Goal: Task Accomplishment & Management: Manage account settings

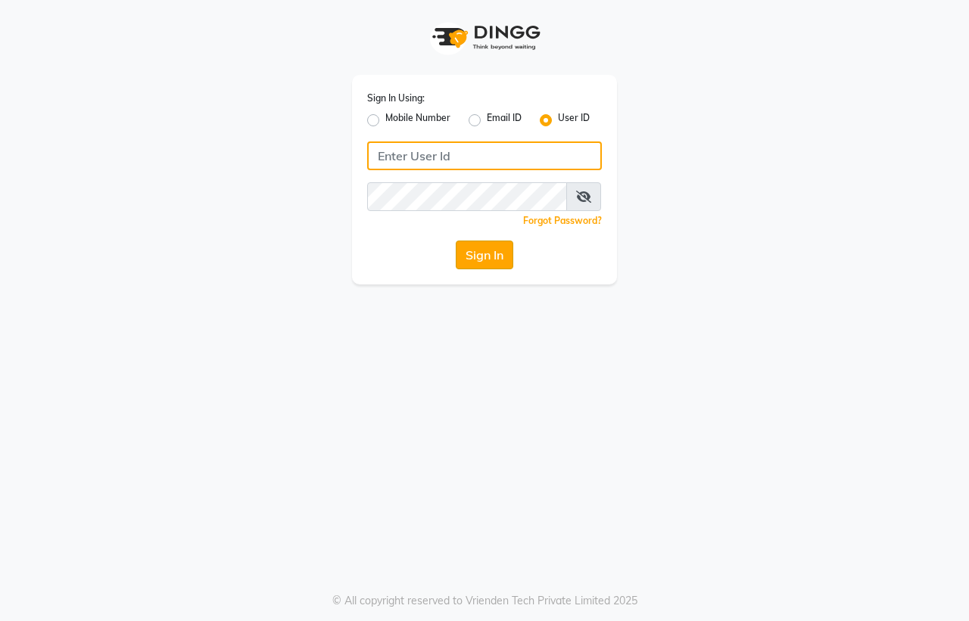
type input "colourlounge"
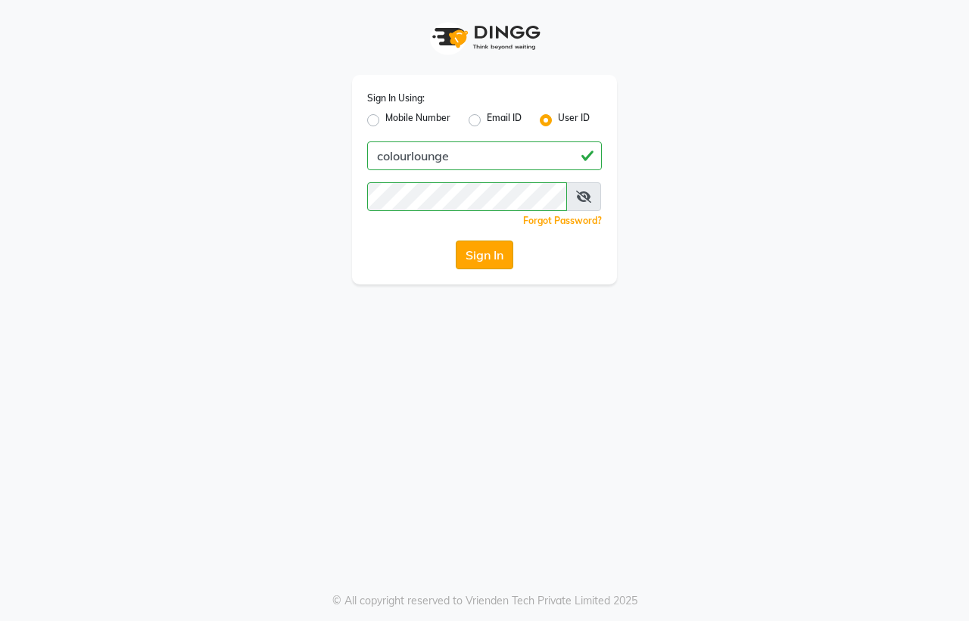
click at [485, 254] on button "Sign In" at bounding box center [485, 255] width 58 height 29
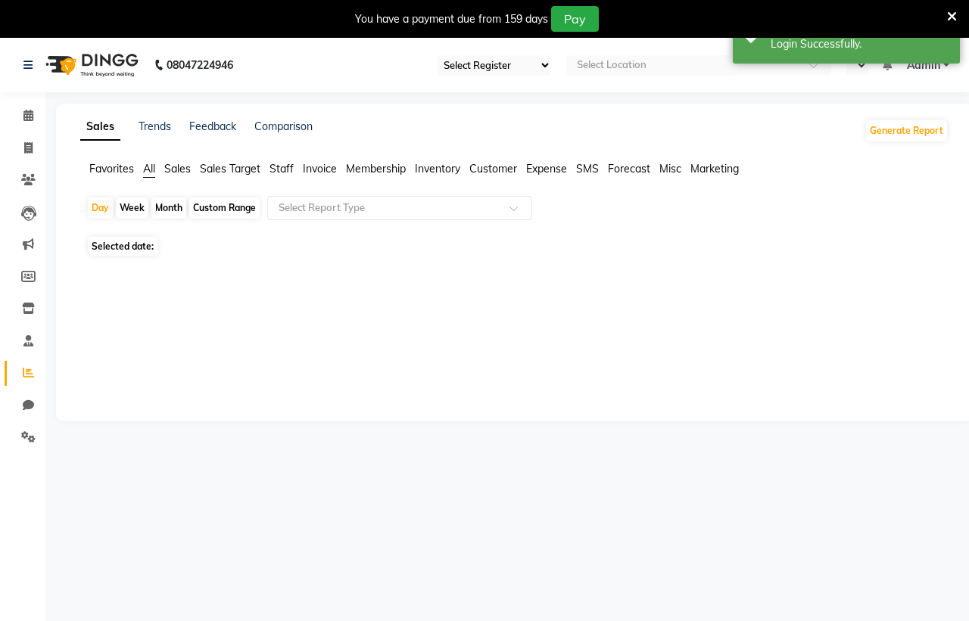
select select "83"
select select "en"
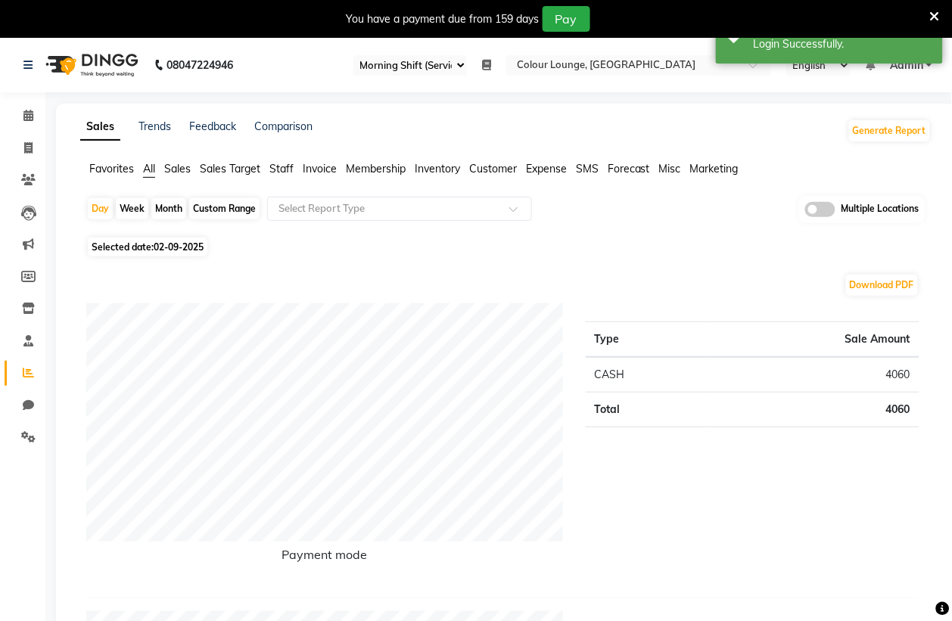
click at [937, 13] on icon at bounding box center [935, 17] width 10 height 14
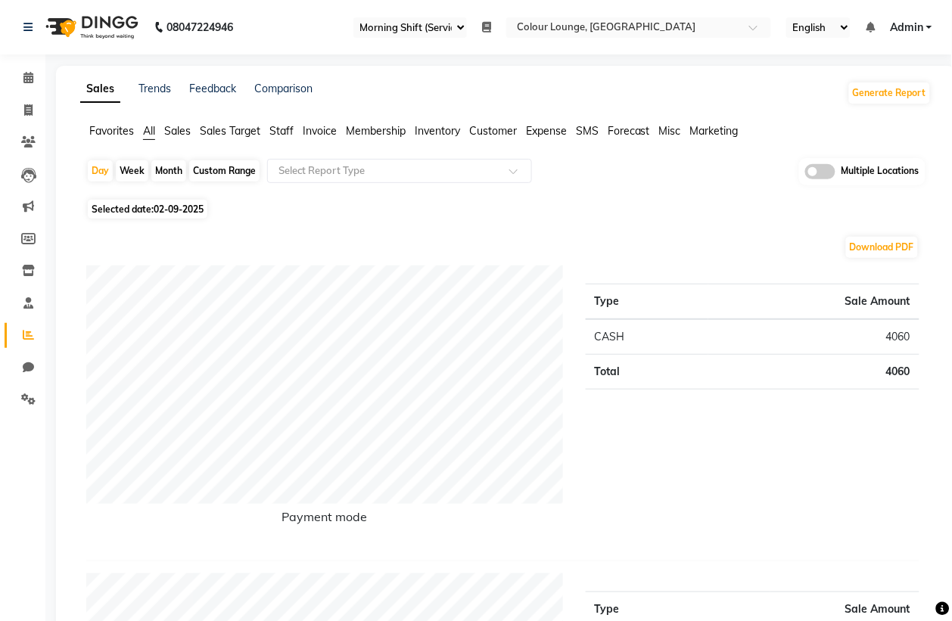
click at [213, 126] on span "Sales Target" at bounding box center [230, 131] width 61 height 14
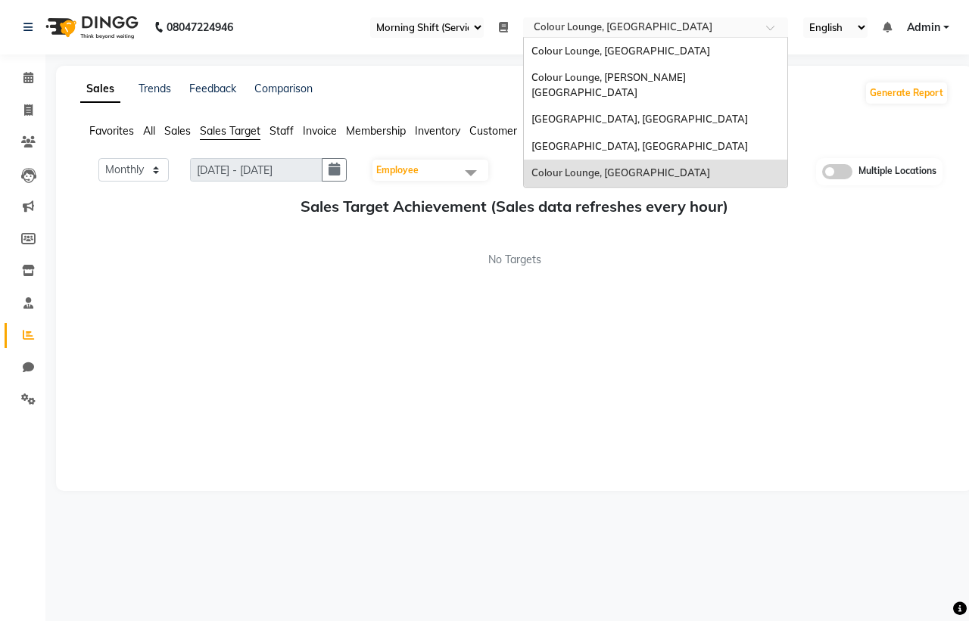
click at [607, 28] on input "text" at bounding box center [641, 28] width 220 height 15
click at [603, 73] on span "Colour Lounge, [PERSON_NAME][GEOGRAPHIC_DATA]" at bounding box center [608, 84] width 154 height 27
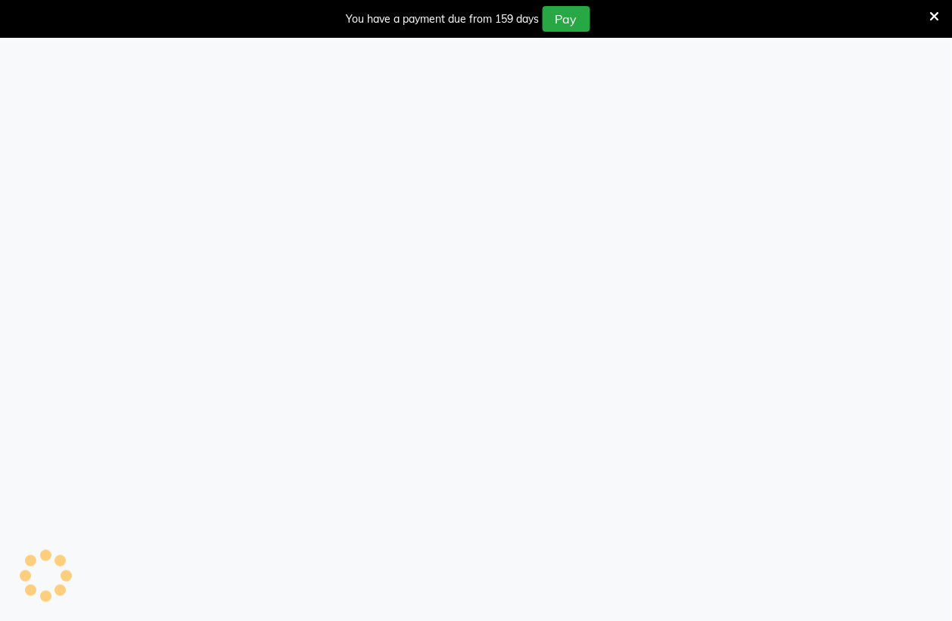
select select "83"
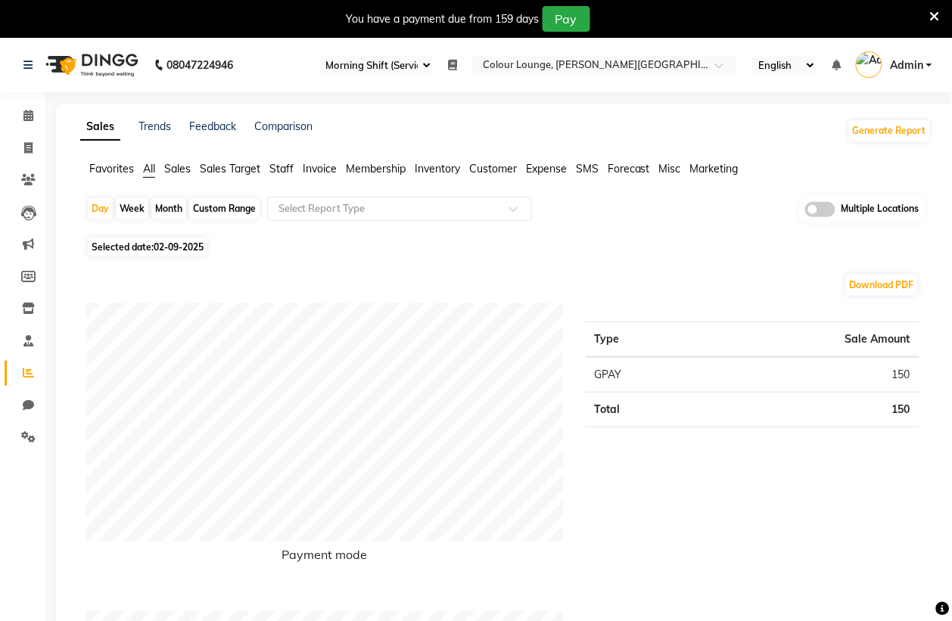
click at [179, 167] on span "Sales" at bounding box center [177, 169] width 26 height 14
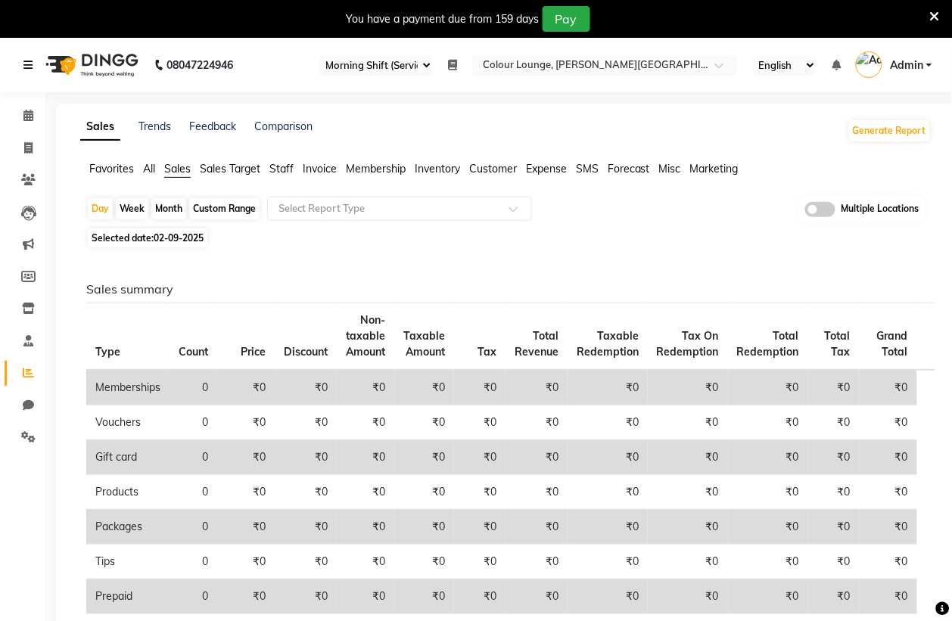
click at [25, 63] on icon at bounding box center [27, 65] width 9 height 11
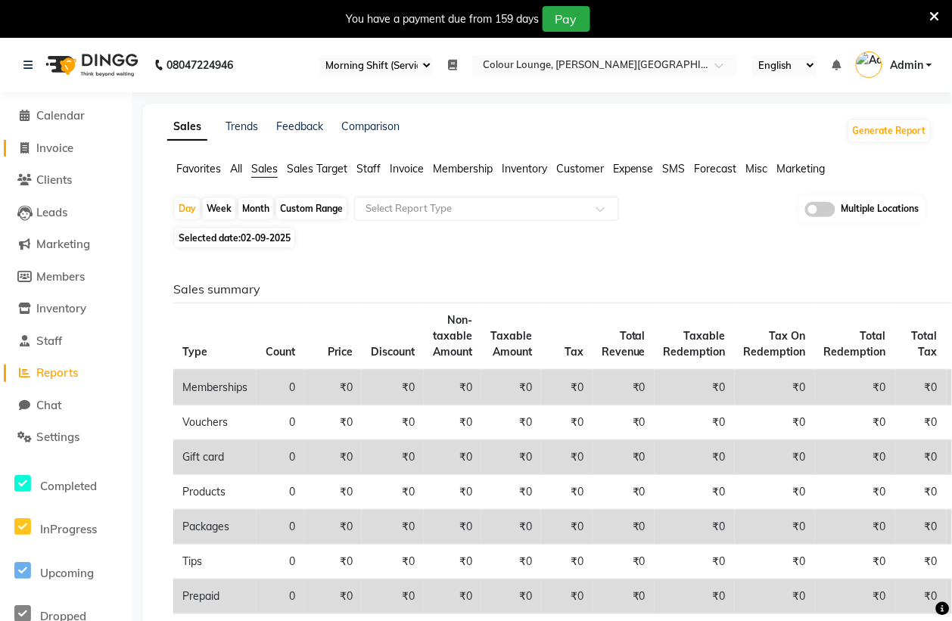
click at [53, 148] on span "Invoice" at bounding box center [54, 148] width 37 height 14
select select "service"
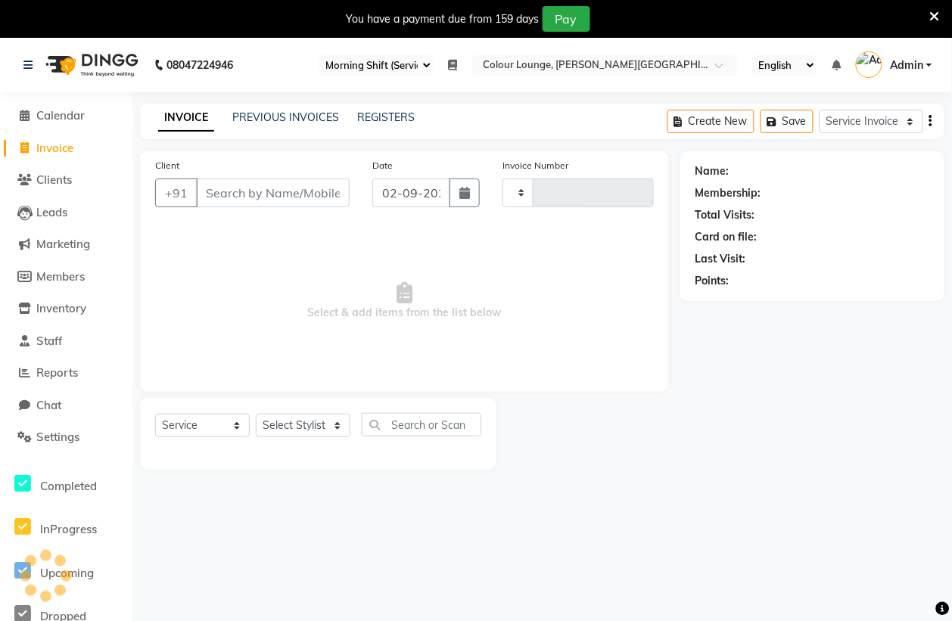
type input "5155"
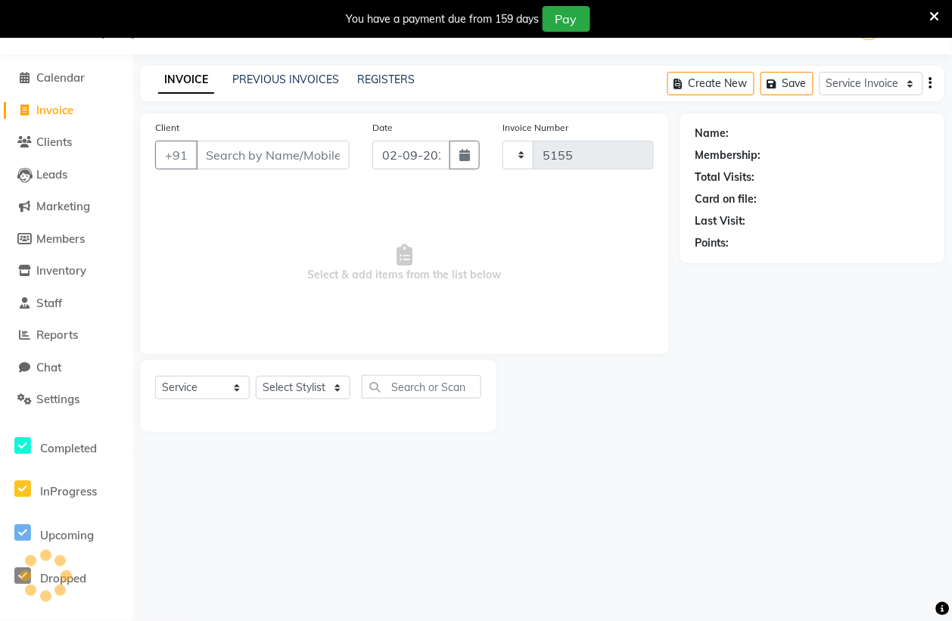
select select "8011"
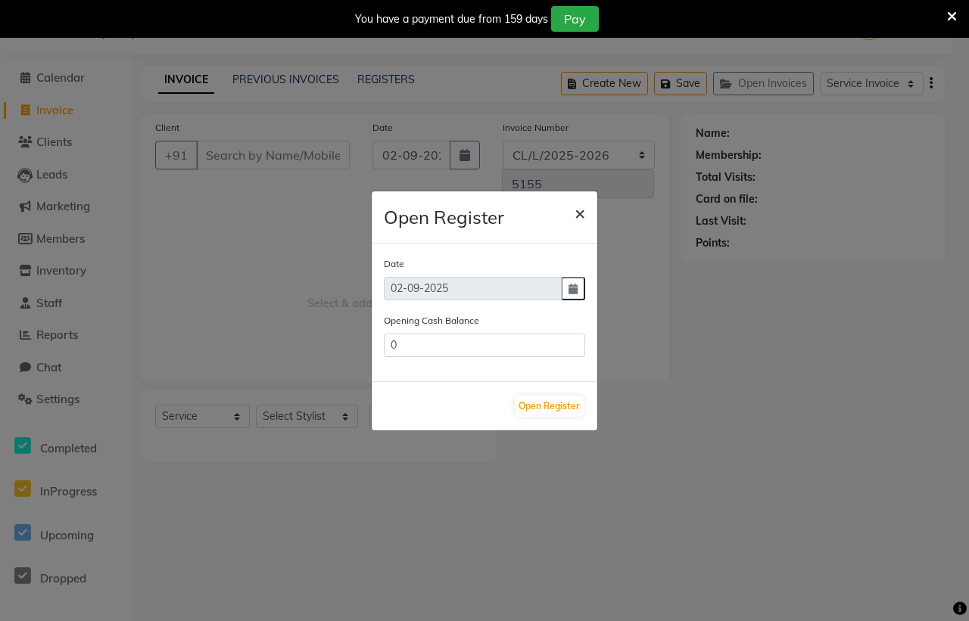
click at [584, 216] on span "×" at bounding box center [580, 212] width 11 height 23
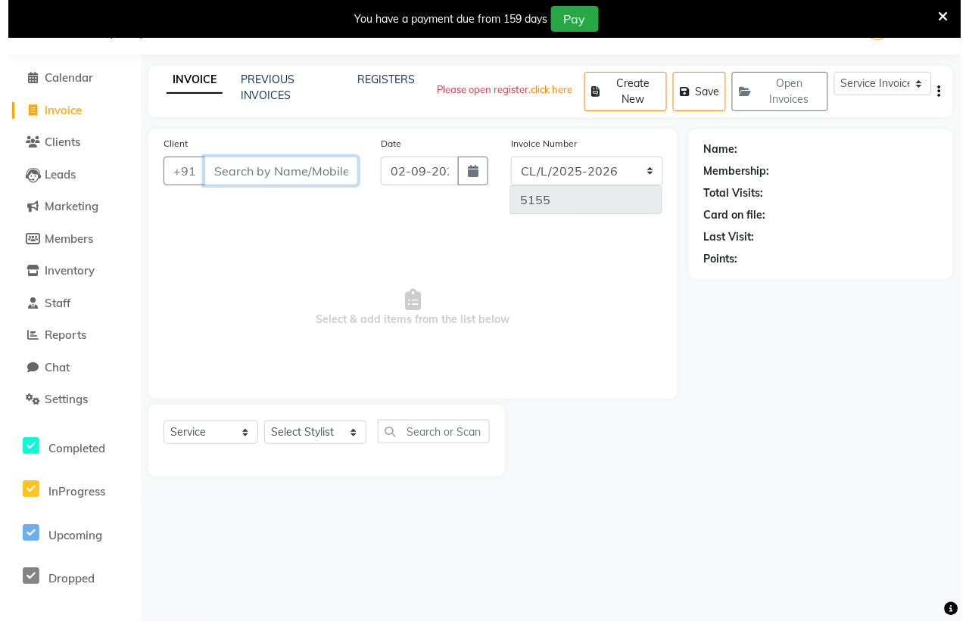
scroll to position [0, 0]
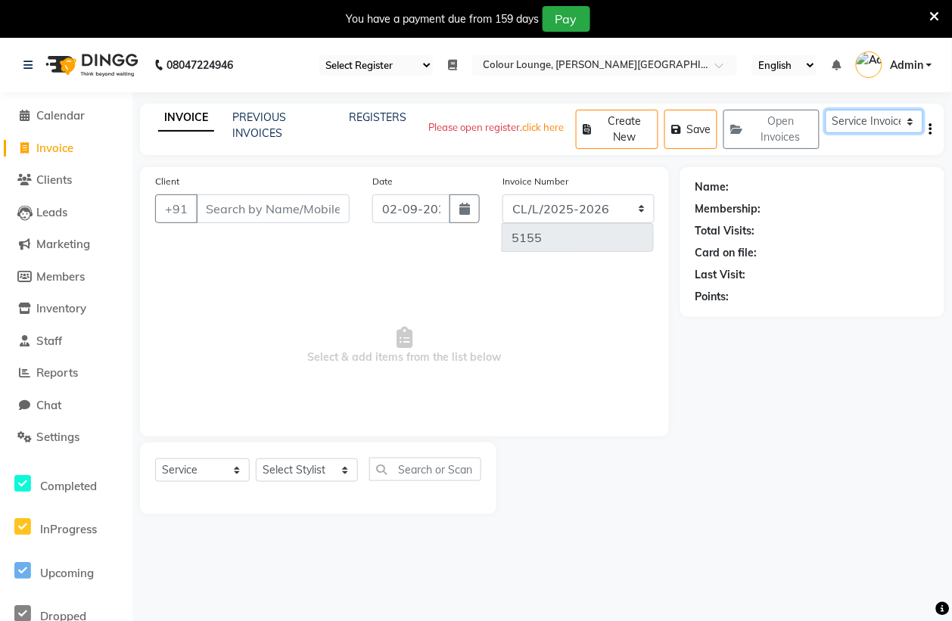
click at [868, 121] on select "Service Invoice Product Invoice" at bounding box center [875, 121] width 98 height 23
select select "product"
click at [826, 110] on select "Service Invoice Product Invoice" at bounding box center [875, 121] width 98 height 23
select select
select select "82"
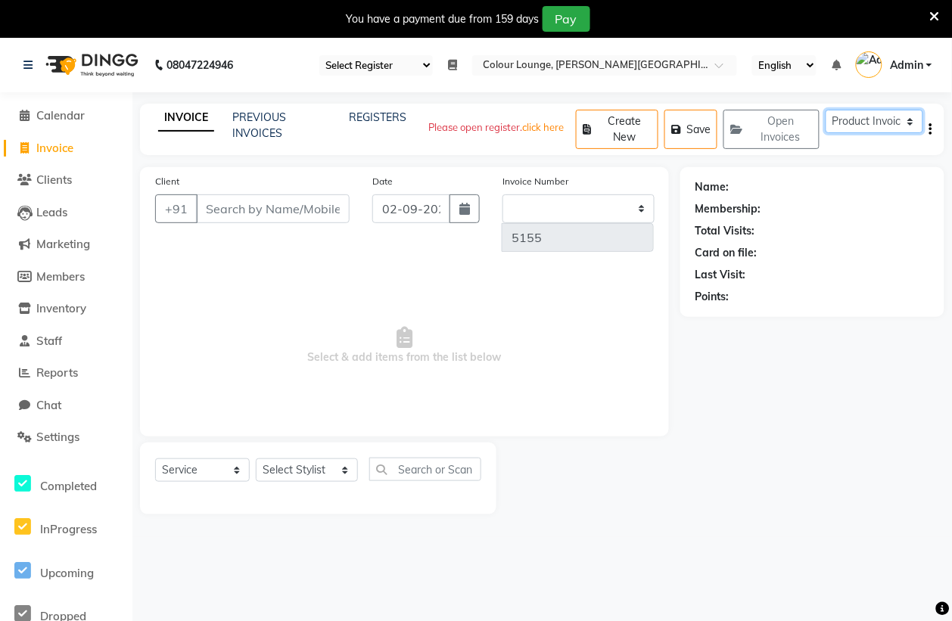
select select "product"
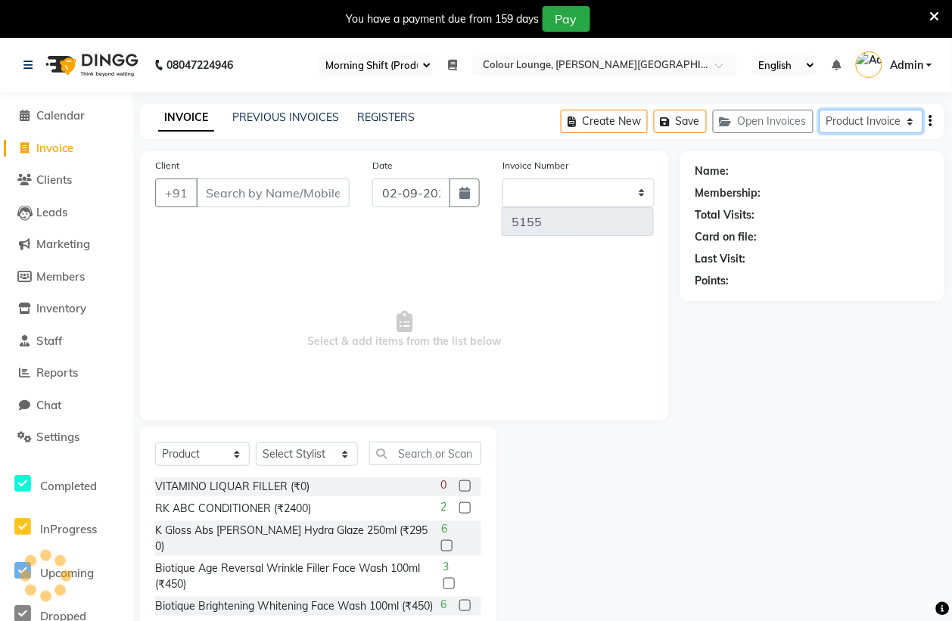
type input "0418"
select select "8012"
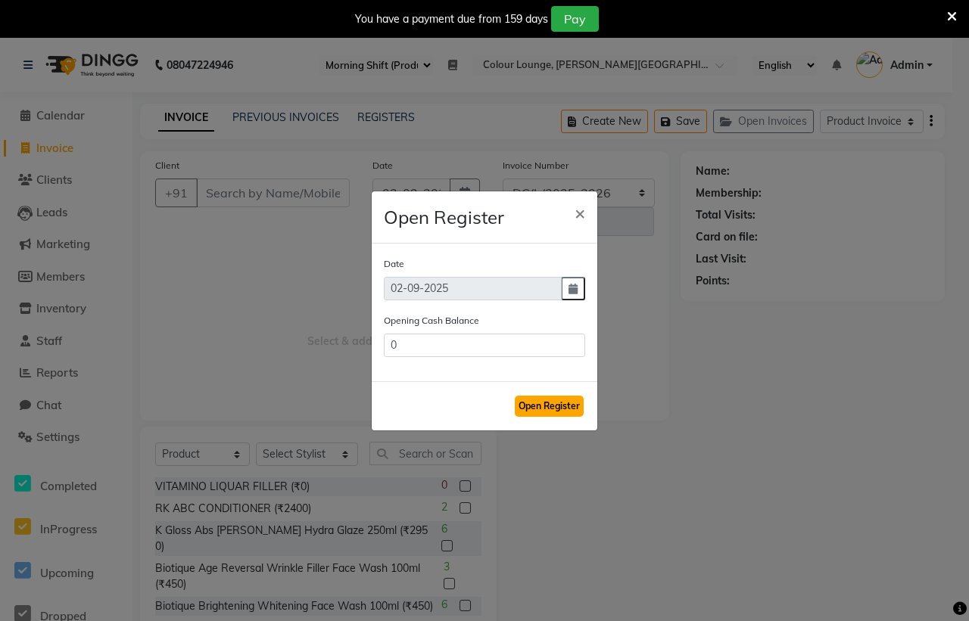
click at [558, 406] on button "Open Register" at bounding box center [549, 406] width 69 height 21
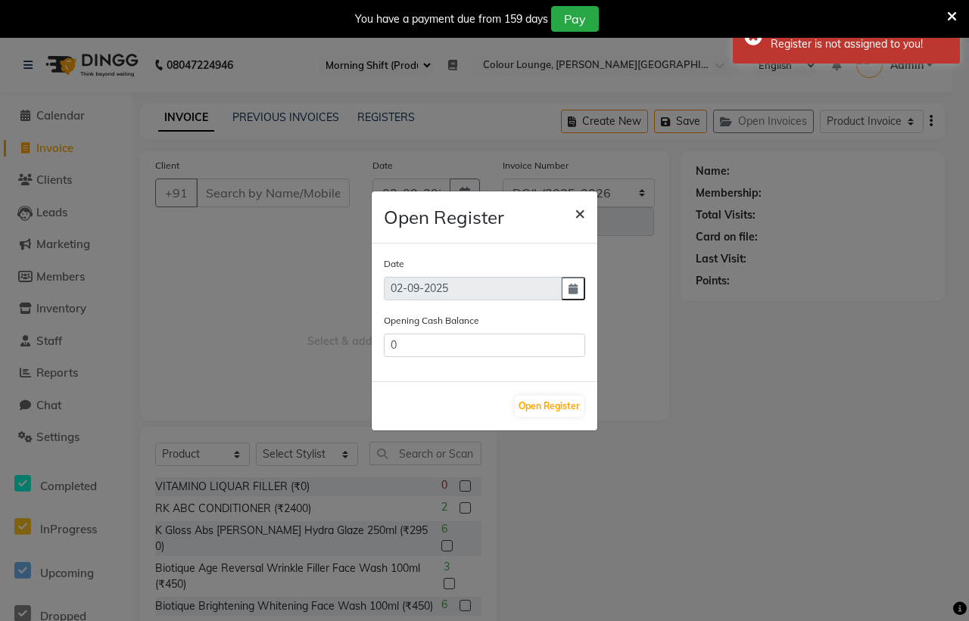
click at [579, 213] on span "×" at bounding box center [580, 212] width 11 height 23
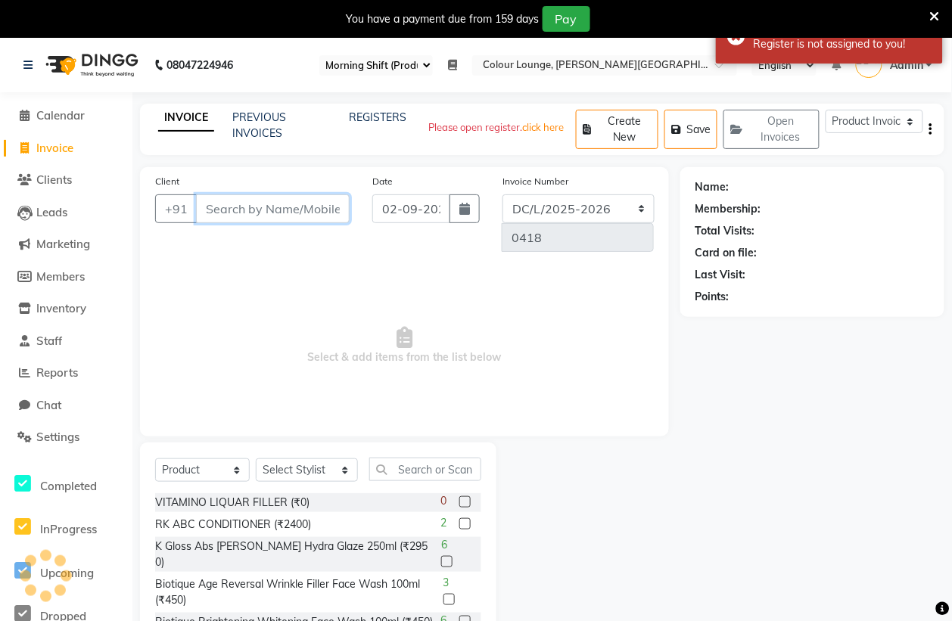
click at [257, 212] on input "Client" at bounding box center [273, 209] width 154 height 29
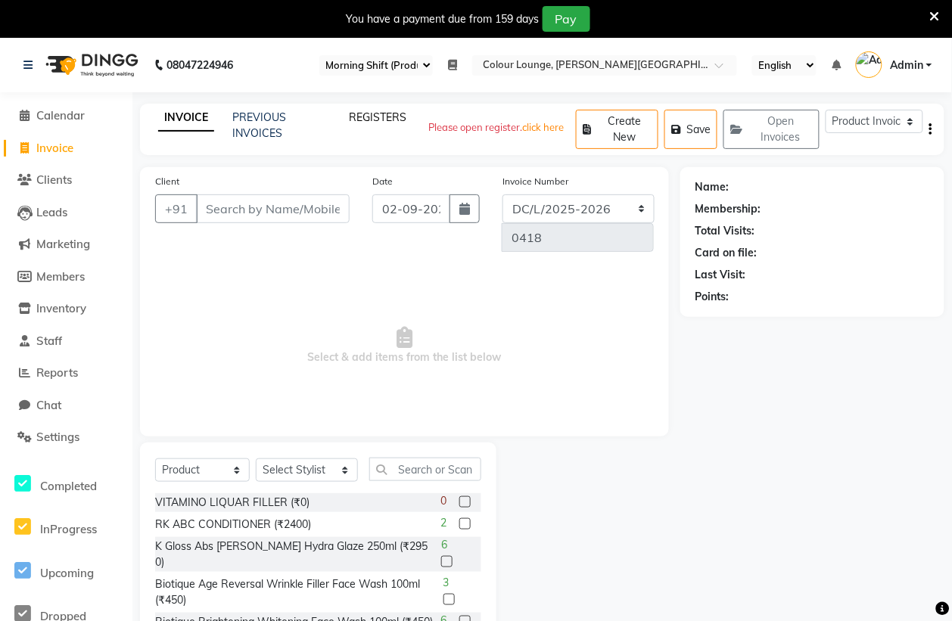
click at [385, 111] on link "REGISTERS" at bounding box center [378, 118] width 58 height 14
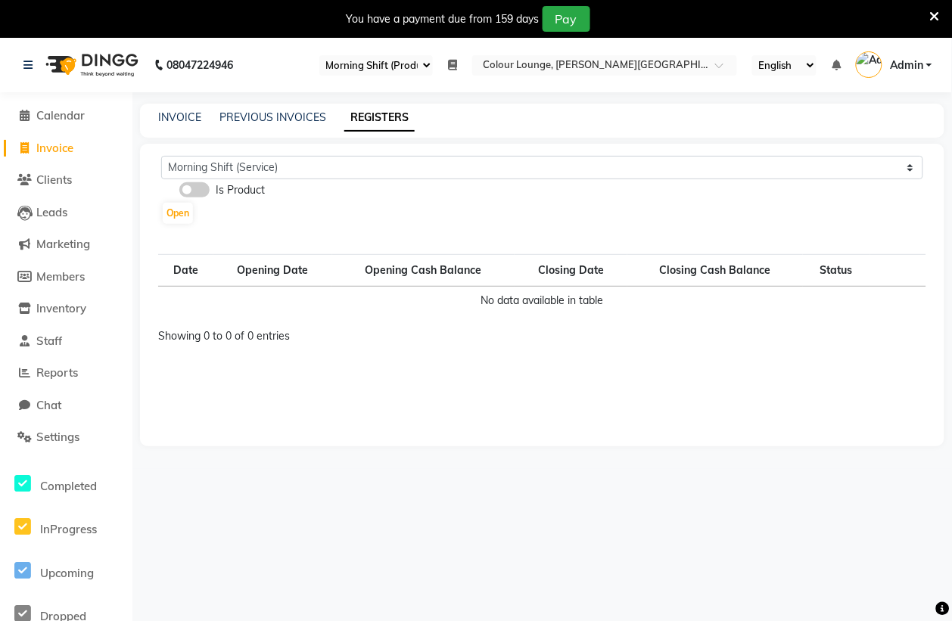
click at [202, 191] on span at bounding box center [194, 189] width 30 height 15
click at [179, 192] on input "checkbox" at bounding box center [179, 192] width 0 height 0
select select "82"
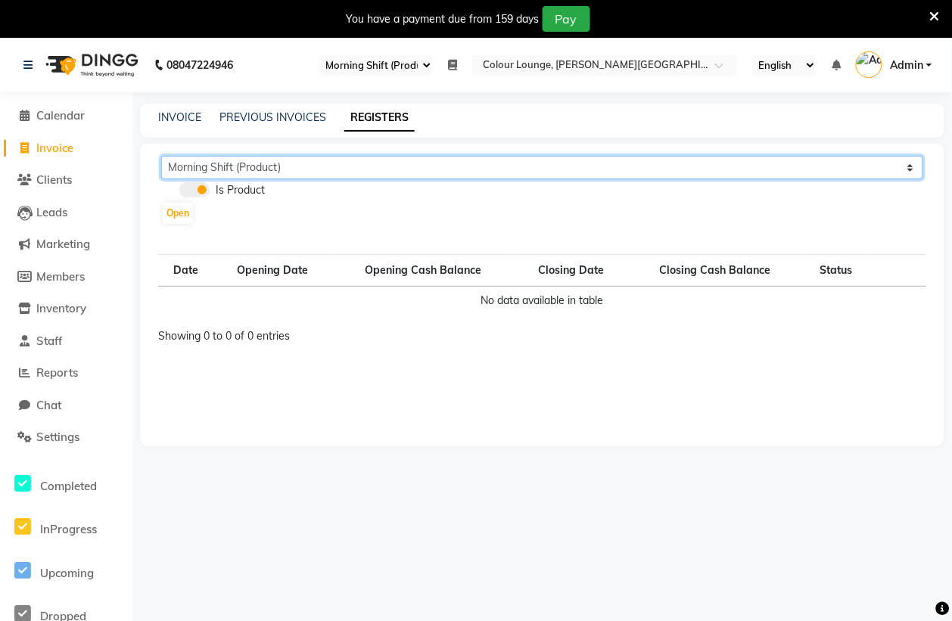
click at [341, 167] on select "Morning Shift (Product) Evening Shift (Product)" at bounding box center [542, 167] width 762 height 23
click at [161, 156] on select "Morning Shift (Product) Evening Shift (Product)" at bounding box center [542, 167] width 762 height 23
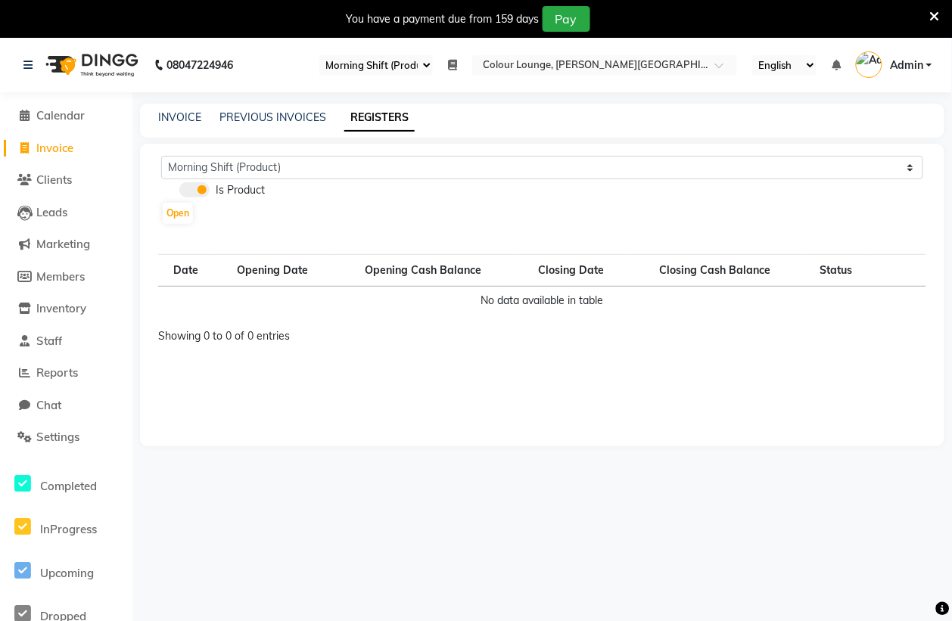
click at [337, 231] on div "Morning Shift (Product) Evening Shift (Product) Is Product Open Date Opening Da…" at bounding box center [542, 295] width 805 height 303
click at [290, 114] on link "PREVIOUS INVOICES" at bounding box center [273, 118] width 107 height 14
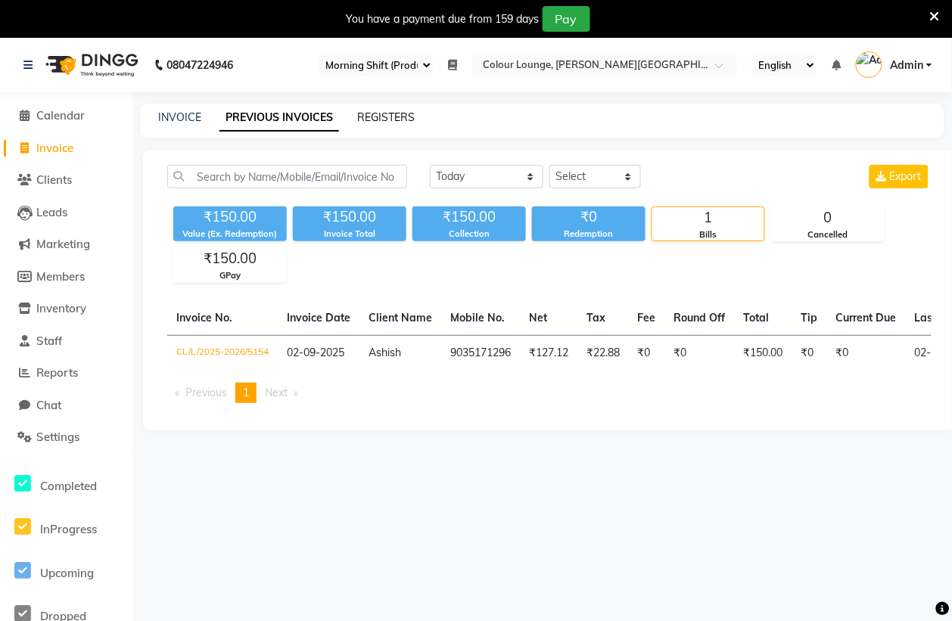
click at [383, 121] on link "REGISTERS" at bounding box center [386, 118] width 58 height 14
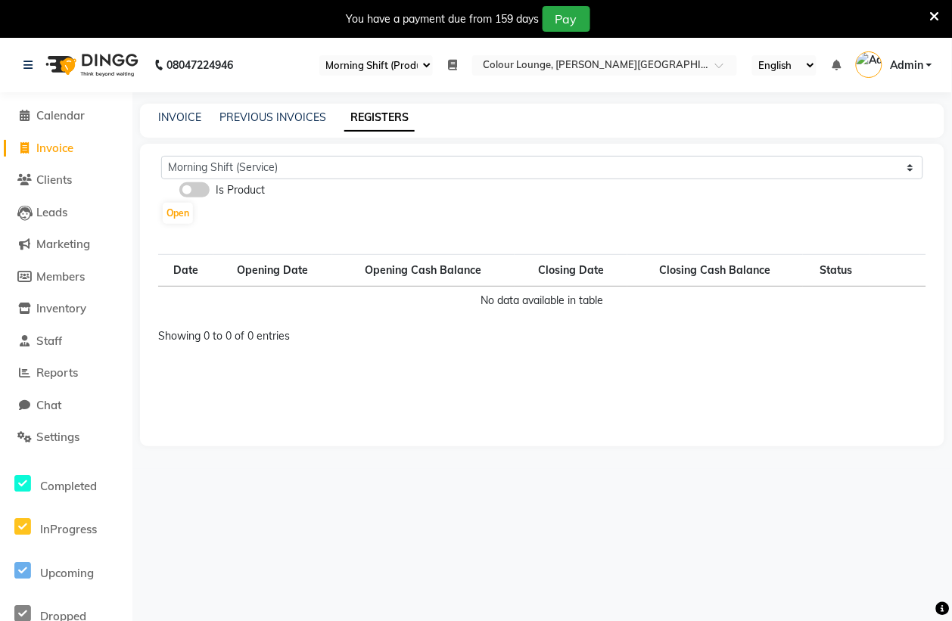
click at [194, 193] on span at bounding box center [194, 189] width 30 height 15
click at [179, 192] on input "checkbox" at bounding box center [179, 192] width 0 height 0
select select "82"
click at [386, 115] on link "REGISTERS" at bounding box center [379, 117] width 70 height 27
click at [377, 114] on link "REGISTERS" at bounding box center [379, 117] width 70 height 27
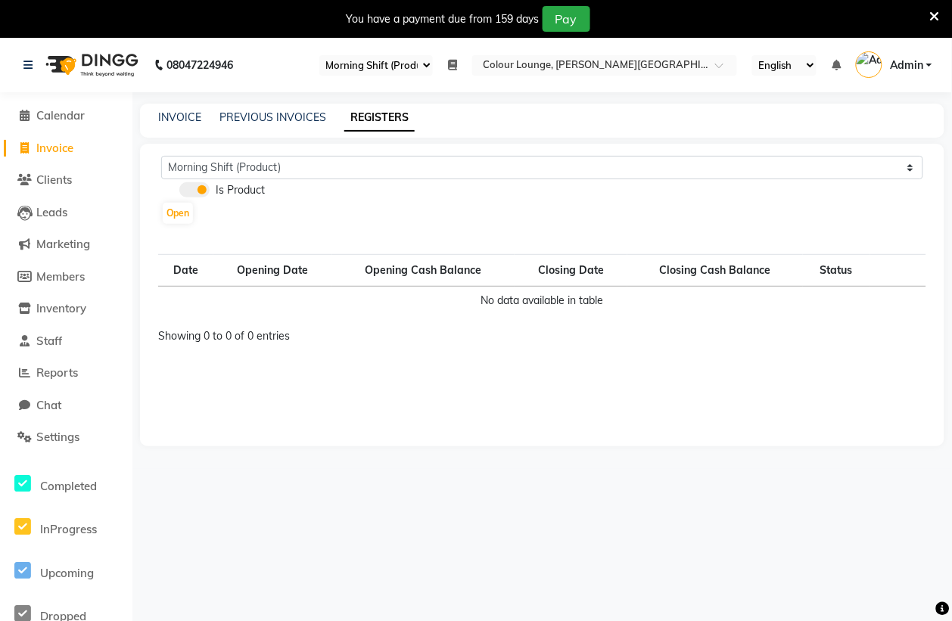
click at [377, 114] on link "REGISTERS" at bounding box center [379, 117] width 70 height 27
click at [282, 116] on link "PREVIOUS INVOICES" at bounding box center [273, 118] width 107 height 14
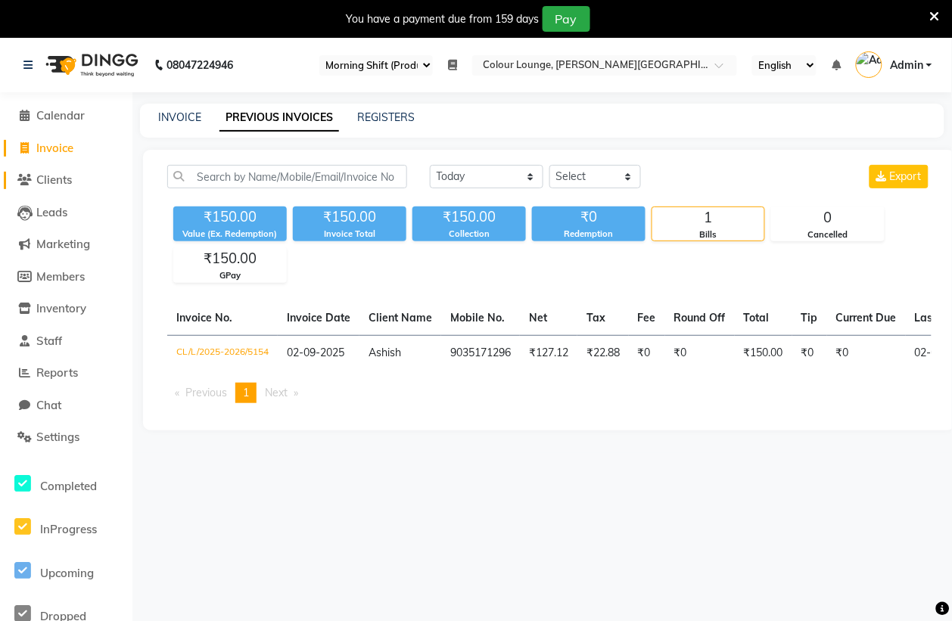
click at [49, 173] on span "Clients" at bounding box center [54, 180] width 36 height 14
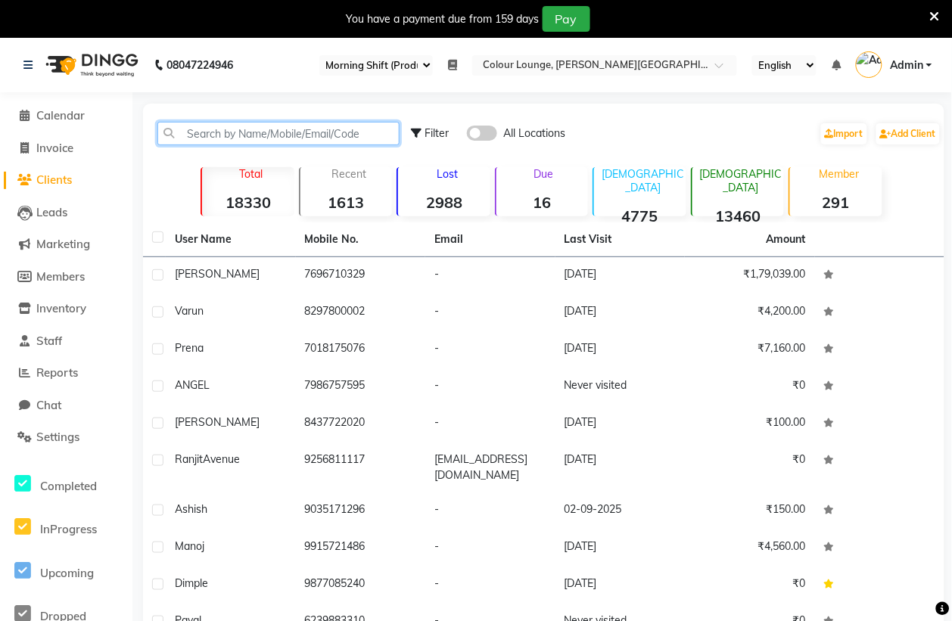
click at [254, 131] on input "text" at bounding box center [278, 133] width 242 height 23
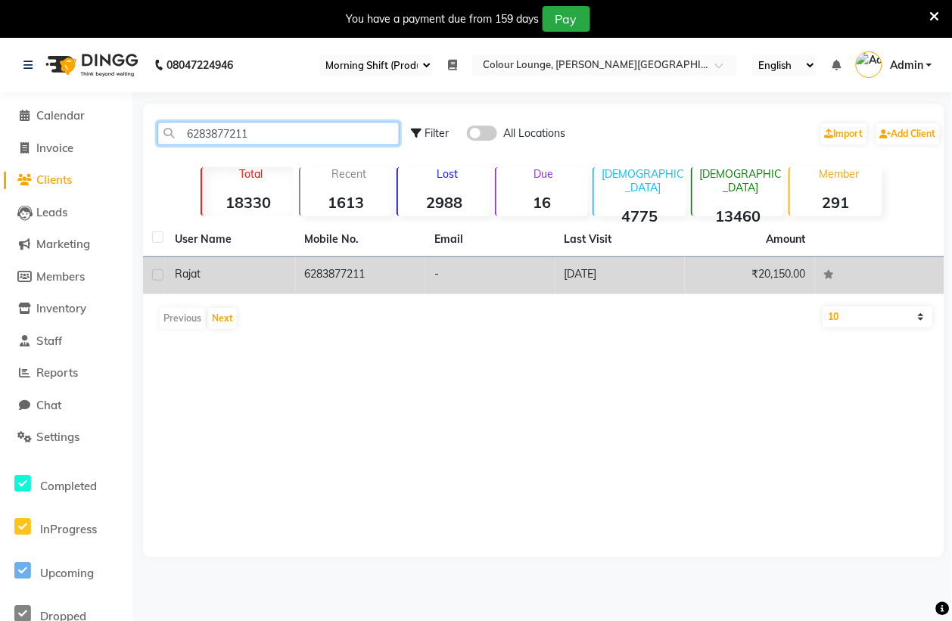
type input "6283877211"
click at [195, 277] on span "Rajat" at bounding box center [188, 274] width 26 height 14
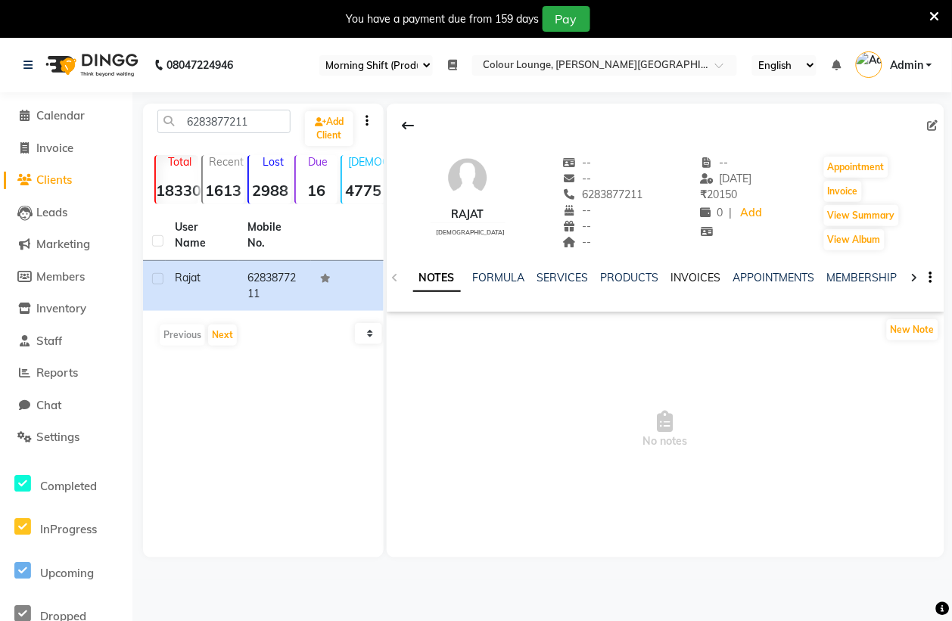
click at [702, 279] on link "INVOICES" at bounding box center [696, 278] width 50 height 14
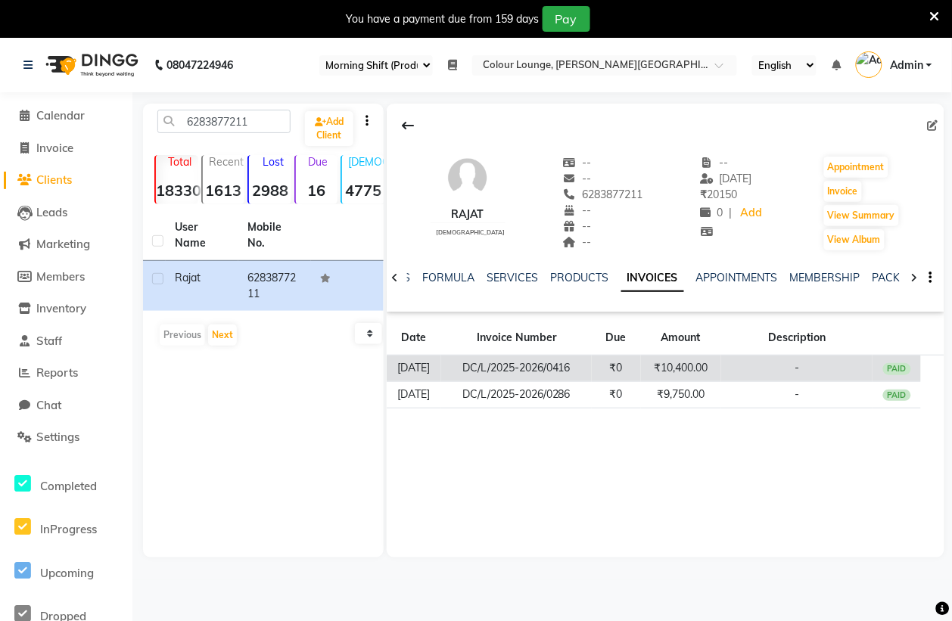
click at [493, 372] on td "DC/L/2025-2026/0416" at bounding box center [516, 369] width 150 height 26
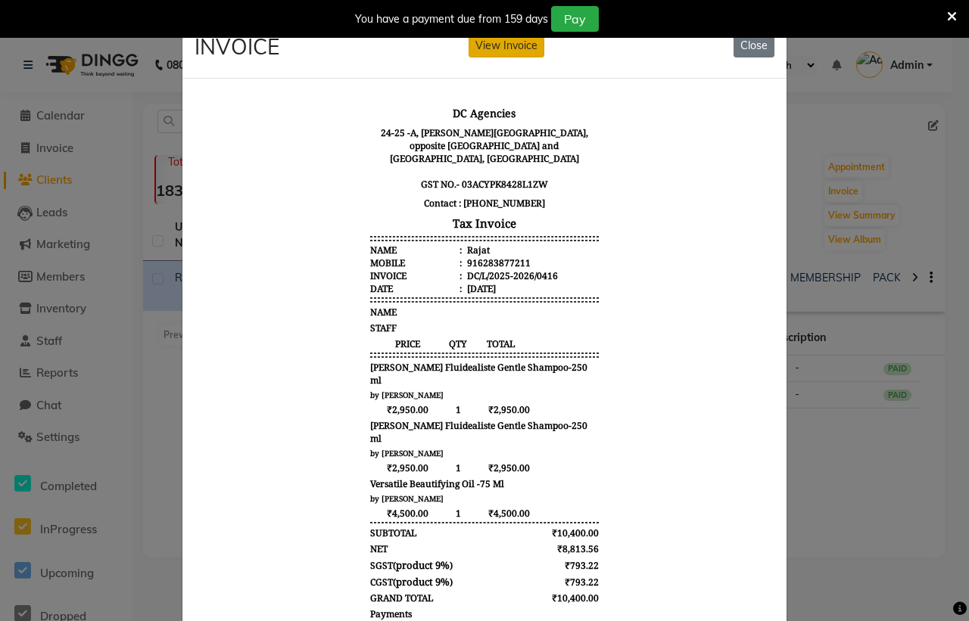
click at [507, 39] on button "View Invoice" at bounding box center [507, 45] width 76 height 23
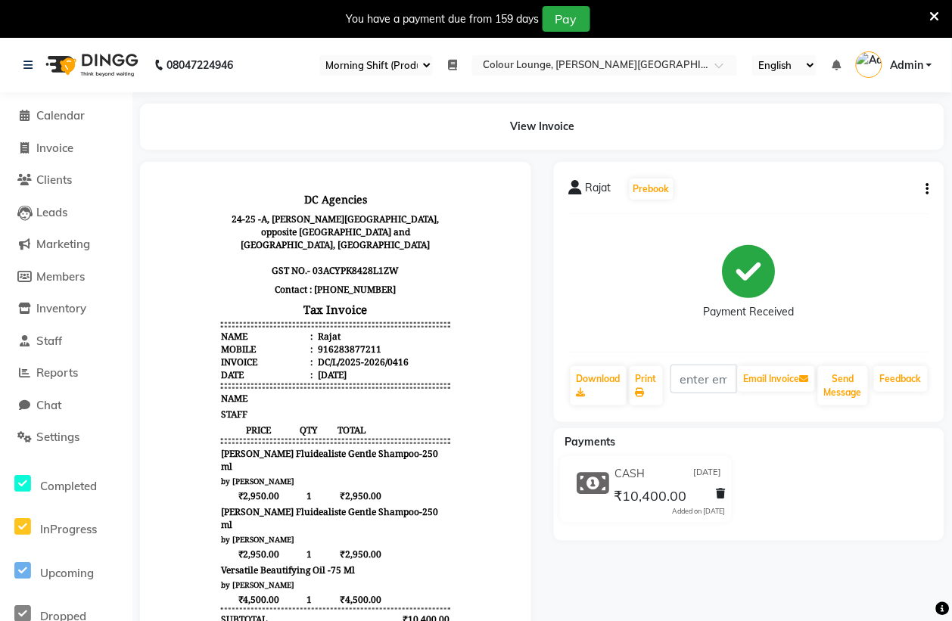
click at [928, 189] on icon "button" at bounding box center [927, 189] width 3 height 1
click at [860, 201] on div "Edit Invoice" at bounding box center [867, 198] width 76 height 19
select select "service"
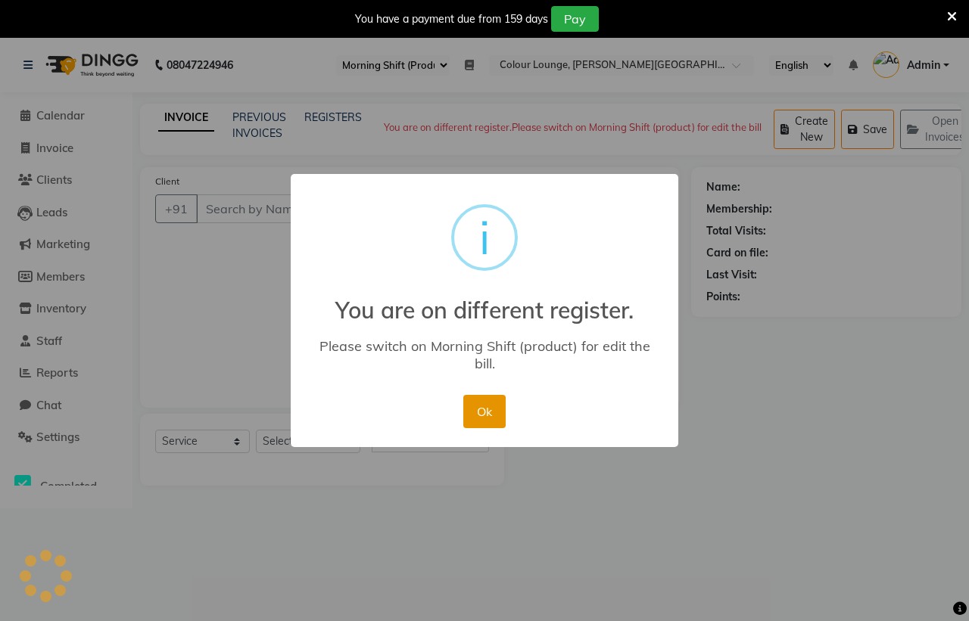
click at [493, 413] on button "Ok" at bounding box center [484, 411] width 42 height 33
type input "6283877211"
type input "DC/L/2025-2026/0416"
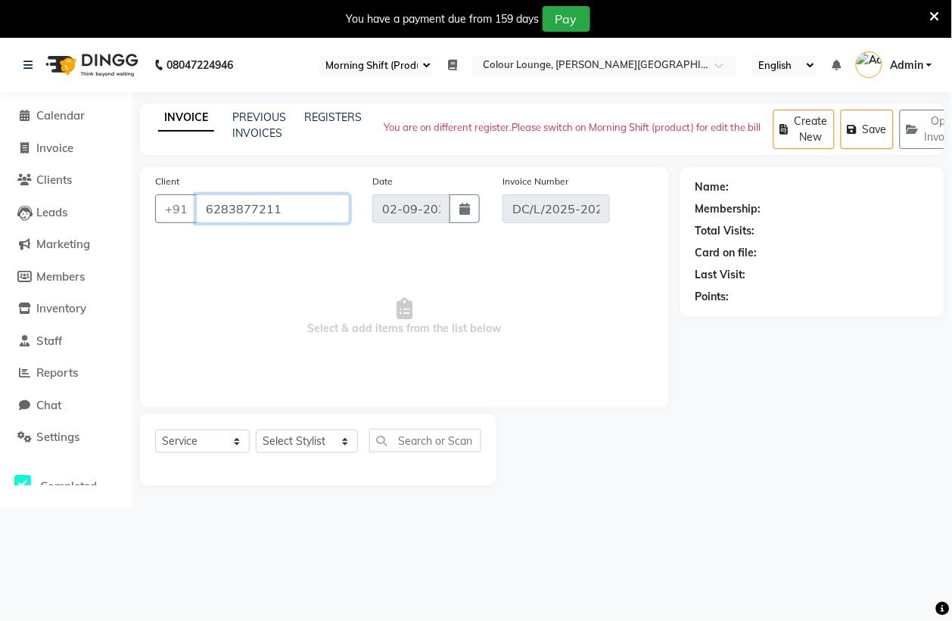
select select "1: Object"
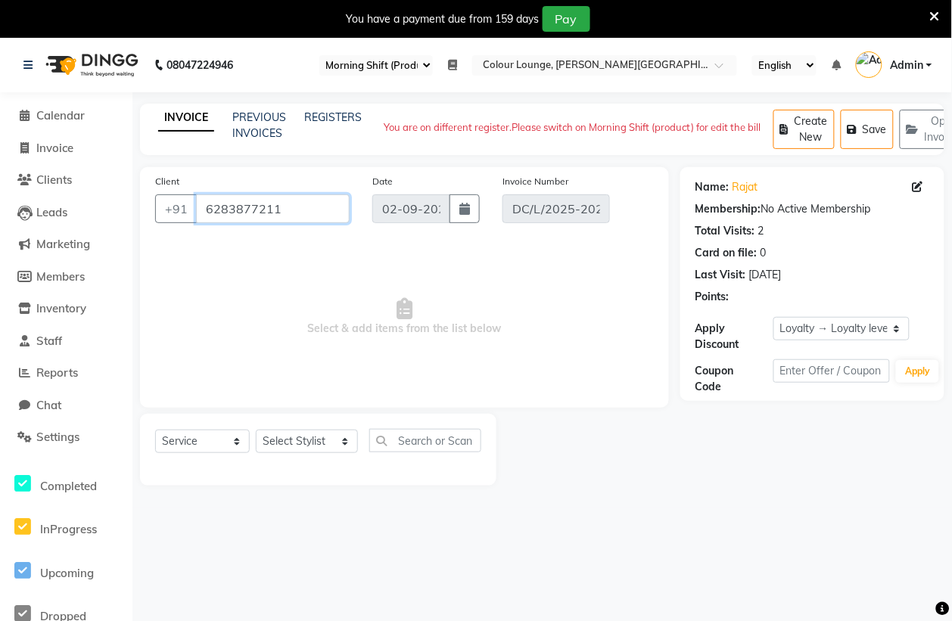
select select "product"
type input "[DATE]"
select select "select"
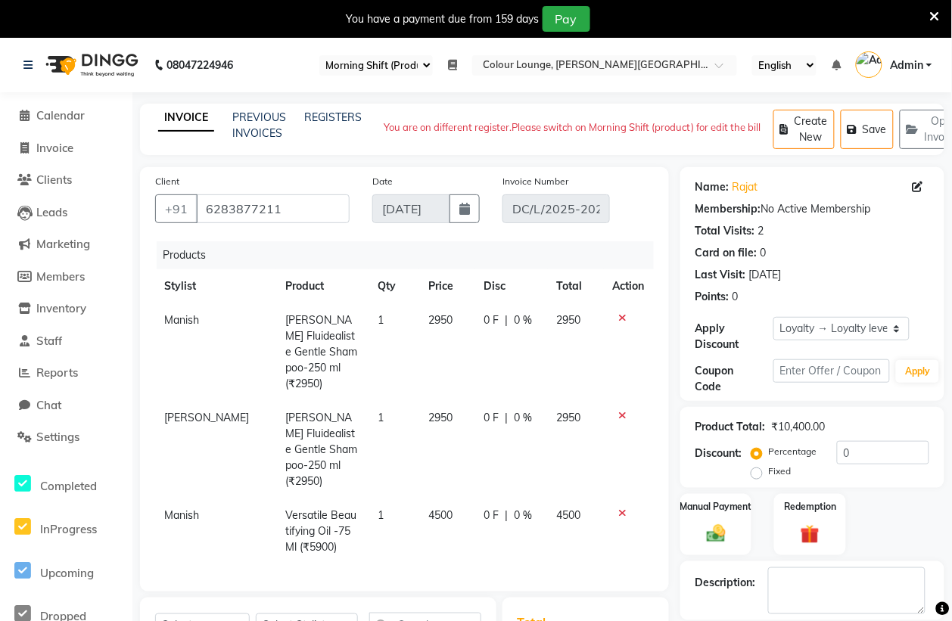
click at [411, 61] on select "Select Register Morning Shift (Product) Evening Shift (Product)" at bounding box center [376, 65] width 114 height 20
click at [319, 55] on select "Select Register Morning Shift (Product) Evening Shift (Product)" at bounding box center [376, 65] width 114 height 20
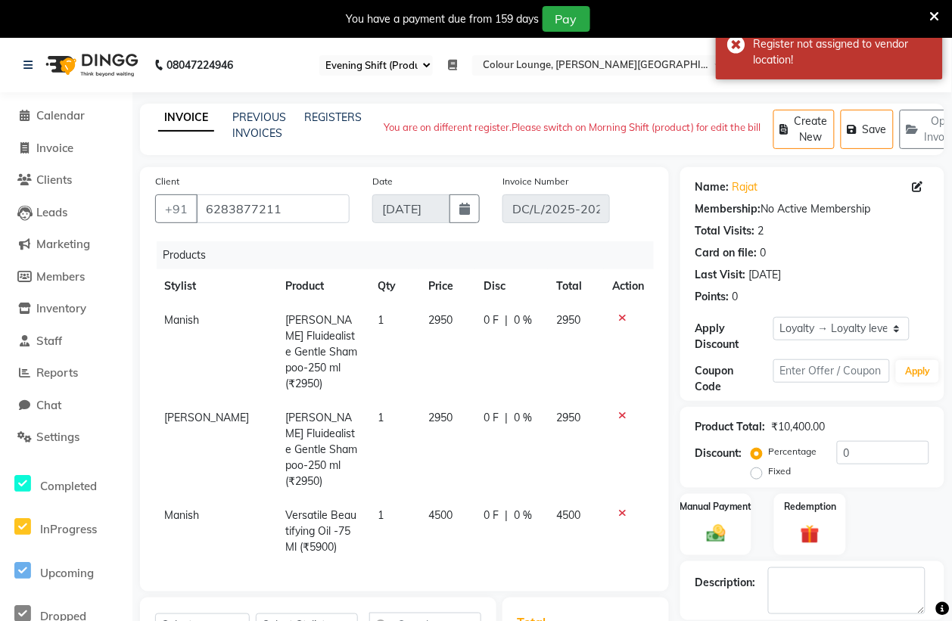
click at [413, 65] on select "Select Register Morning Shift (Product) Evening Shift (Product)" at bounding box center [376, 65] width 114 height 20
click at [319, 55] on select "Select Register Morning Shift (Product) Evening Shift (Product)" at bounding box center [376, 65] width 114 height 20
click at [398, 64] on select "Select Register Morning Shift (Product) Evening Shift (Product)" at bounding box center [376, 65] width 114 height 20
select select "82"
click at [319, 55] on select "Select Register Morning Shift (Product) Evening Shift (Product)" at bounding box center [376, 65] width 114 height 20
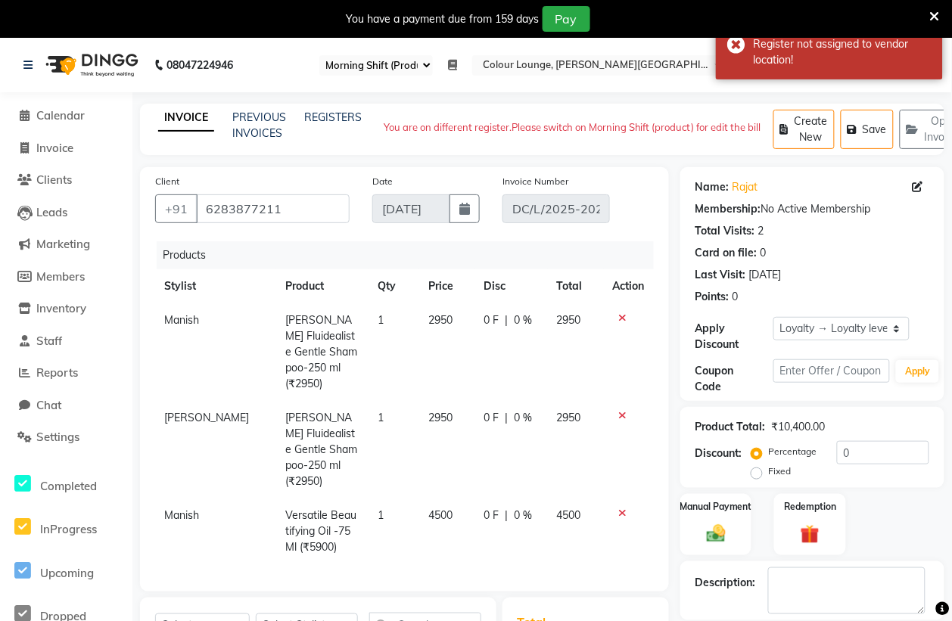
click at [448, 64] on icon at bounding box center [452, 65] width 9 height 11
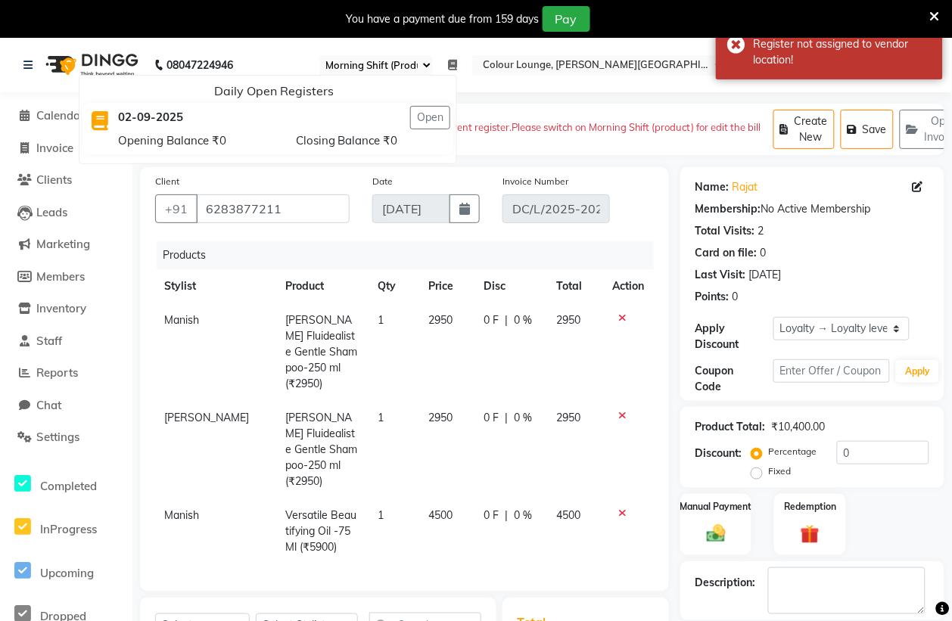
click at [190, 120] on div "02-09-2025" at bounding box center [225, 117] width 237 height 23
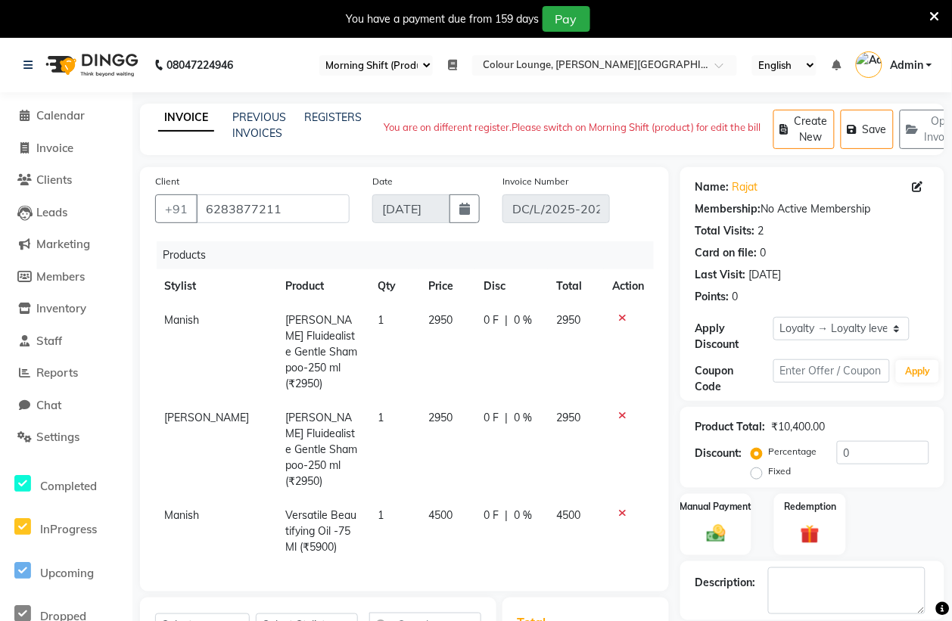
click at [409, 65] on select "Select Register Morning Shift (Product) Evening Shift (Product)" at bounding box center [376, 65] width 114 height 20
click at [319, 55] on select "Select Register Morning Shift (Product) Evening Shift (Product)" at bounding box center [376, 65] width 114 height 20
click at [448, 65] on icon at bounding box center [452, 65] width 9 height 11
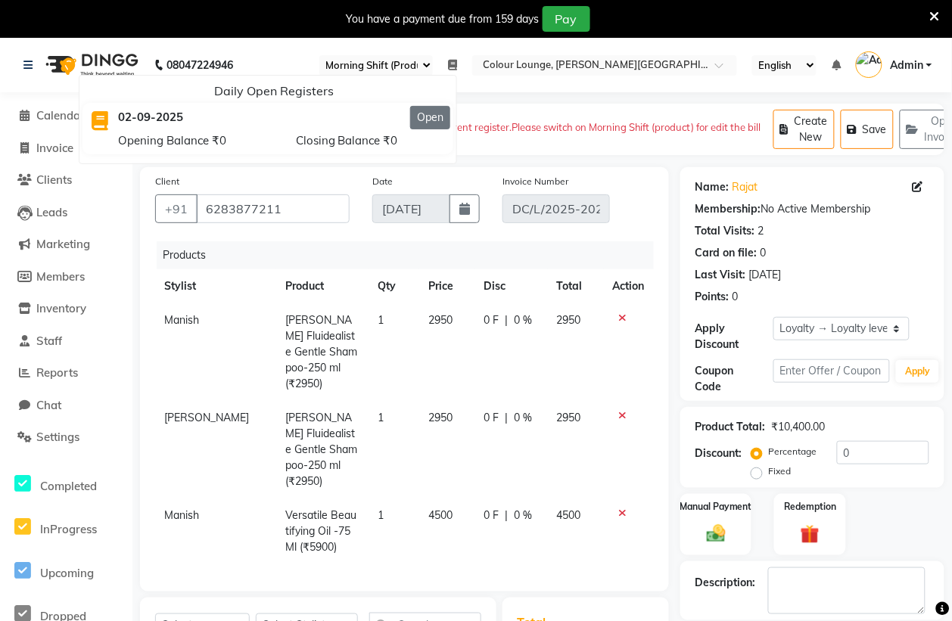
click at [425, 120] on button "Open" at bounding box center [430, 117] width 40 height 23
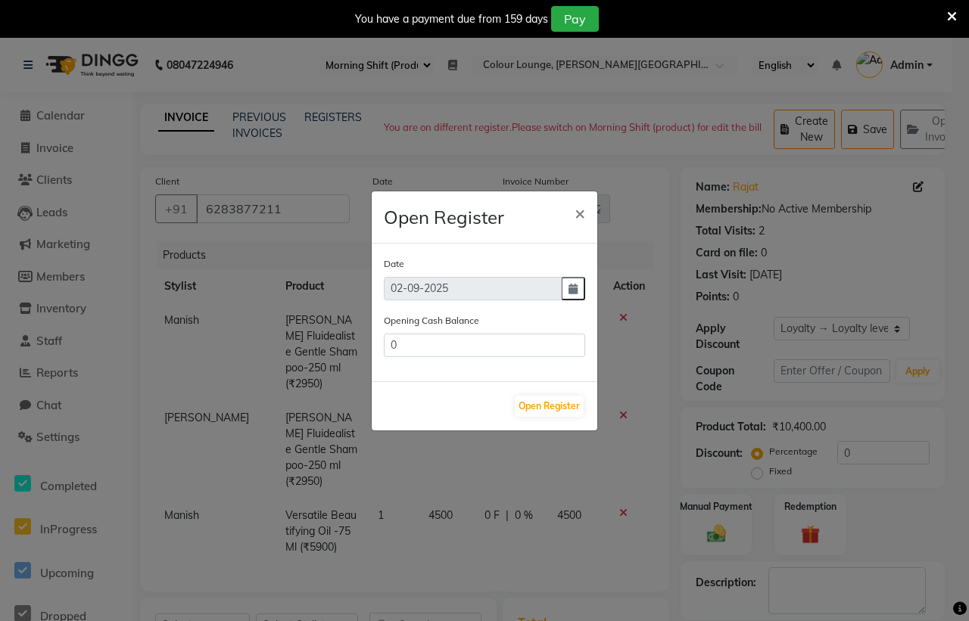
click at [463, 292] on input "02-09-2025" at bounding box center [473, 288] width 178 height 23
click at [576, 214] on span "×" at bounding box center [580, 212] width 11 height 23
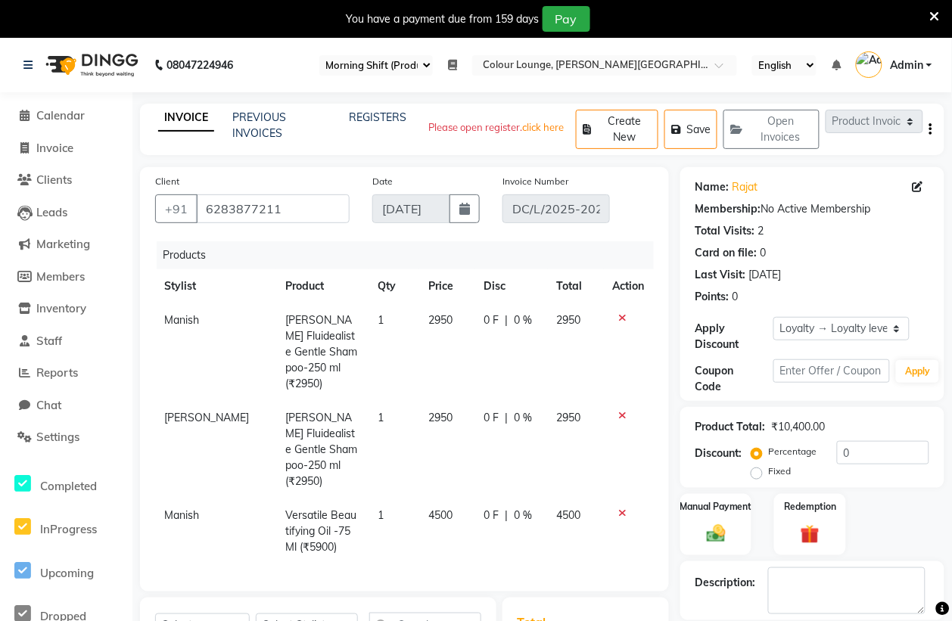
click at [388, 61] on select "Select Register Morning Shift (Product) Evening Shift (Product)" at bounding box center [376, 65] width 114 height 20
click at [319, 55] on select "Select Register Morning Shift (Product) Evening Shift (Product)" at bounding box center [376, 65] width 114 height 20
click at [377, 64] on select "Select Register Morning Shift (Product) Evening Shift (Product)" at bounding box center [376, 65] width 114 height 20
select select "82"
click at [319, 55] on select "Select Register Morning Shift (Product) Evening Shift (Product)" at bounding box center [376, 65] width 114 height 20
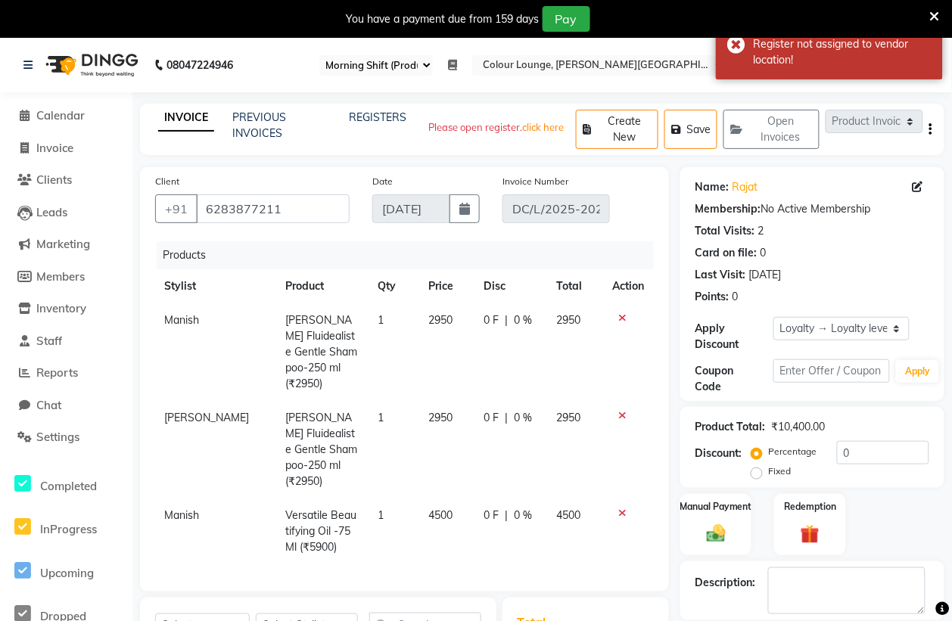
click at [450, 61] on icon at bounding box center [452, 65] width 9 height 11
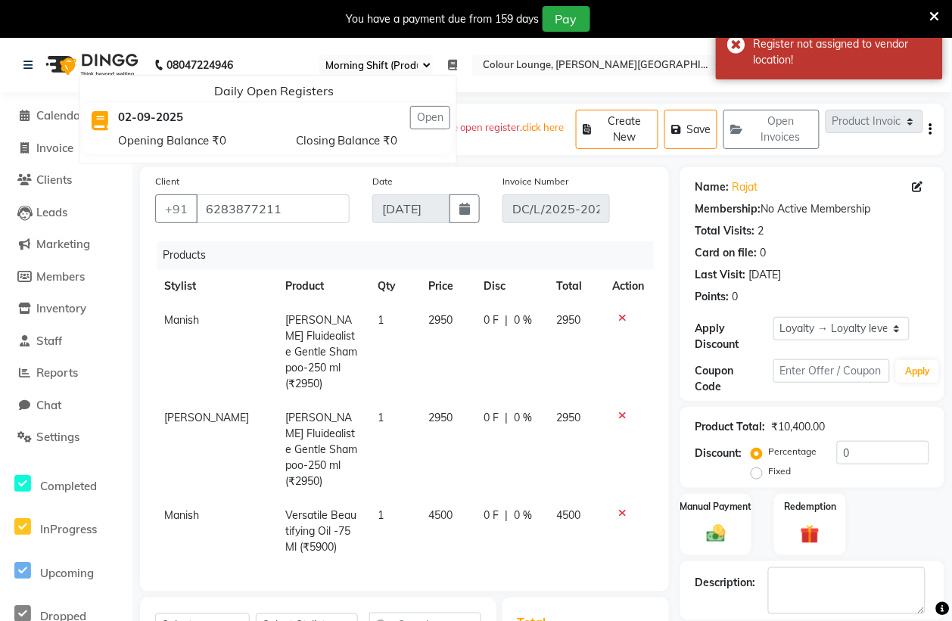
click at [288, 86] on div "Daily Open Registers" at bounding box center [274, 91] width 365 height 18
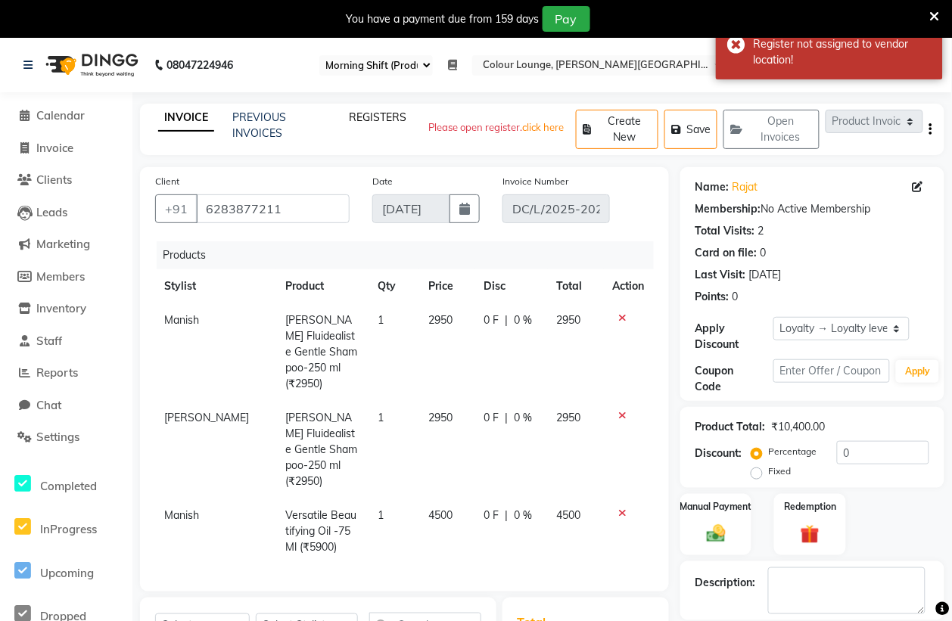
click at [385, 112] on link "REGISTERS" at bounding box center [378, 118] width 58 height 14
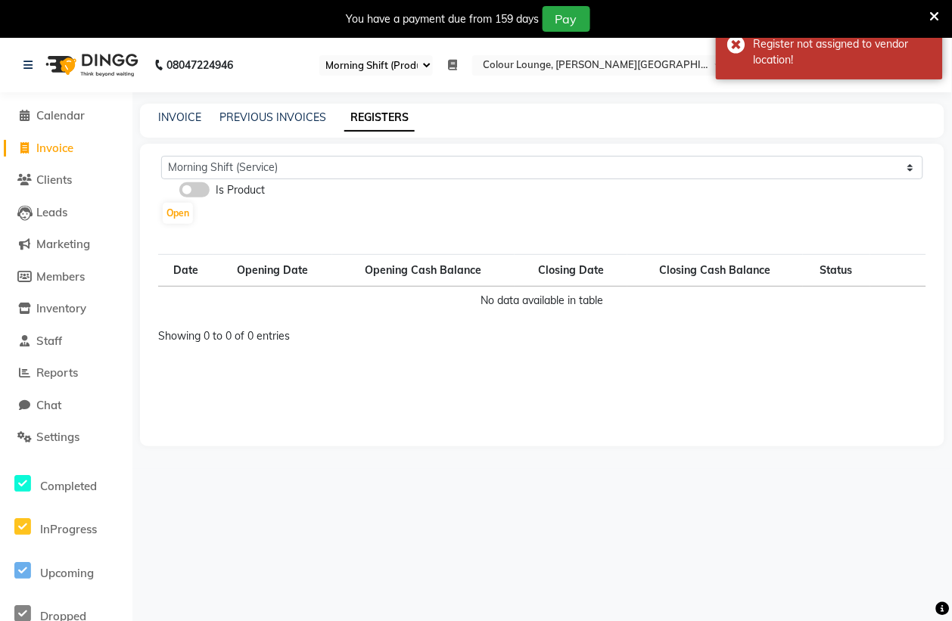
click at [201, 187] on span at bounding box center [194, 189] width 30 height 15
click at [179, 192] on input "checkbox" at bounding box center [179, 192] width 0 height 0
select select "82"
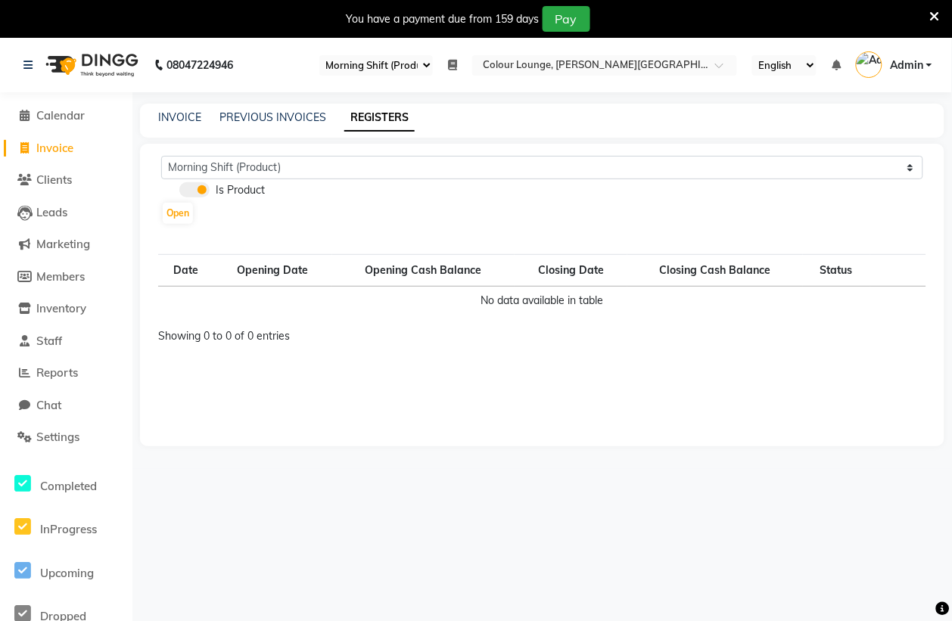
click at [416, 63] on select "Select Register Morning Shift (Product) Evening Shift (Product)" at bounding box center [376, 65] width 114 height 20
click at [319, 55] on select "Select Register Morning Shift (Product) Evening Shift (Product)" at bounding box center [376, 65] width 114 height 20
click at [51, 179] on span "Clients" at bounding box center [54, 180] width 36 height 14
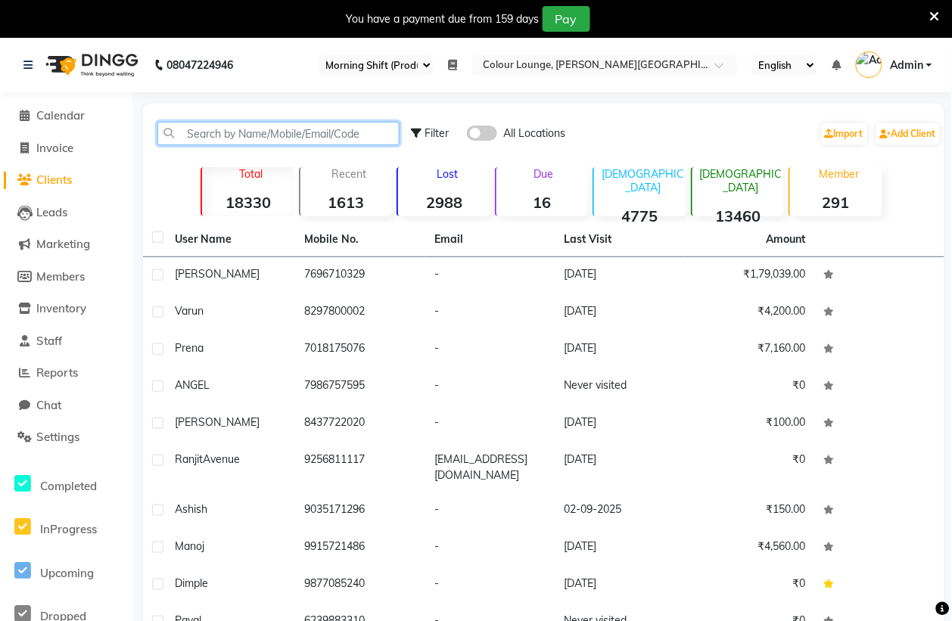
click at [233, 126] on input "text" at bounding box center [278, 133] width 242 height 23
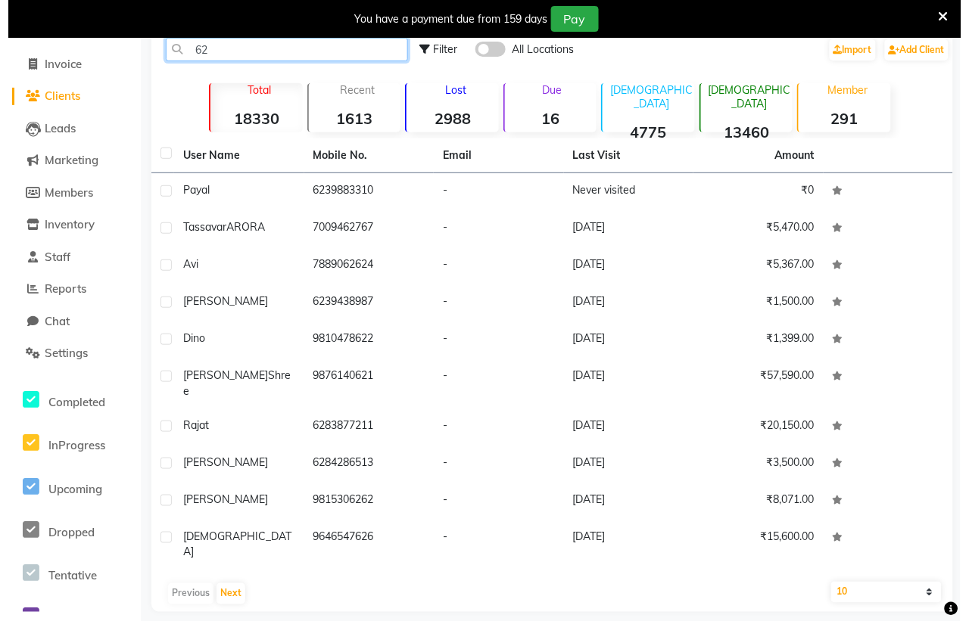
scroll to position [72, 0]
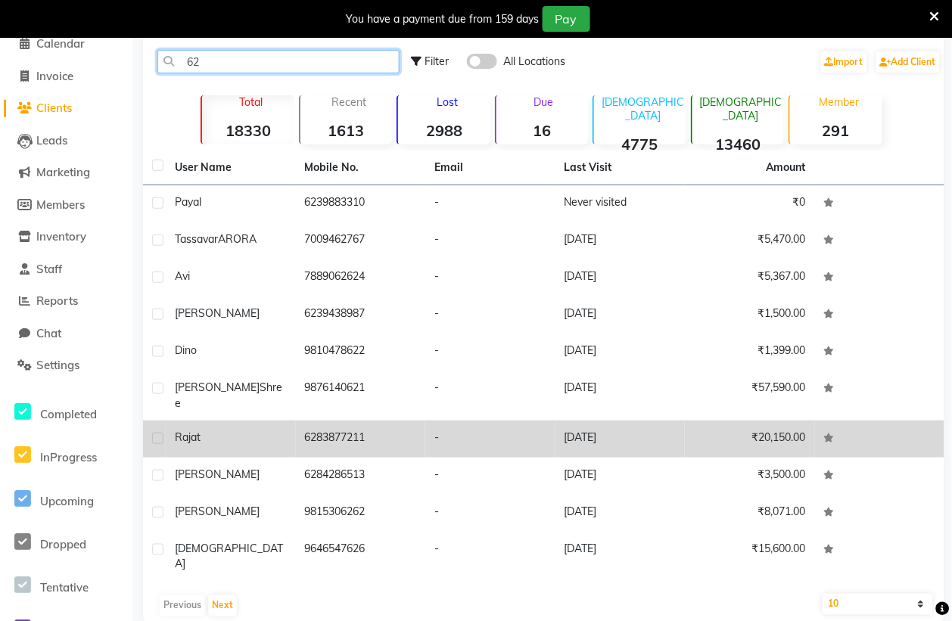
type input "62"
click at [329, 421] on td "6283877211" at bounding box center [361, 439] width 130 height 37
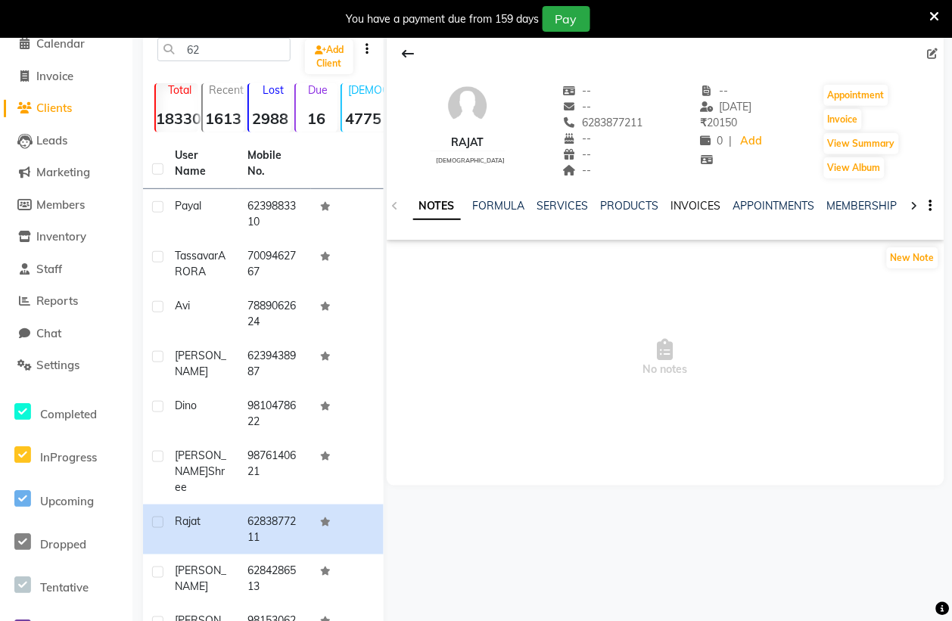
click at [693, 204] on link "INVOICES" at bounding box center [696, 206] width 50 height 14
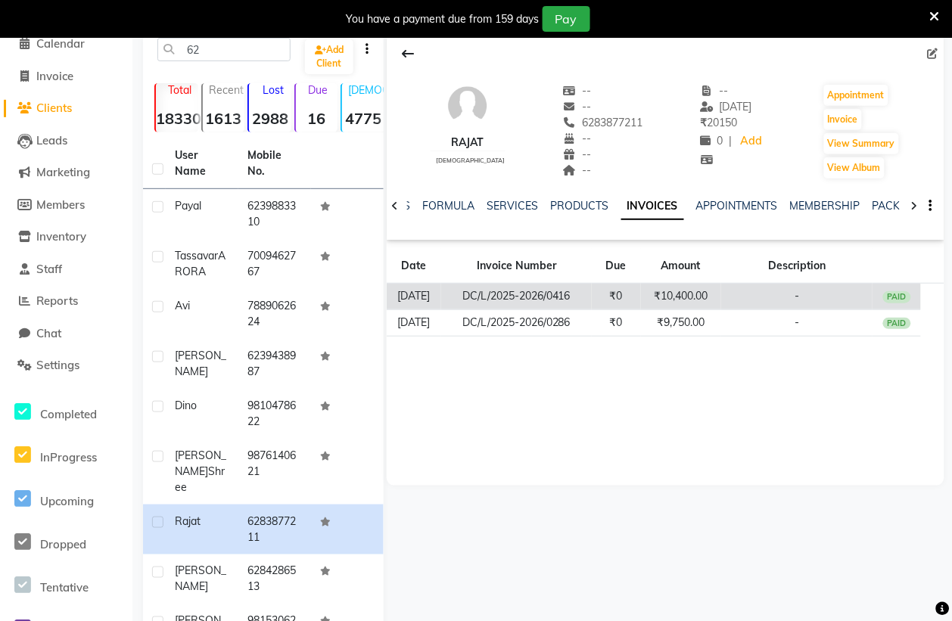
click at [589, 288] on td "DC/L/2025-2026/0416" at bounding box center [516, 297] width 150 height 26
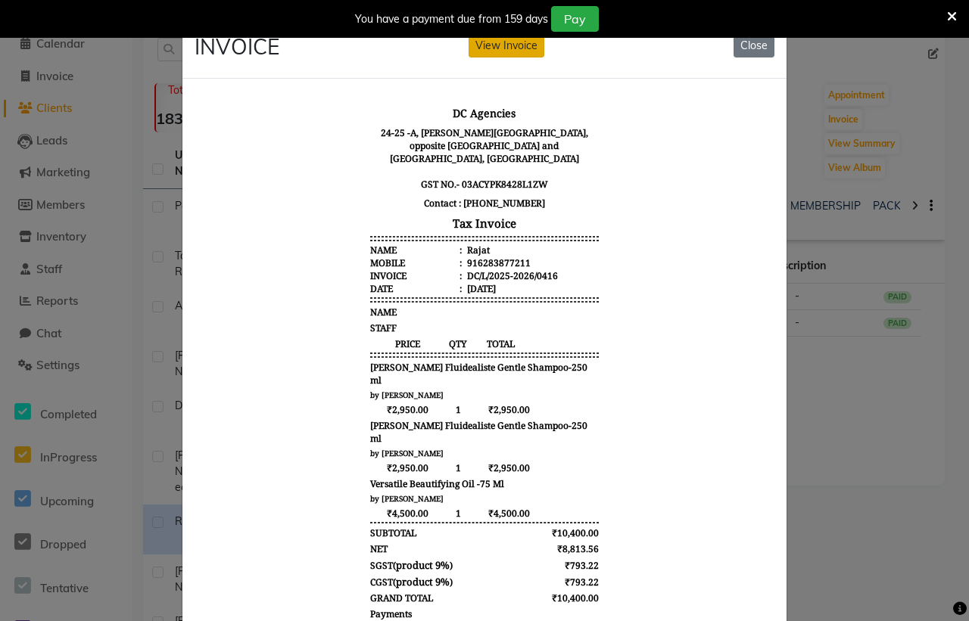
click at [485, 49] on button "View Invoice" at bounding box center [507, 45] width 76 height 23
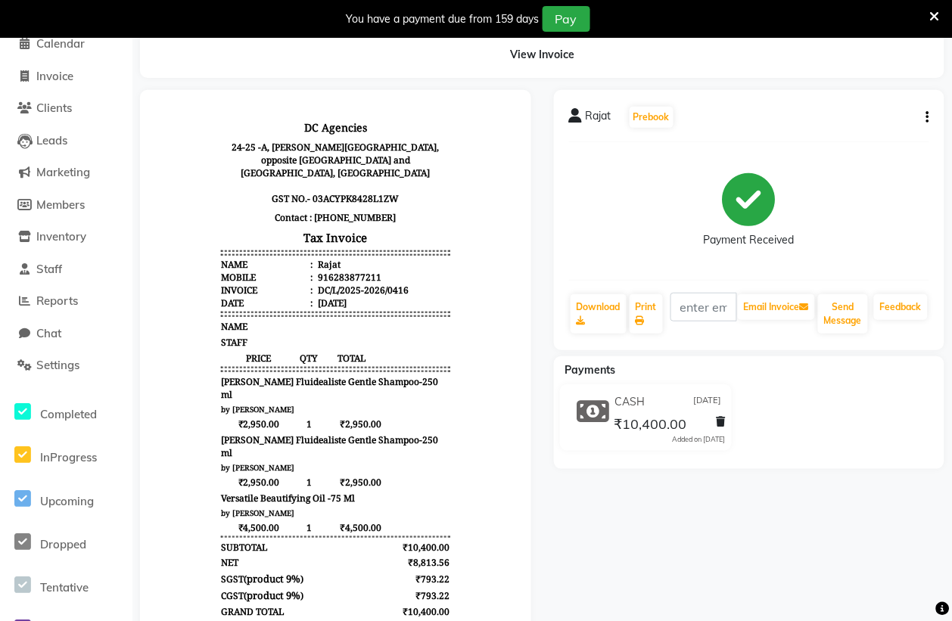
click at [924, 117] on button "button" at bounding box center [924, 118] width 9 height 16
click at [854, 122] on div "Edit Invoice" at bounding box center [867, 126] width 76 height 19
select select "service"
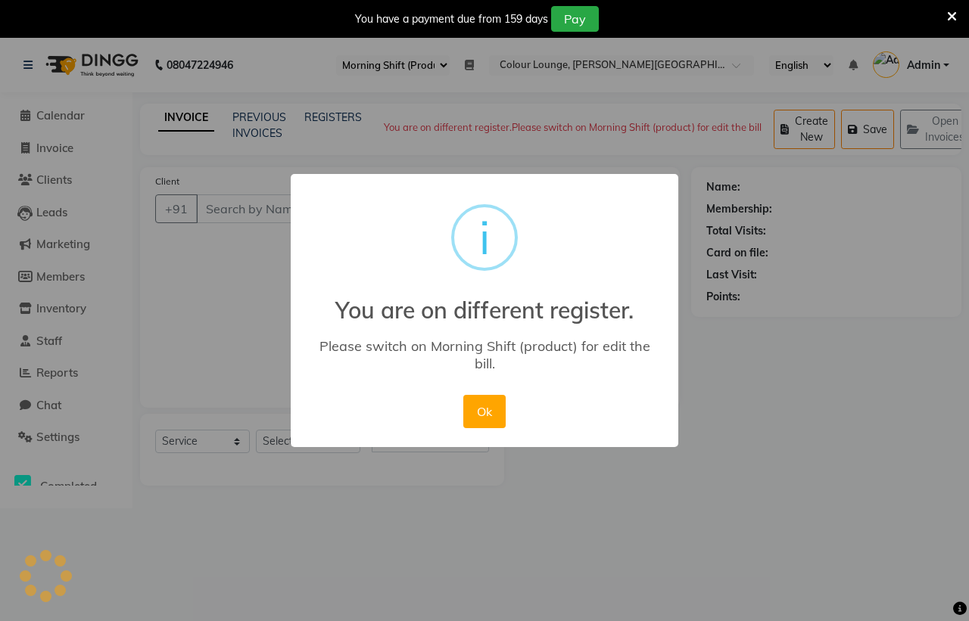
type input "6283877211"
type input "DC/L/2025-2026/0416"
select select "1: Object"
select select "product"
type input "[DATE]"
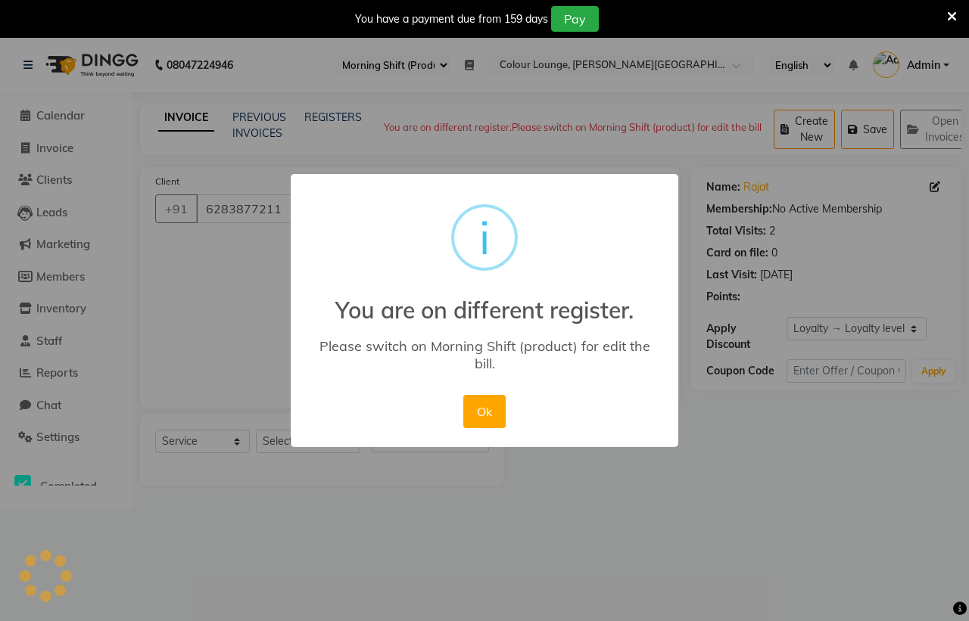
select select "select"
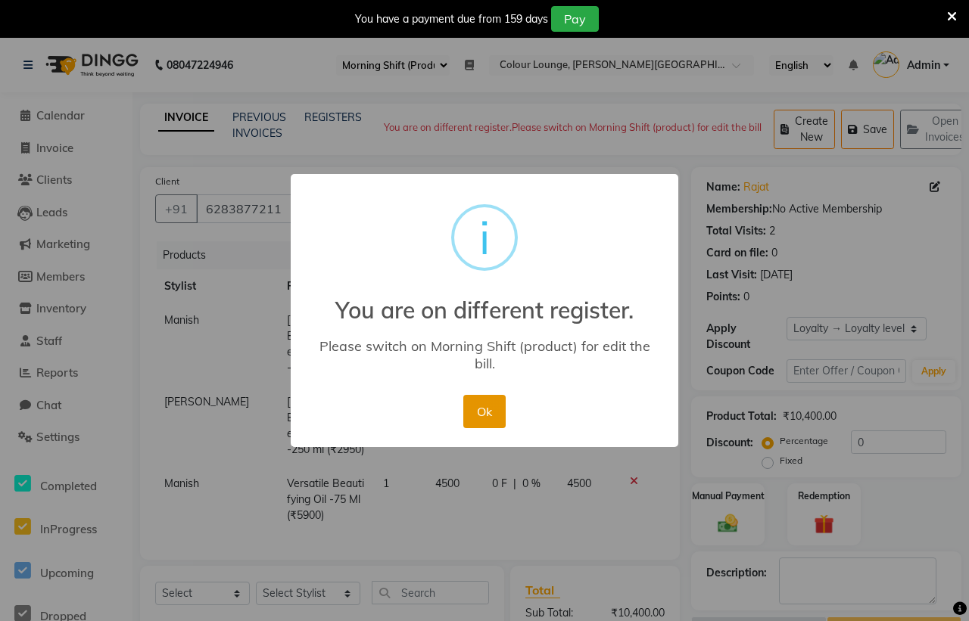
click at [486, 410] on button "Ok" at bounding box center [484, 411] width 42 height 33
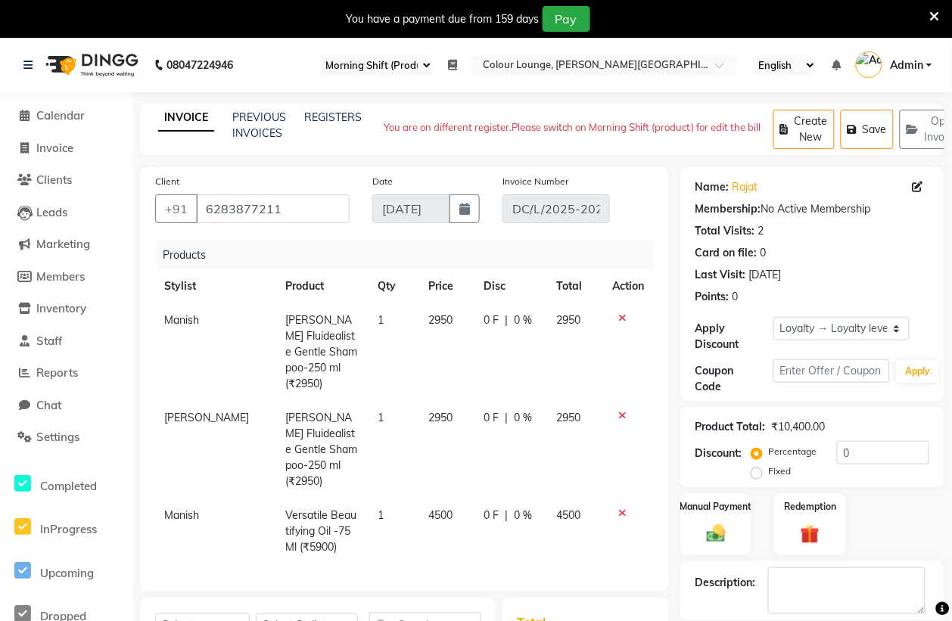
click at [394, 70] on select "Select Register Morning Shift (Product) Evening Shift (Product)" at bounding box center [376, 65] width 114 height 20
click at [319, 55] on select "Select Register Morning Shift (Product) Evening Shift (Product)" at bounding box center [376, 65] width 114 height 20
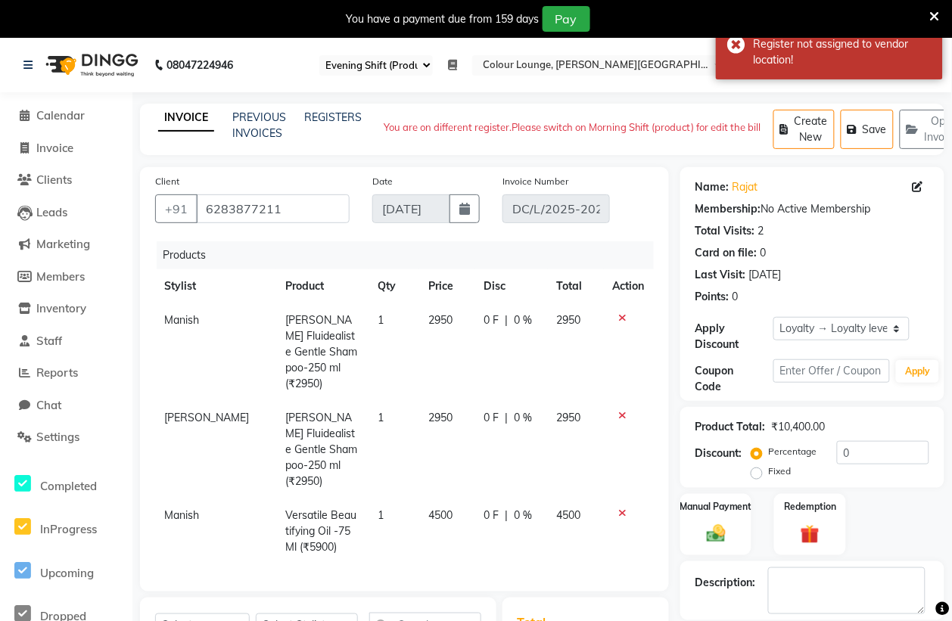
click at [396, 62] on select "Select Register Morning Shift (Product) Evening Shift (Product)" at bounding box center [376, 65] width 114 height 20
select select "82"
click at [319, 55] on select "Select Register Morning Shift (Product) Evening Shift (Product)" at bounding box center [376, 65] width 114 height 20
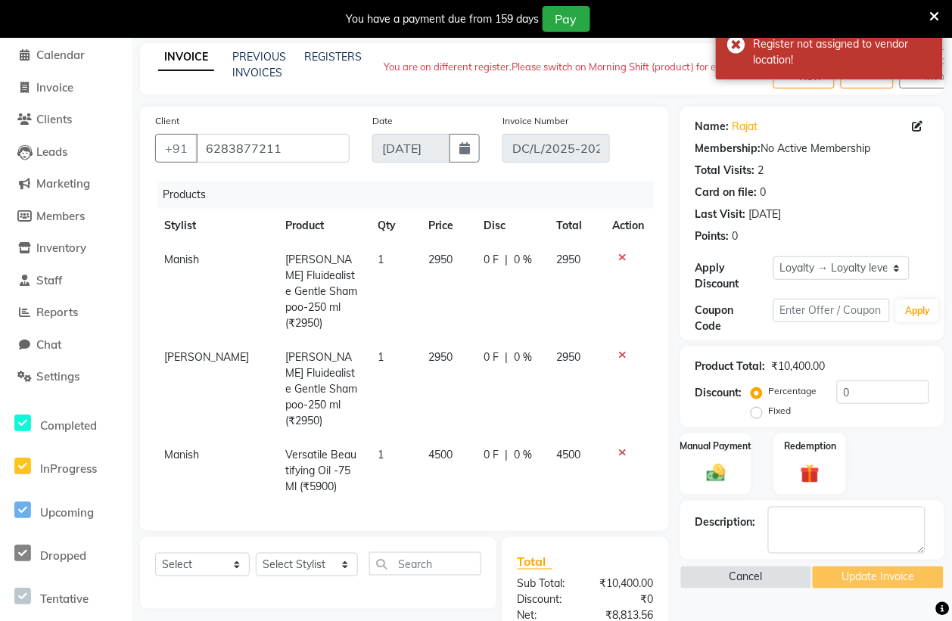
scroll to position [95, 0]
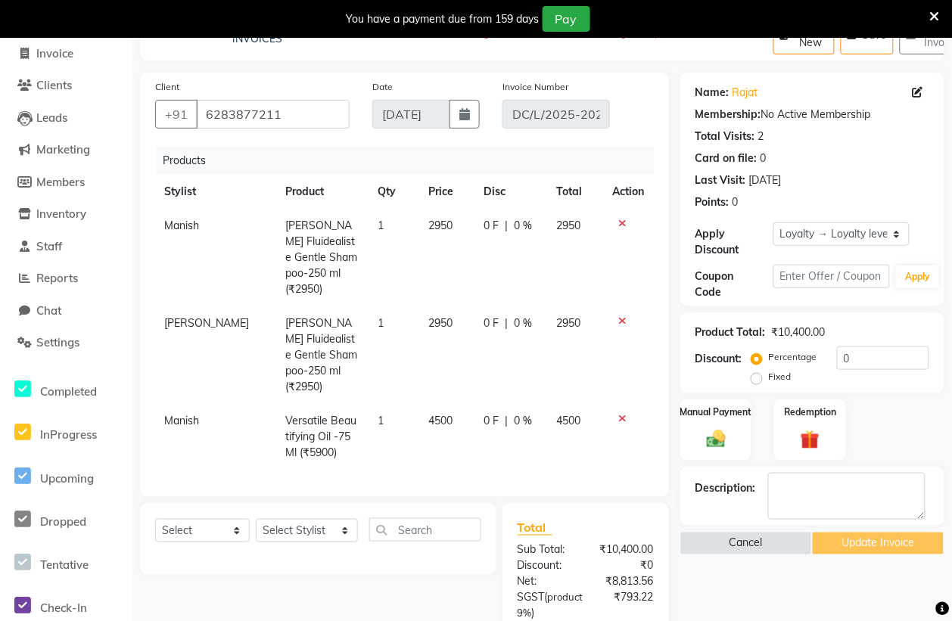
click at [322, 414] on span "Versatile Beautifying Oil -75 Ml (₹5900)" at bounding box center [320, 436] width 71 height 45
select select "70009"
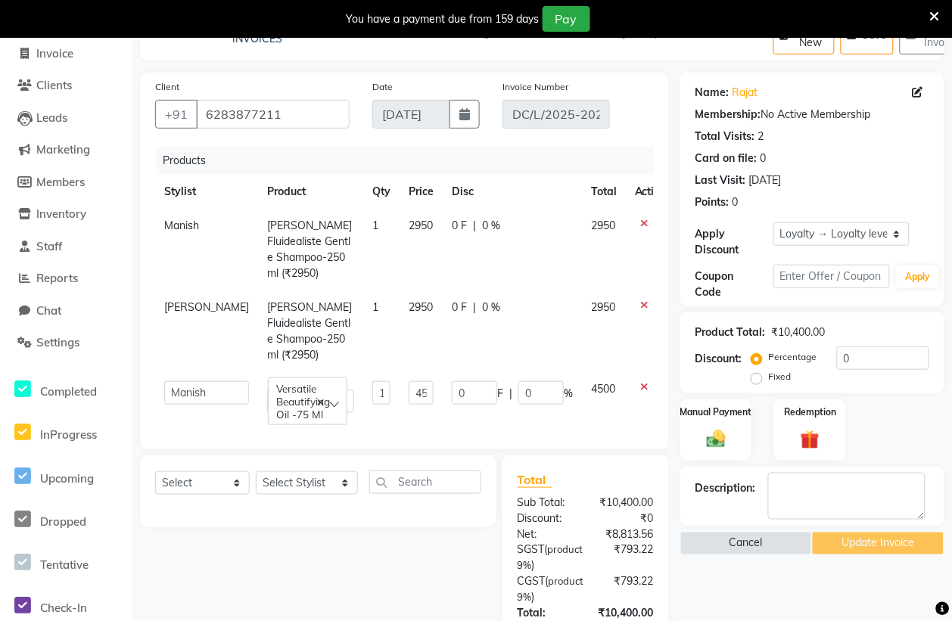
click at [311, 382] on span "Versatile Beautifying Oil -75 Ml" at bounding box center [307, 401] width 63 height 39
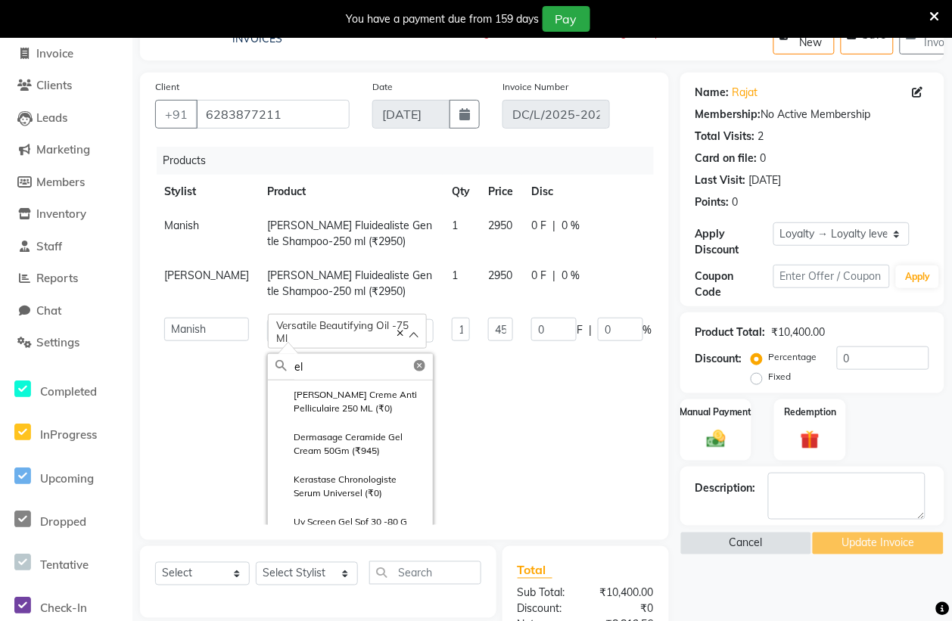
type input "e"
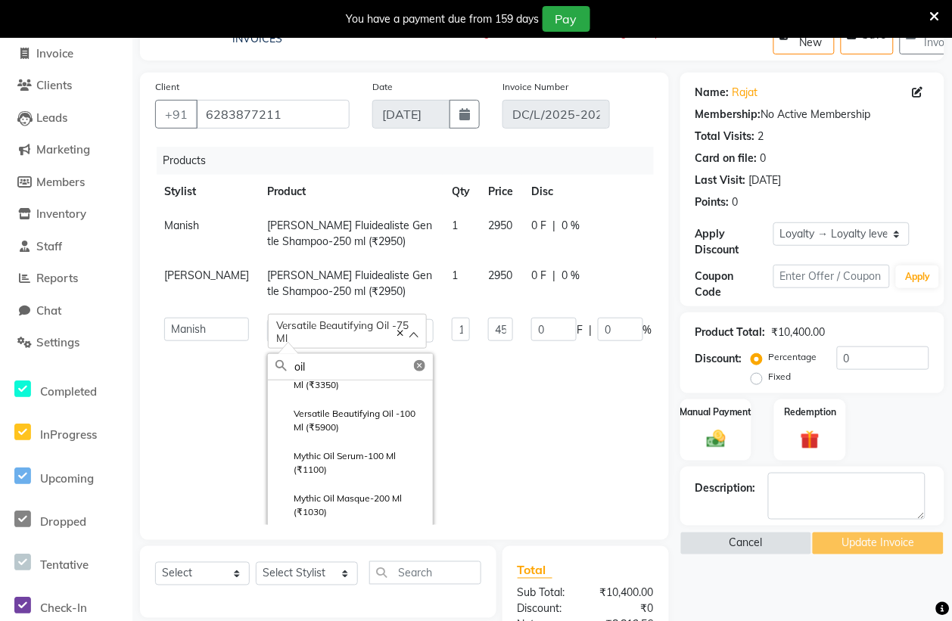
scroll to position [599, 0]
type input "o"
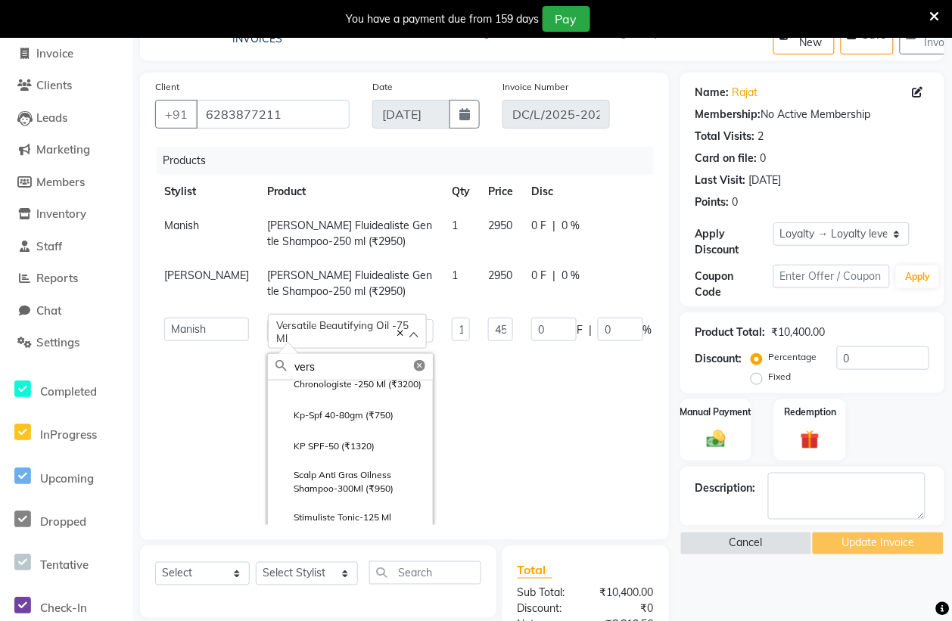
scroll to position [40, 0]
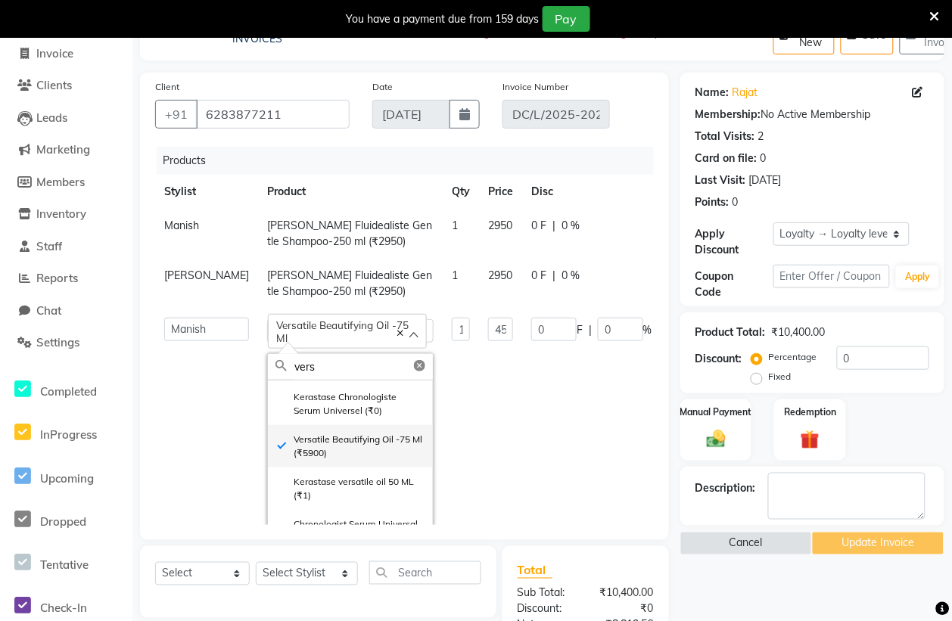
type input "vers"
click at [315, 460] on label "Versatile Beautifying Oil -75 Ml (₹5900)" at bounding box center [351, 446] width 150 height 27
click at [319, 458] on label "Versatile Beautifying Oil -75 Ml (₹5900)" at bounding box center [351, 446] width 150 height 27
type input "5900"
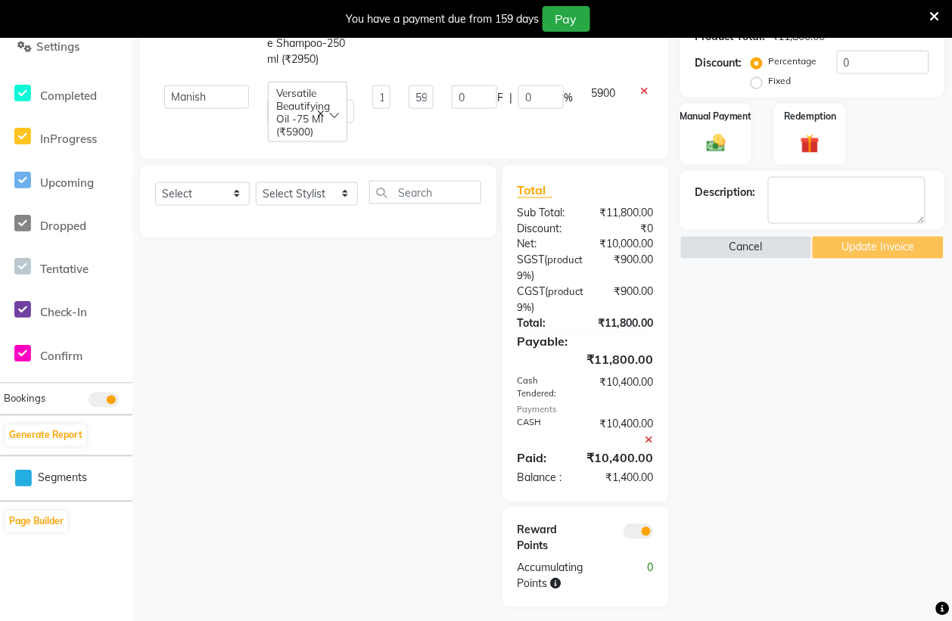
scroll to position [416, 0]
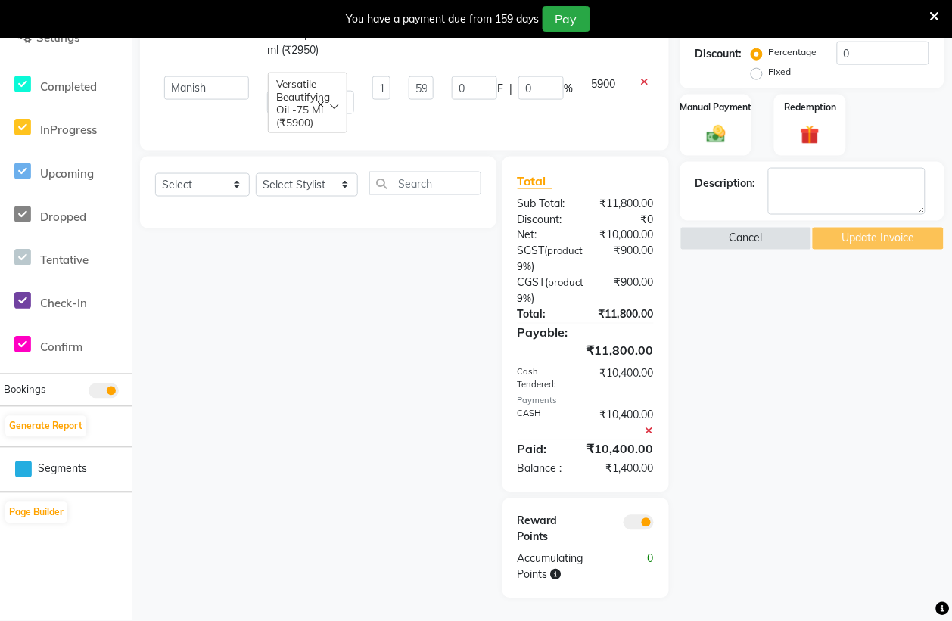
click at [649, 429] on icon at bounding box center [650, 431] width 8 height 11
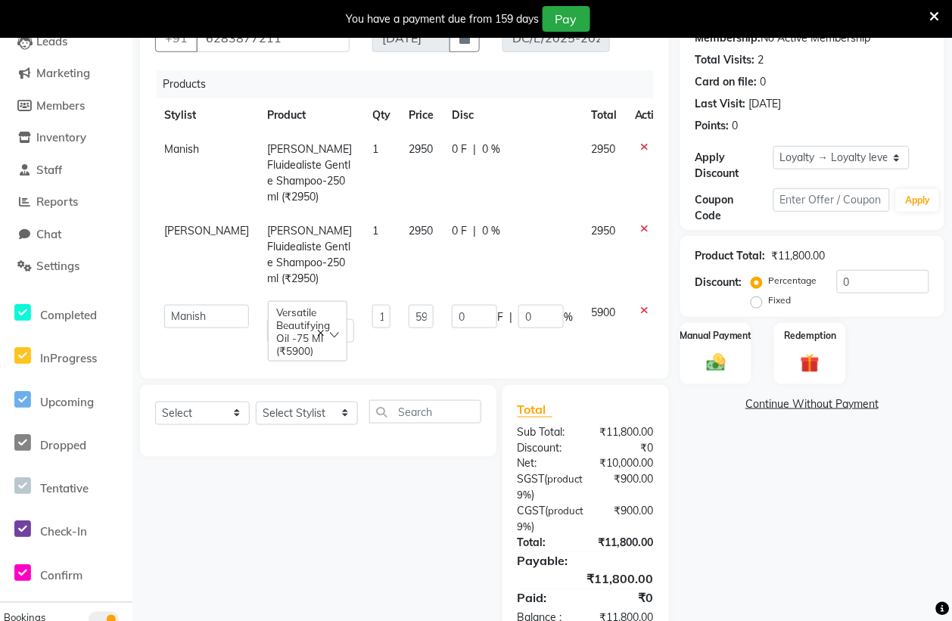
scroll to position [137, 0]
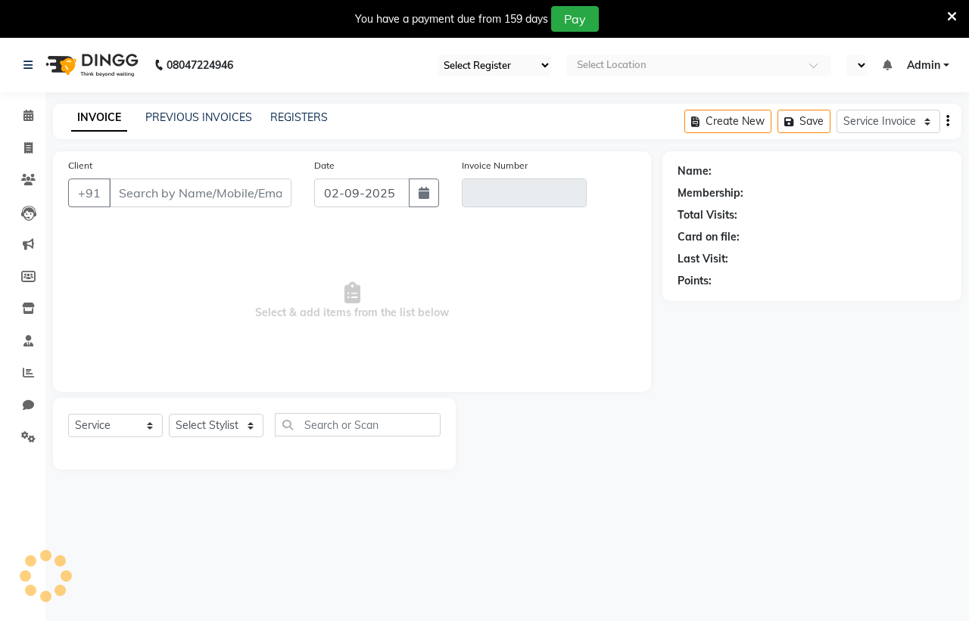
select select "service"
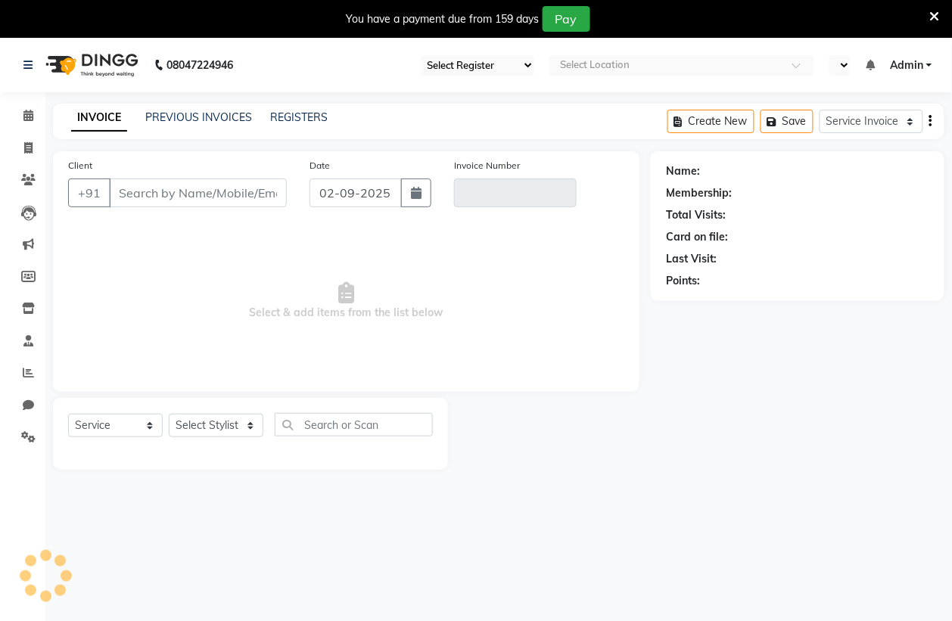
select select "67"
select select "en"
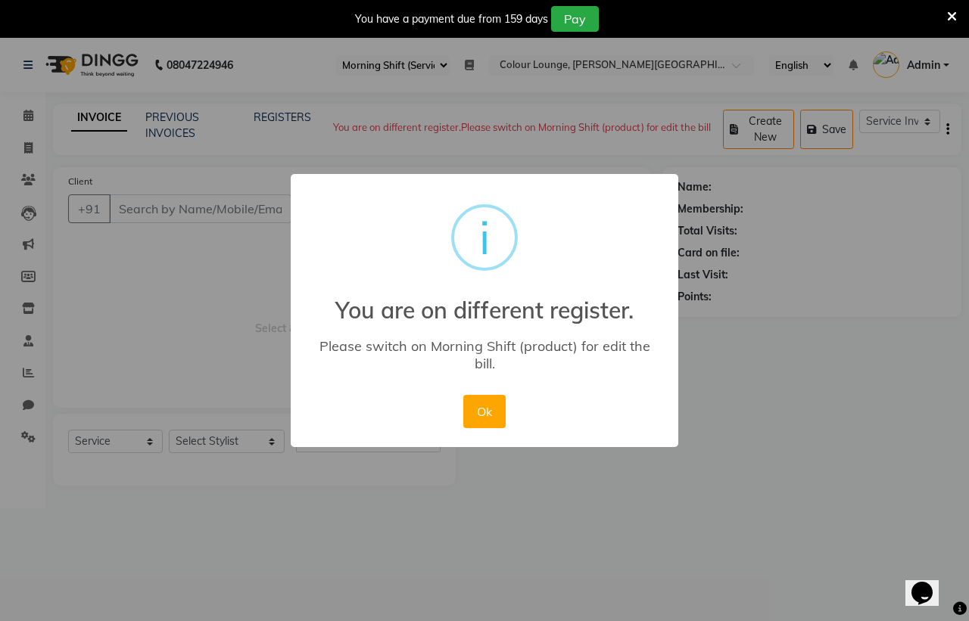
type input "6283877211"
type input "DC/L/2025-2026/0416"
select select "1: Object"
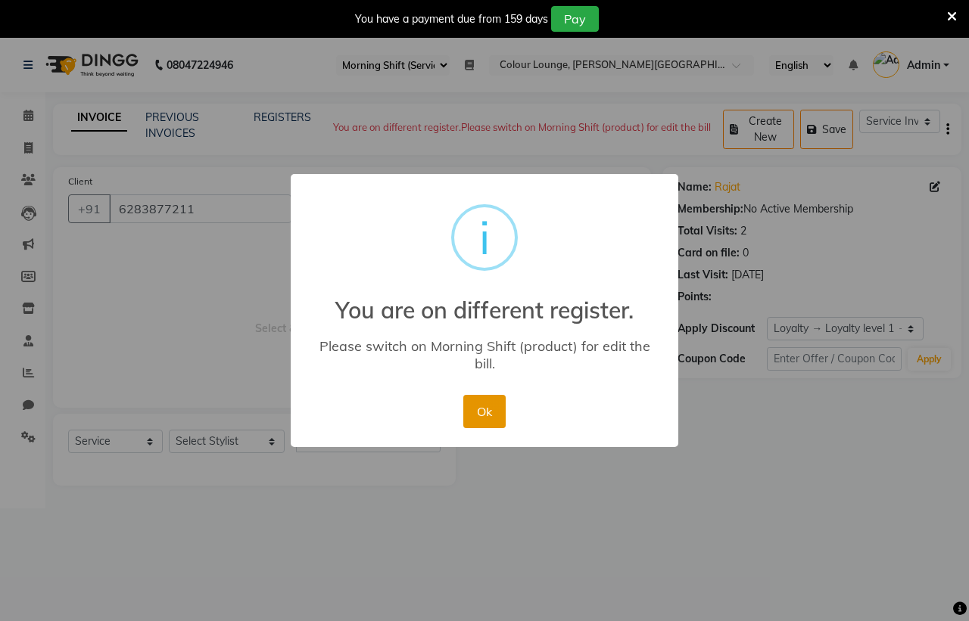
select select "product"
type input "[DATE]"
select select "select"
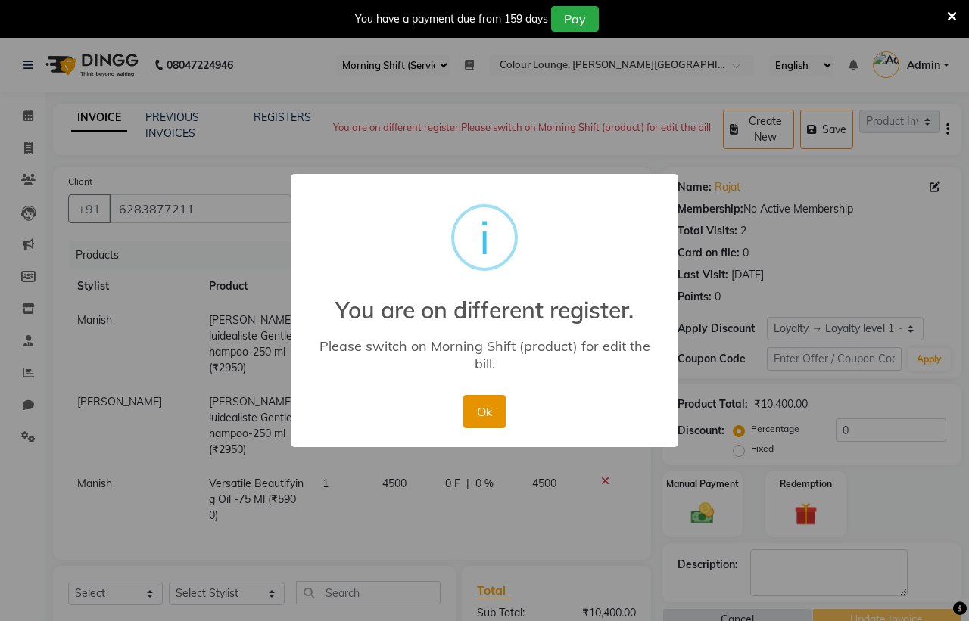
click at [482, 403] on button "Ok" at bounding box center [484, 411] width 42 height 33
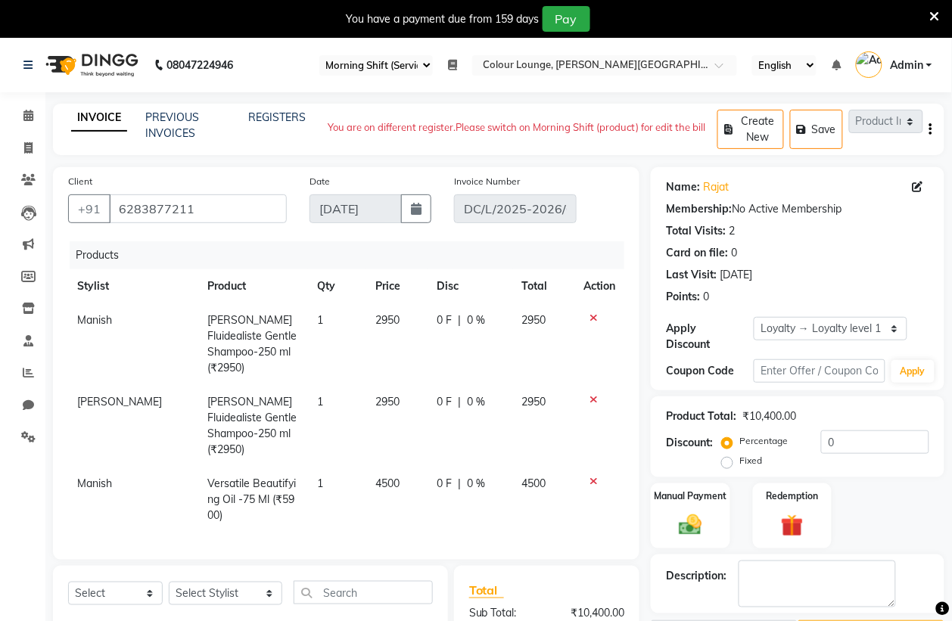
click at [417, 57] on select "Select Register Evening Shift (Service) Morning Shift (Service)" at bounding box center [376, 65] width 114 height 20
click at [319, 55] on select "Select Register Evening Shift (Service) Morning Shift (Service)" at bounding box center [376, 65] width 114 height 20
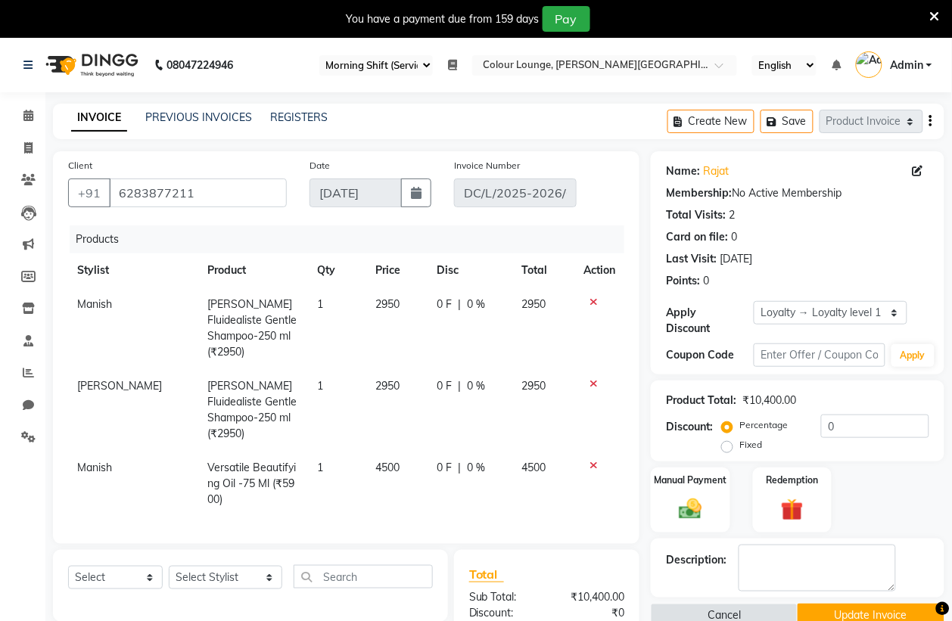
click at [419, 65] on select "Select Register Evening Shift (Service) Morning Shift (Service)" at bounding box center [376, 65] width 114 height 20
select select "71"
click at [319, 55] on select "Select Register Evening Shift (Service) Morning Shift (Service)" at bounding box center [376, 65] width 114 height 20
click at [452, 60] on icon at bounding box center [452, 65] width 9 height 11
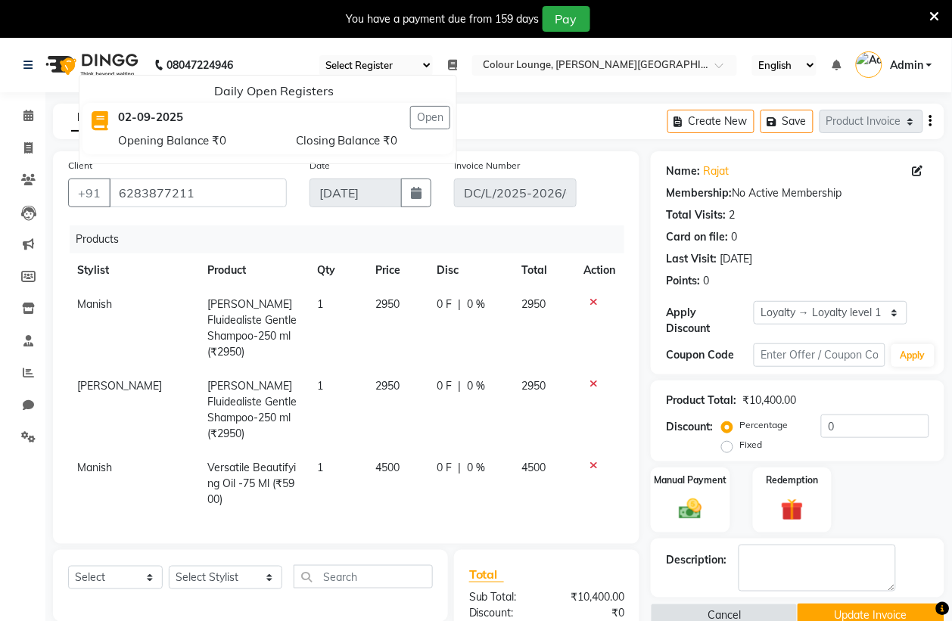
click at [448, 63] on icon at bounding box center [452, 65] width 9 height 11
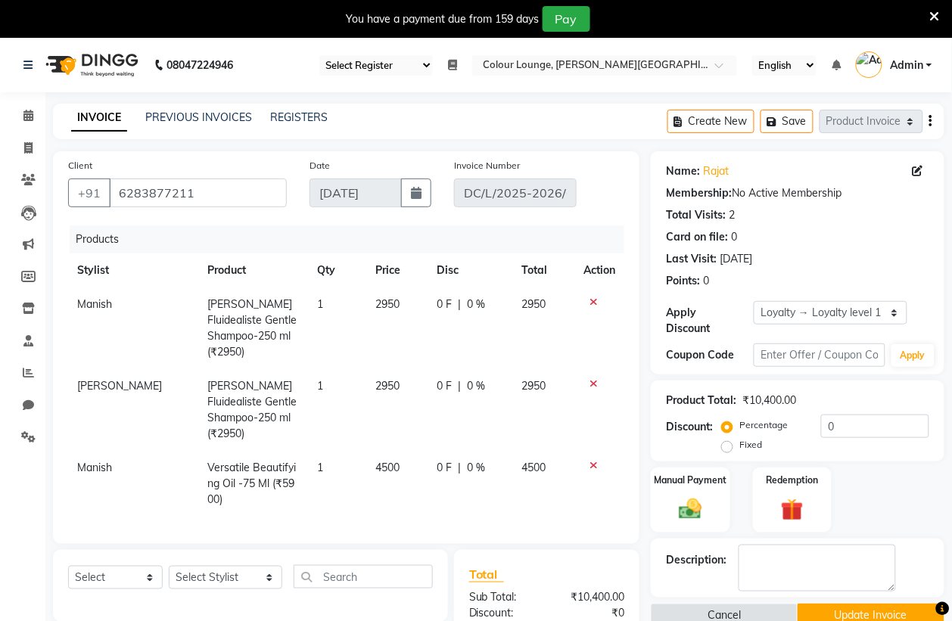
click at [448, 63] on icon at bounding box center [452, 65] width 9 height 11
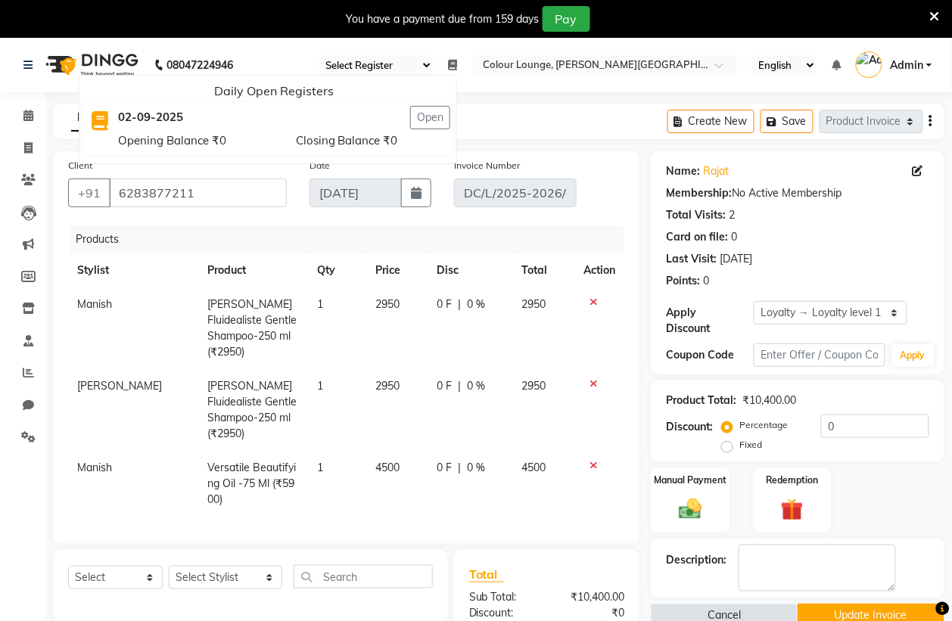
click at [448, 63] on icon at bounding box center [452, 65] width 9 height 11
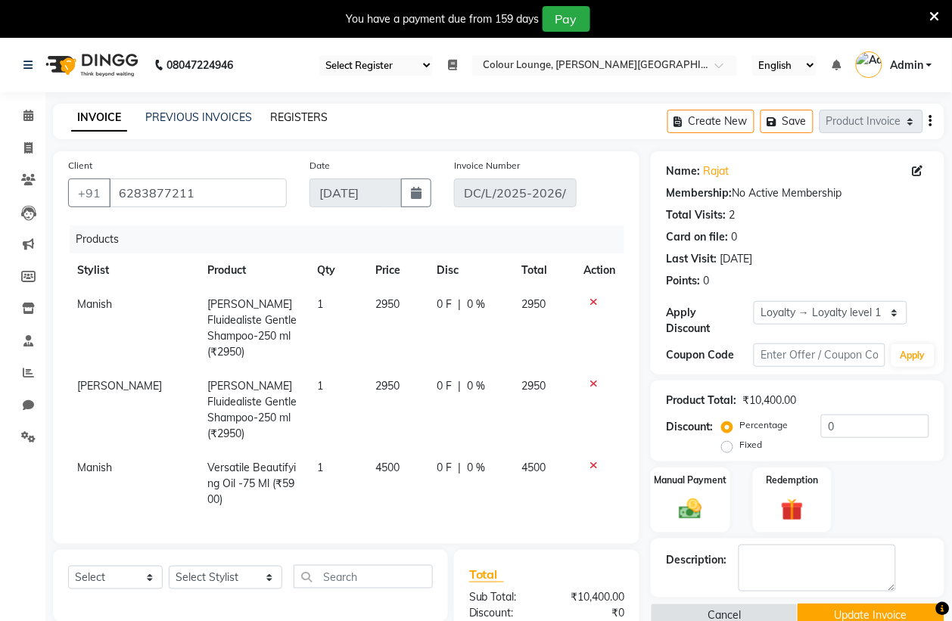
click at [296, 116] on link "REGISTERS" at bounding box center [299, 118] width 58 height 14
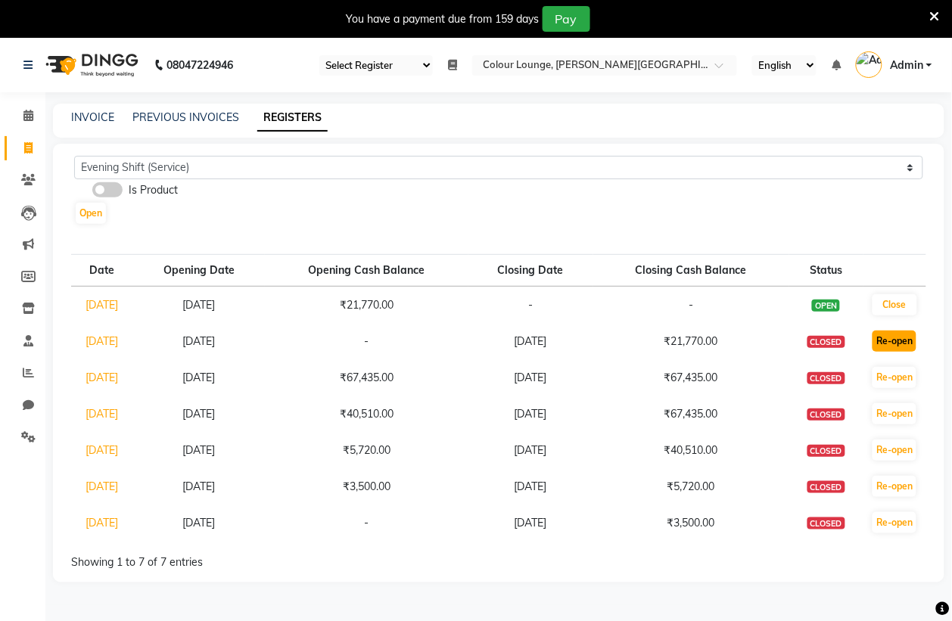
click at [895, 352] on button "Re-open" at bounding box center [895, 341] width 44 height 21
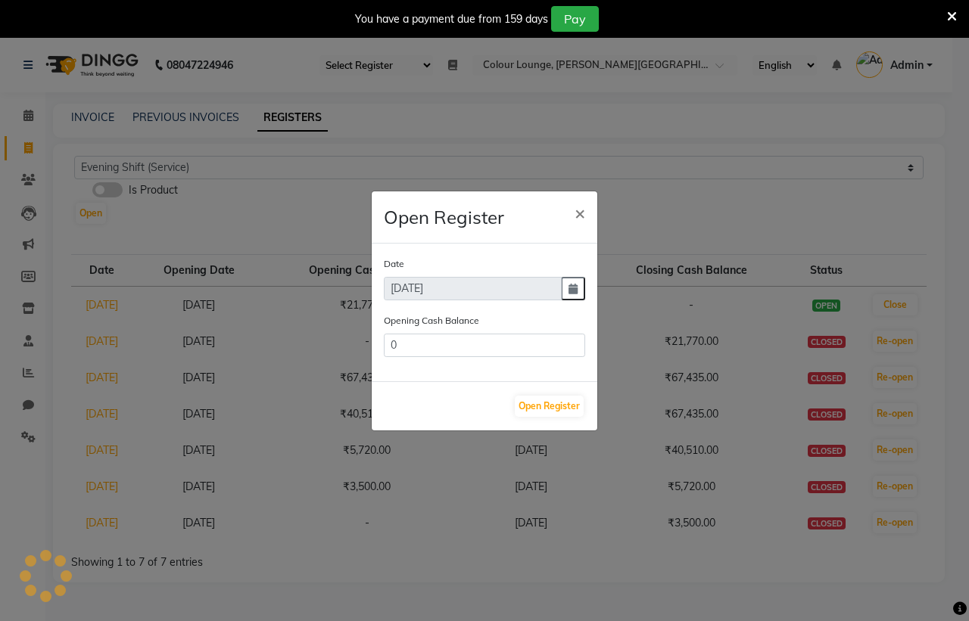
type input "21770"
click at [698, 307] on ngb-modal-window "Open Register × Date 19-05-2025 Opening Cash Balance 21770 Open Register" at bounding box center [484, 310] width 969 height 621
click at [579, 213] on span "×" at bounding box center [580, 212] width 11 height 23
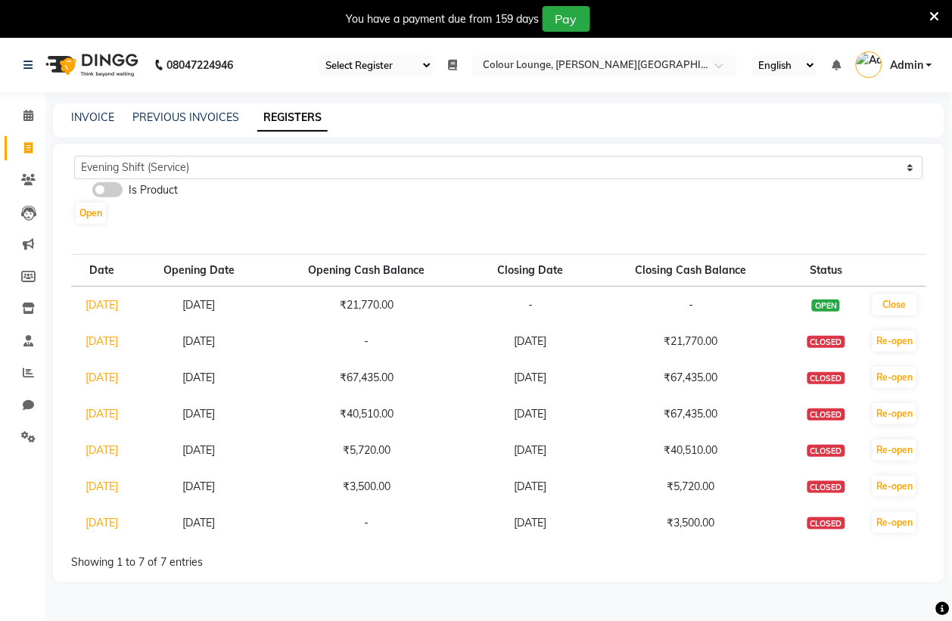
click at [115, 194] on span at bounding box center [107, 189] width 30 height 15
click at [92, 192] on input "checkbox" at bounding box center [92, 192] width 0 height 0
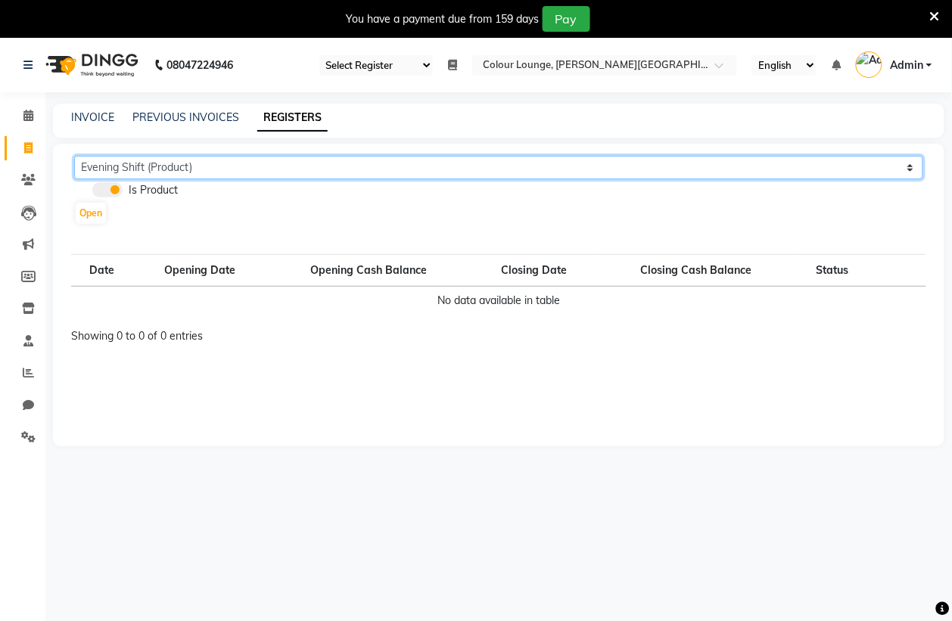
click at [176, 160] on select "Evening Shift (Product) Morning Shift (Product)" at bounding box center [498, 167] width 849 height 23
select select "68"
click at [74, 156] on select "Evening Shift (Product) Morning Shift (Product)" at bounding box center [498, 167] width 849 height 23
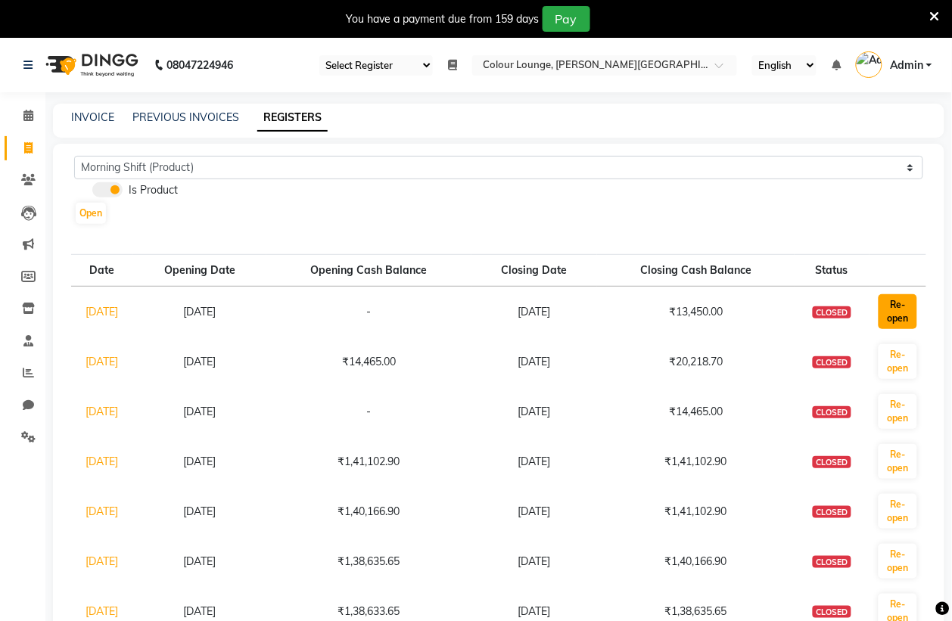
click at [902, 312] on button "Re-open" at bounding box center [898, 311] width 39 height 35
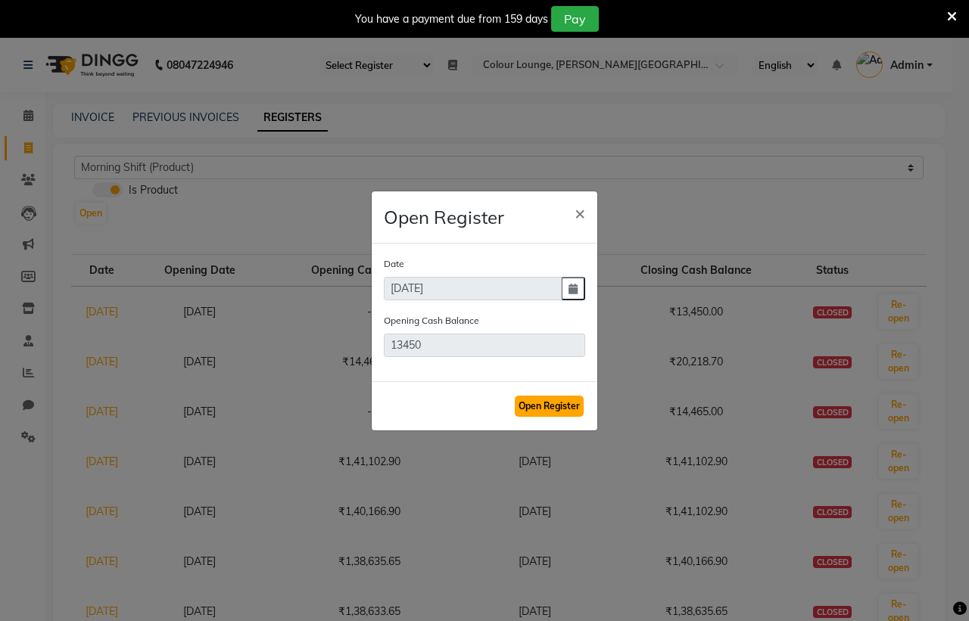
click at [543, 405] on button "Open Register" at bounding box center [549, 406] width 69 height 21
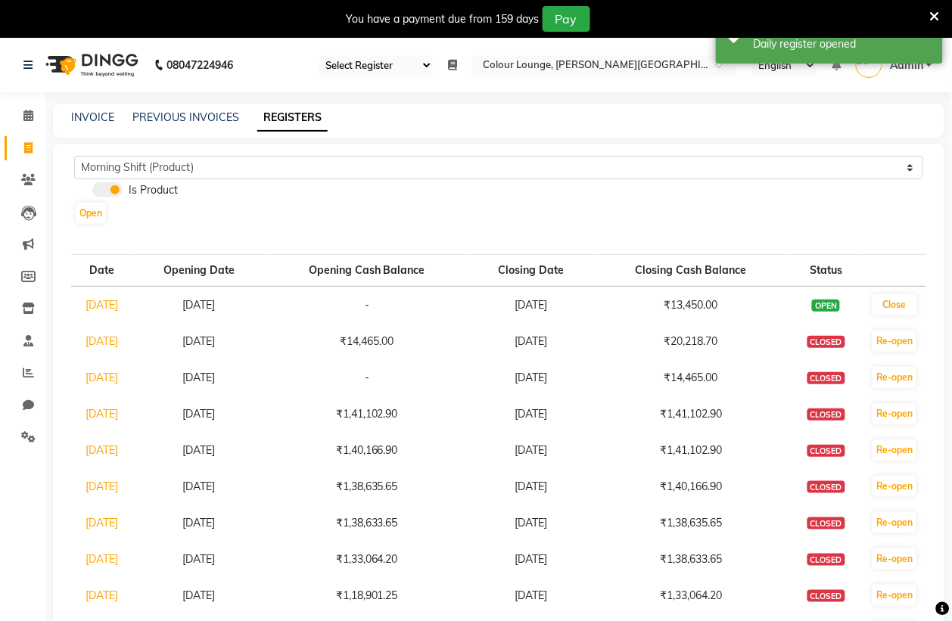
click at [101, 307] on link "[DATE]" at bounding box center [102, 305] width 33 height 14
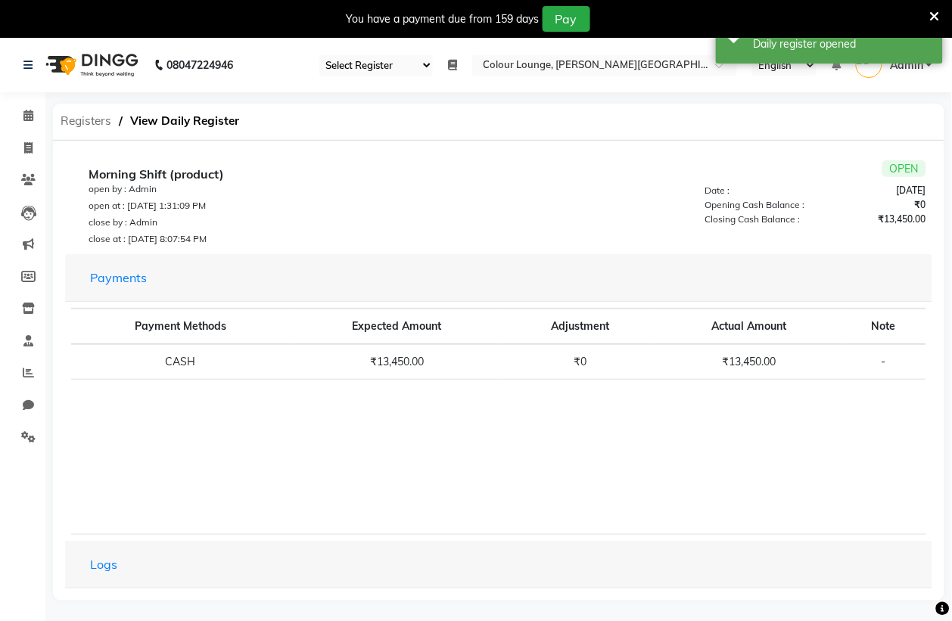
click at [72, 121] on span "Registers" at bounding box center [86, 120] width 66 height 27
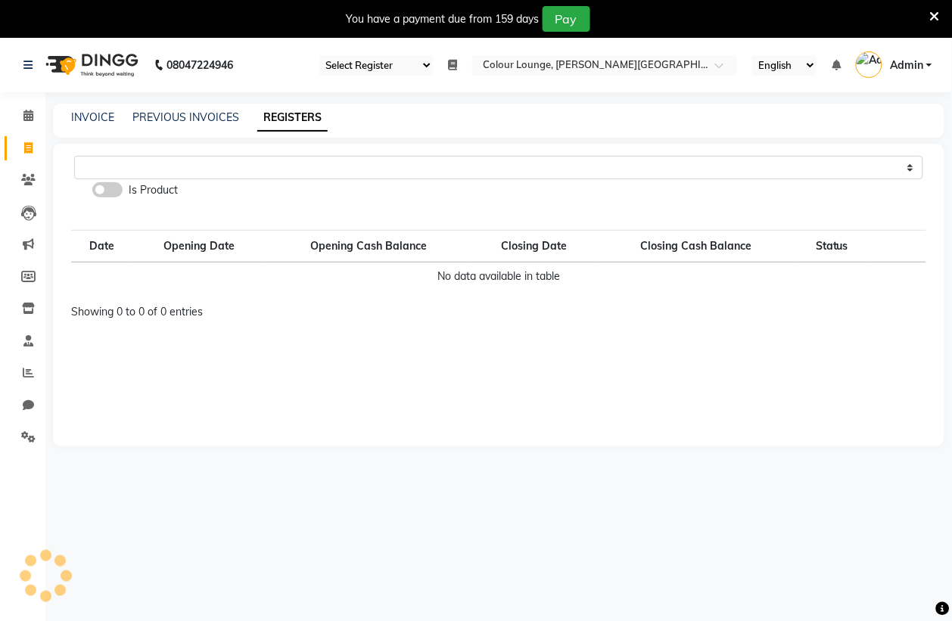
select select "71"
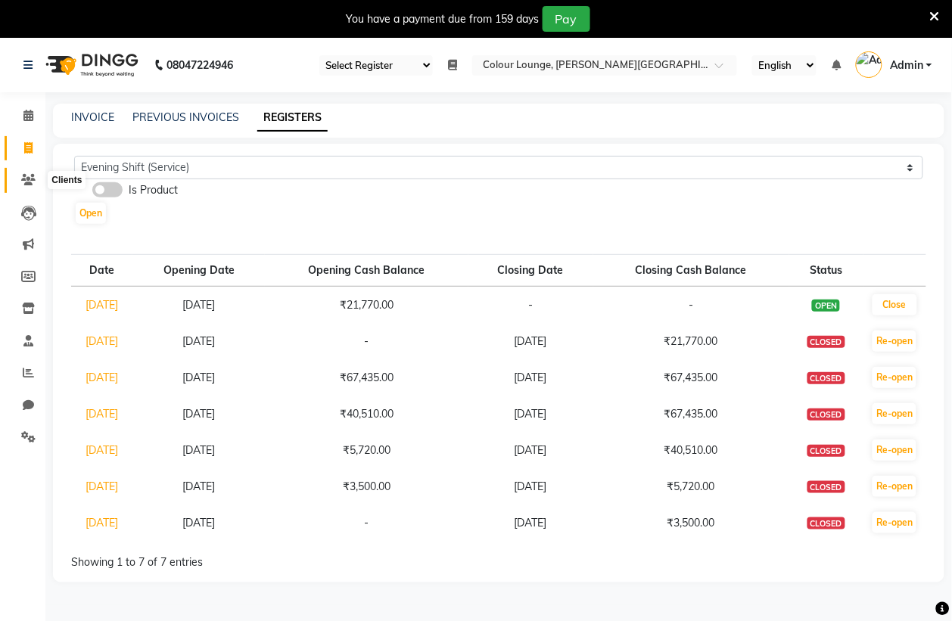
click at [25, 180] on icon at bounding box center [28, 179] width 14 height 11
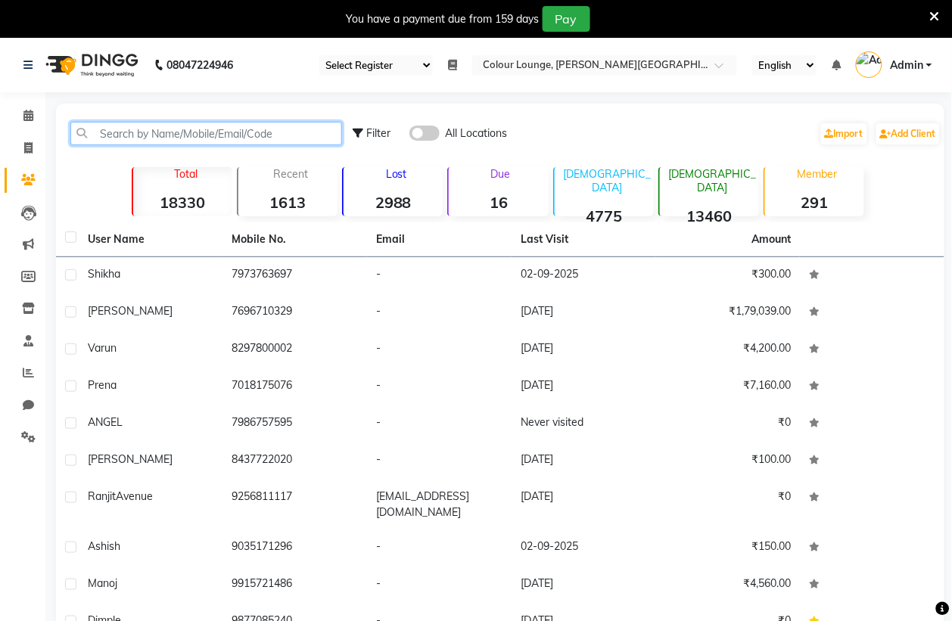
click at [198, 137] on input "text" at bounding box center [206, 133] width 272 height 23
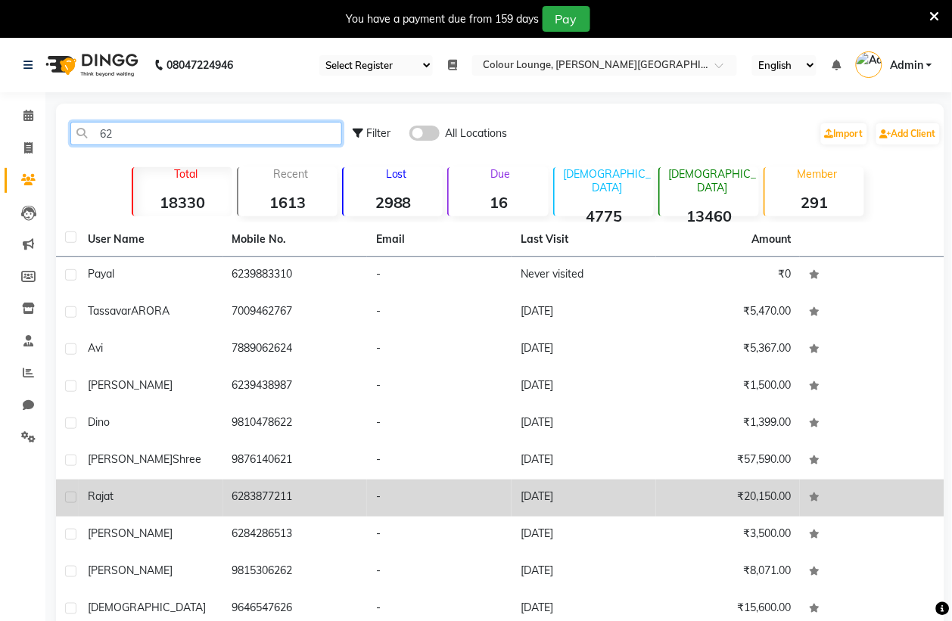
type input "62"
click at [281, 500] on td "6283877211" at bounding box center [295, 498] width 145 height 37
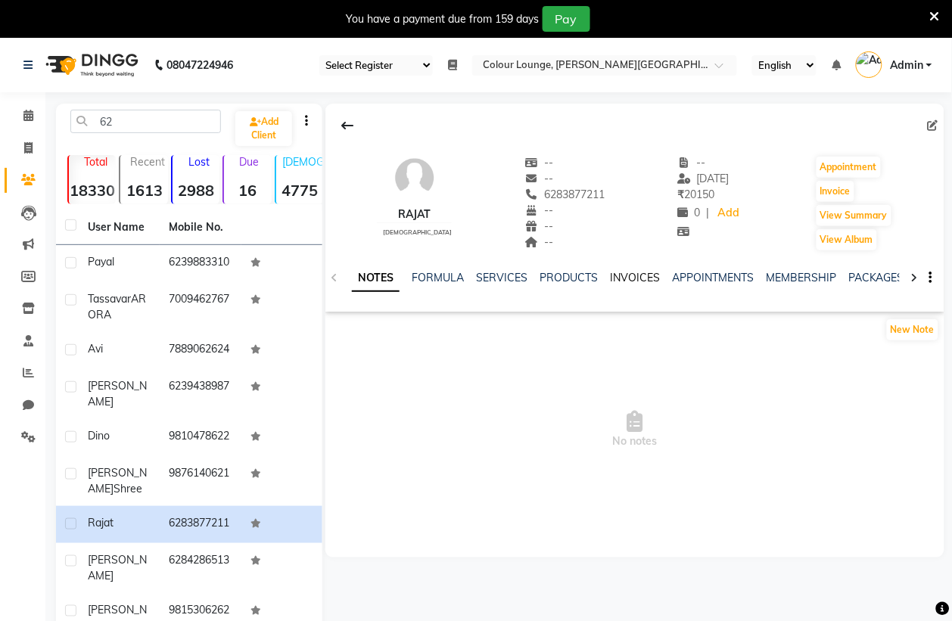
click at [638, 281] on link "INVOICES" at bounding box center [635, 278] width 50 height 14
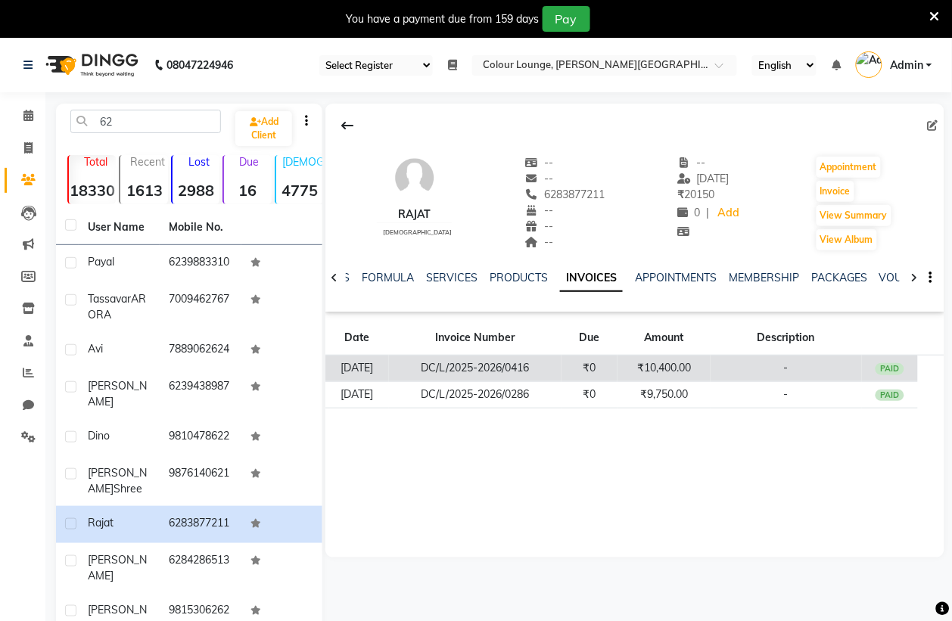
click at [371, 369] on td "[DATE]" at bounding box center [356, 369] width 63 height 26
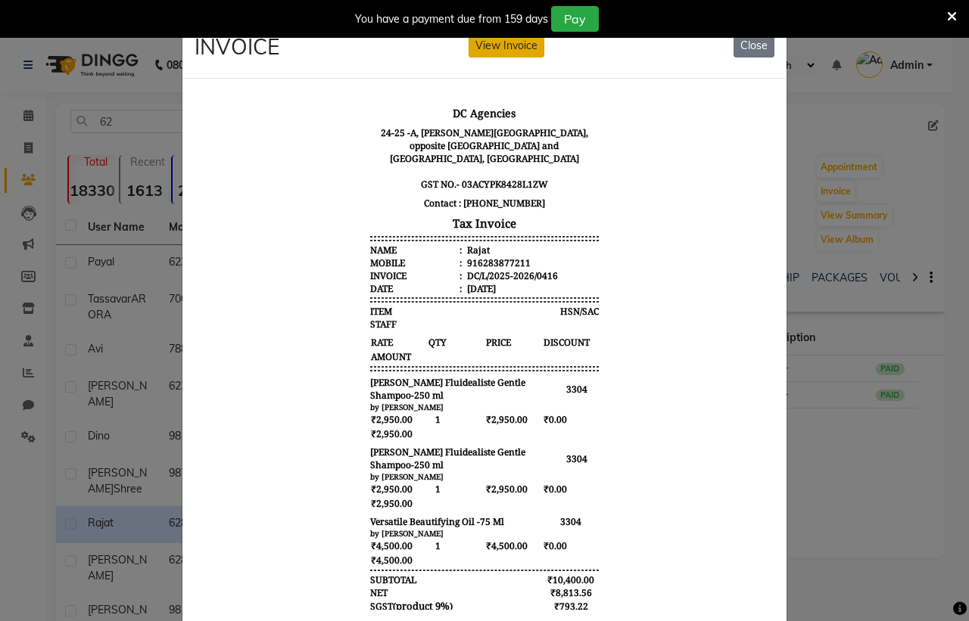
click at [500, 46] on button "View Invoice" at bounding box center [507, 45] width 76 height 23
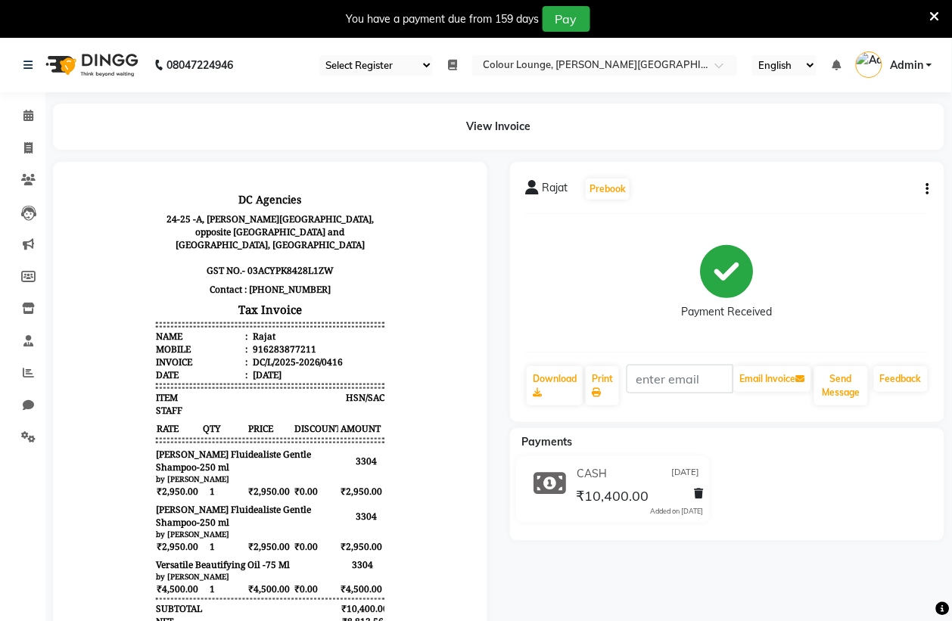
click at [927, 190] on icon "button" at bounding box center [927, 189] width 3 height 1
click at [859, 199] on div "Edit Invoice" at bounding box center [867, 198] width 76 height 19
select select "service"
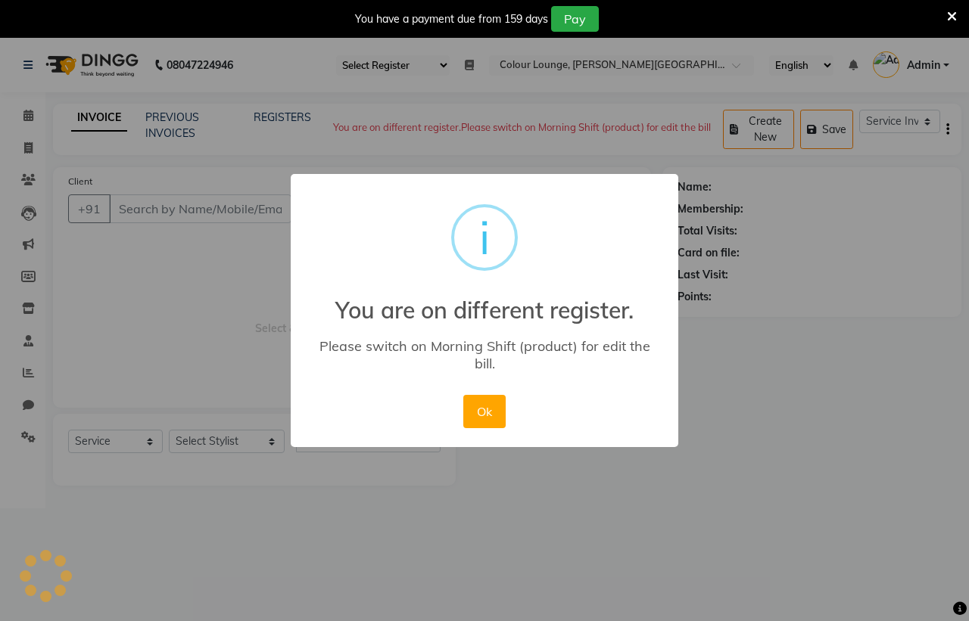
type input "6283877211"
type input "DC/L/2025-2026/0416"
select select "product"
type input "[DATE]"
select select "select"
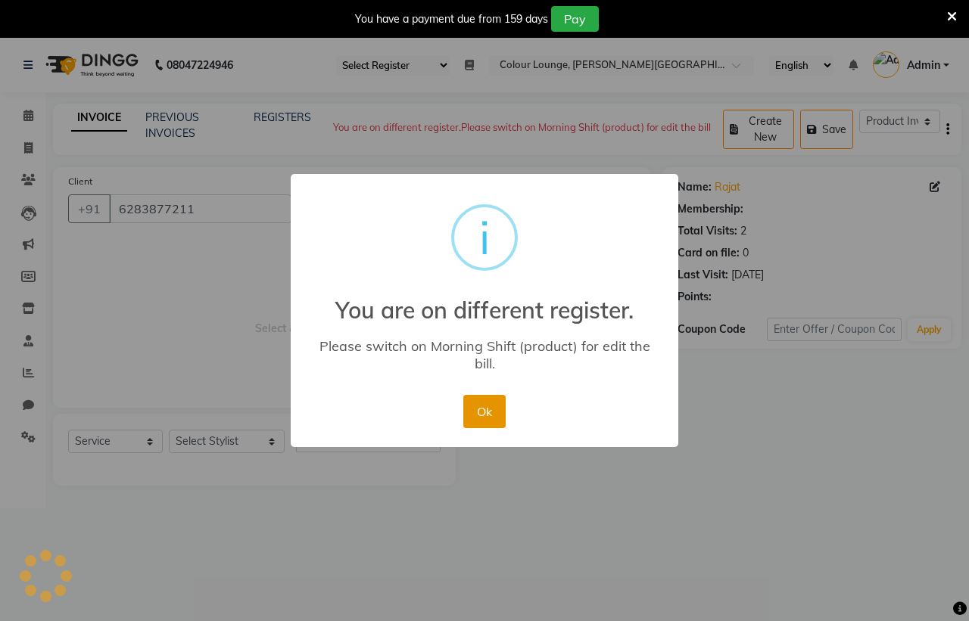
select select "1: Object"
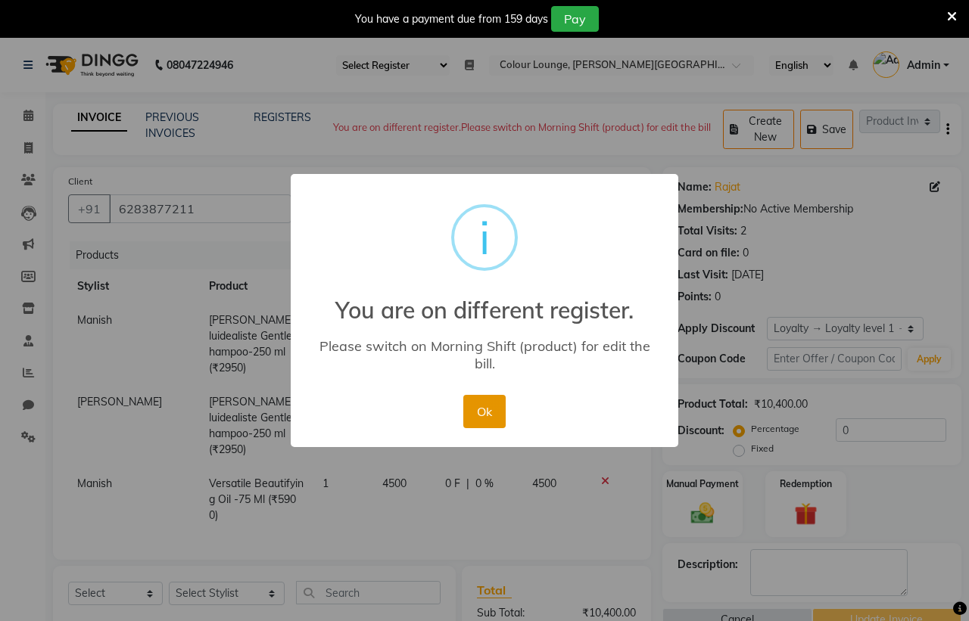
click at [484, 411] on button "Ok" at bounding box center [484, 411] width 42 height 33
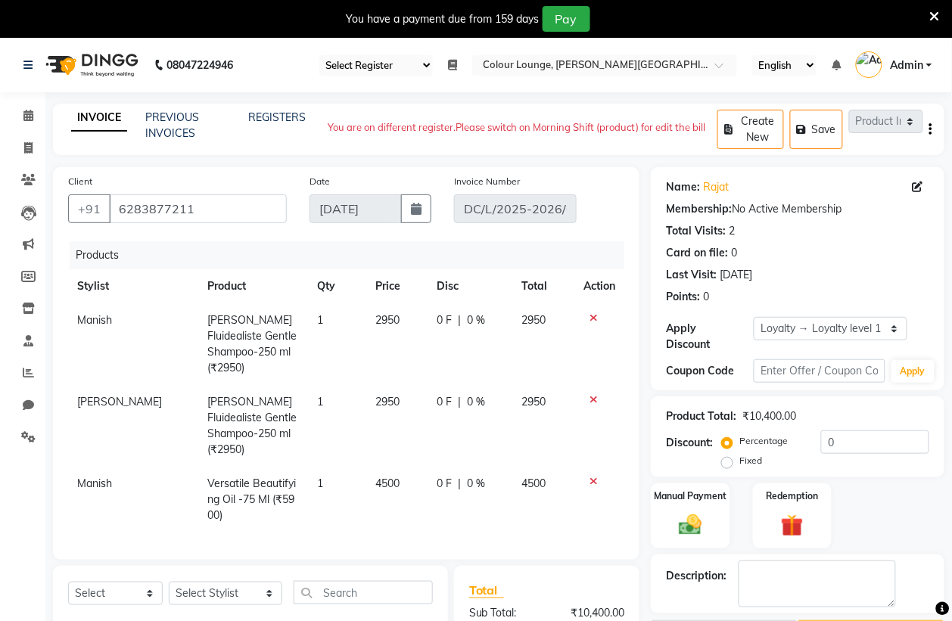
click at [413, 64] on select "Select Register Evening Shift (Service) Morning Shift (Service)" at bounding box center [376, 65] width 114 height 20
select select "67"
click at [319, 55] on select "Select Register Evening Shift (Service) Morning Shift (Service)" at bounding box center [376, 65] width 114 height 20
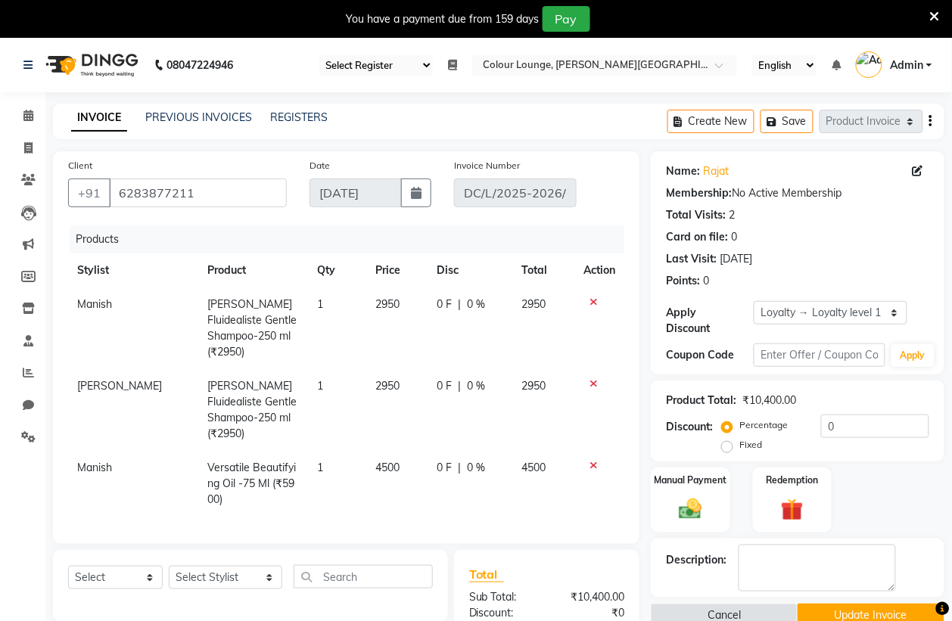
click at [449, 62] on icon at bounding box center [452, 65] width 9 height 11
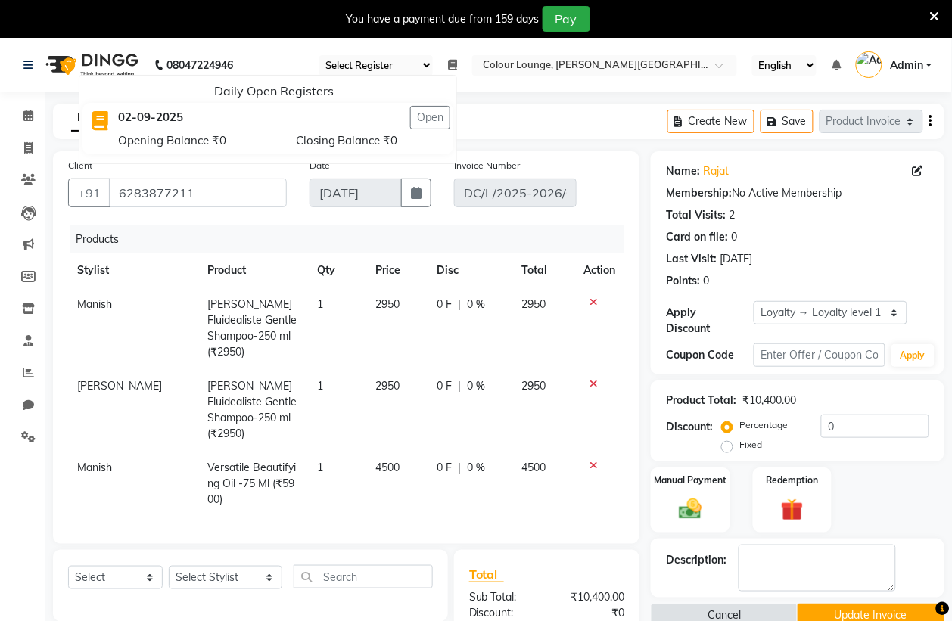
click at [515, 111] on div "INVOICE PREVIOUS INVOICES REGISTERS Create New Save Service Invoice Product Inv…" at bounding box center [499, 122] width 892 height 36
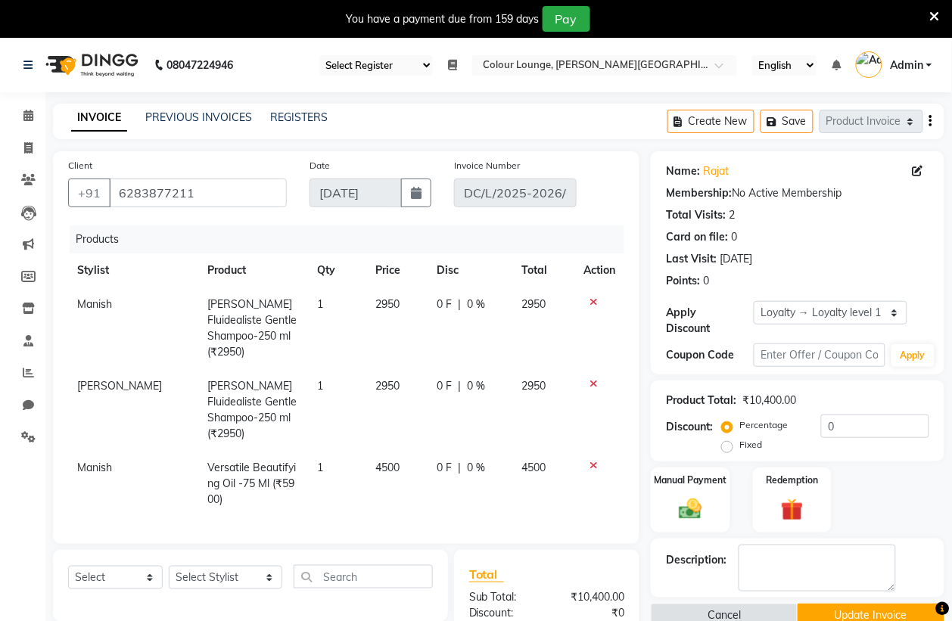
click at [288, 461] on span "Versatile Beautifying Oil -75 Ml (₹5900)" at bounding box center [251, 483] width 89 height 45
select select "70009"
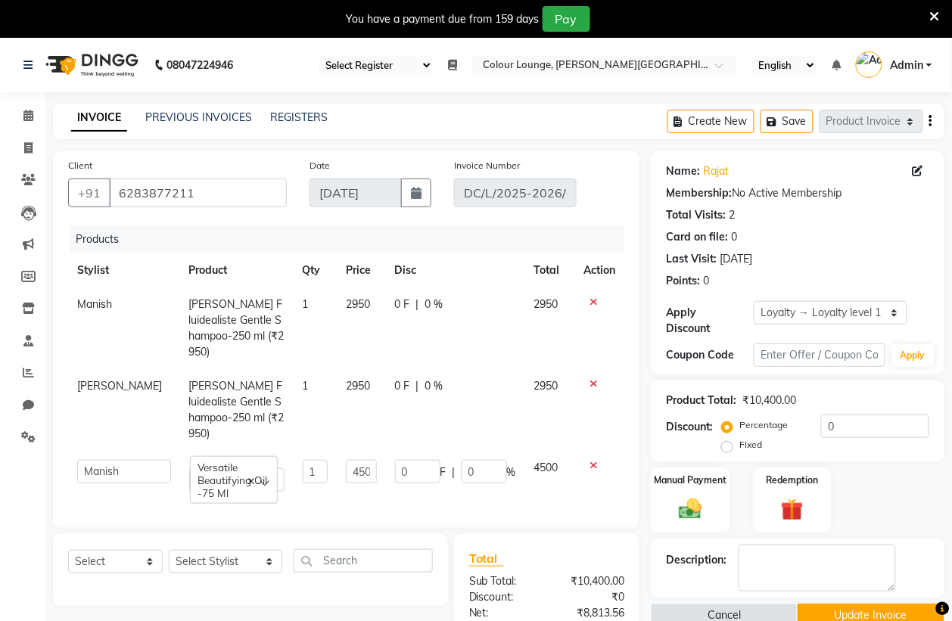
click at [252, 461] on span "Versatile Beautifying Oil -75 Ml" at bounding box center [233, 480] width 70 height 39
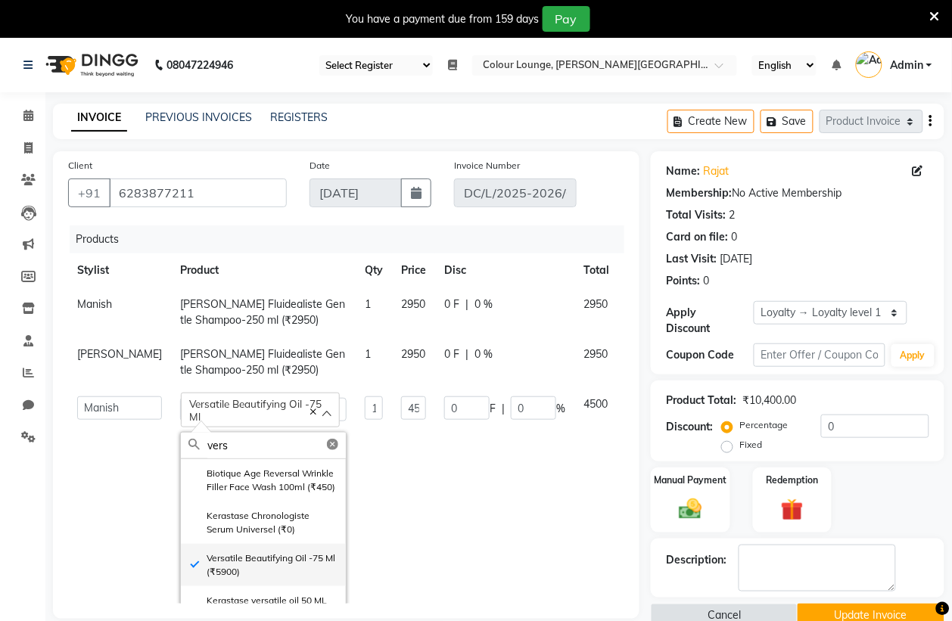
type input "vers"
click at [246, 574] on label "Versatile Beautifying Oil -75 Ml (₹5900)" at bounding box center [263, 565] width 150 height 27
click at [250, 577] on label "Versatile Beautifying Oil -75 Ml (₹5900)" at bounding box center [263, 565] width 150 height 27
type input "5900"
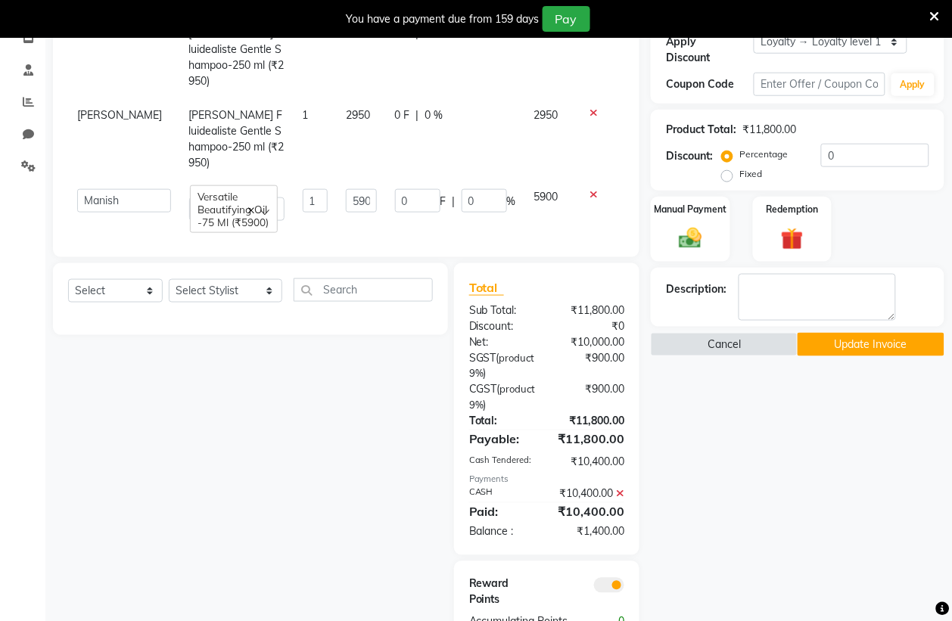
scroll to position [284, 0]
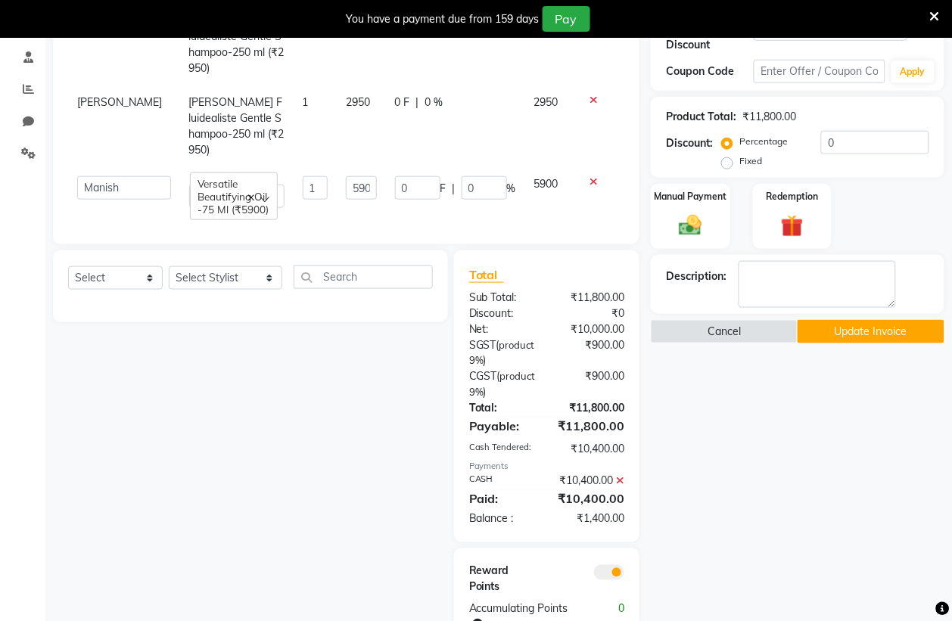
click at [621, 482] on icon at bounding box center [620, 481] width 8 height 11
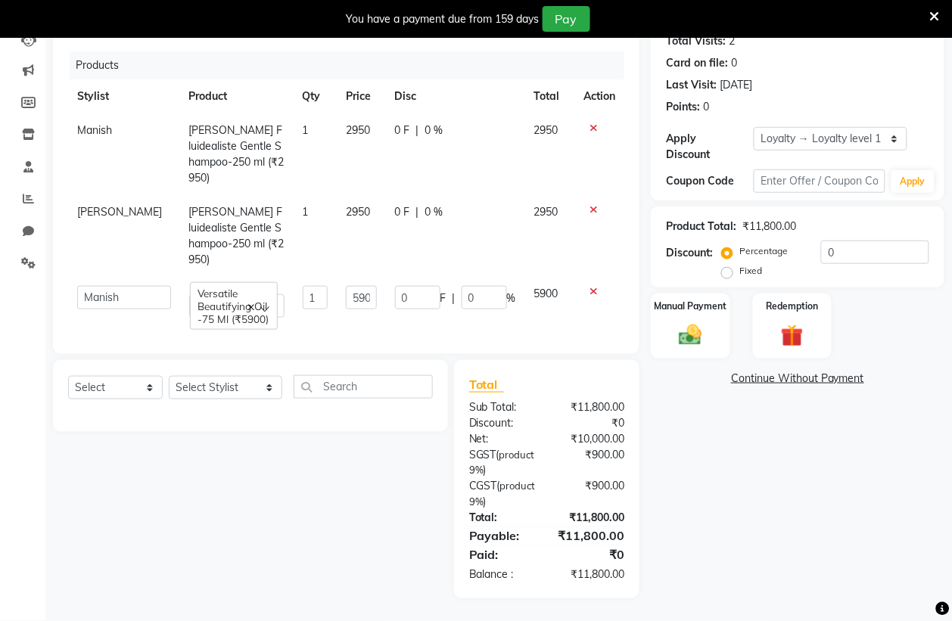
scroll to position [159, 0]
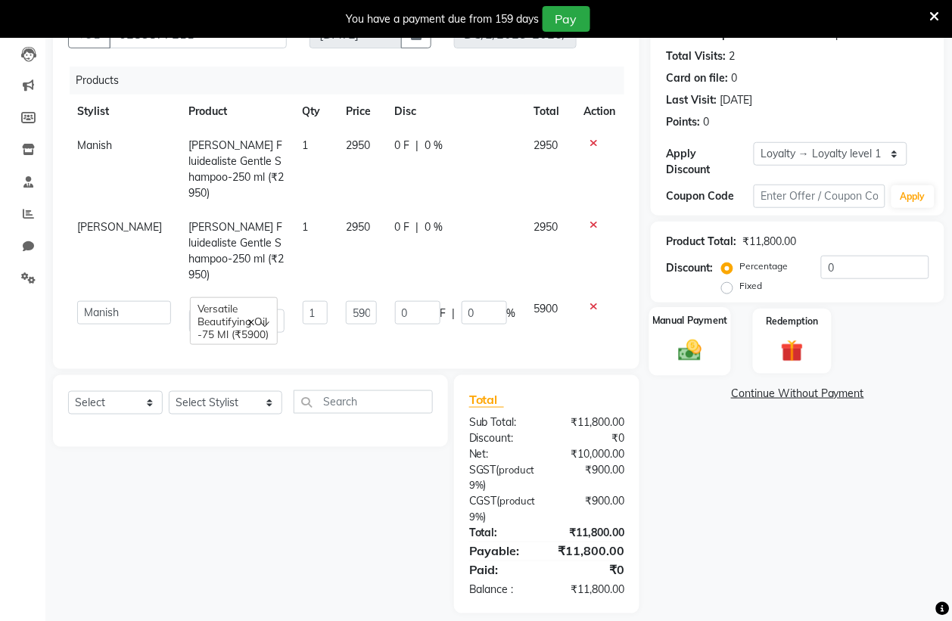
click at [700, 345] on img at bounding box center [690, 350] width 38 height 27
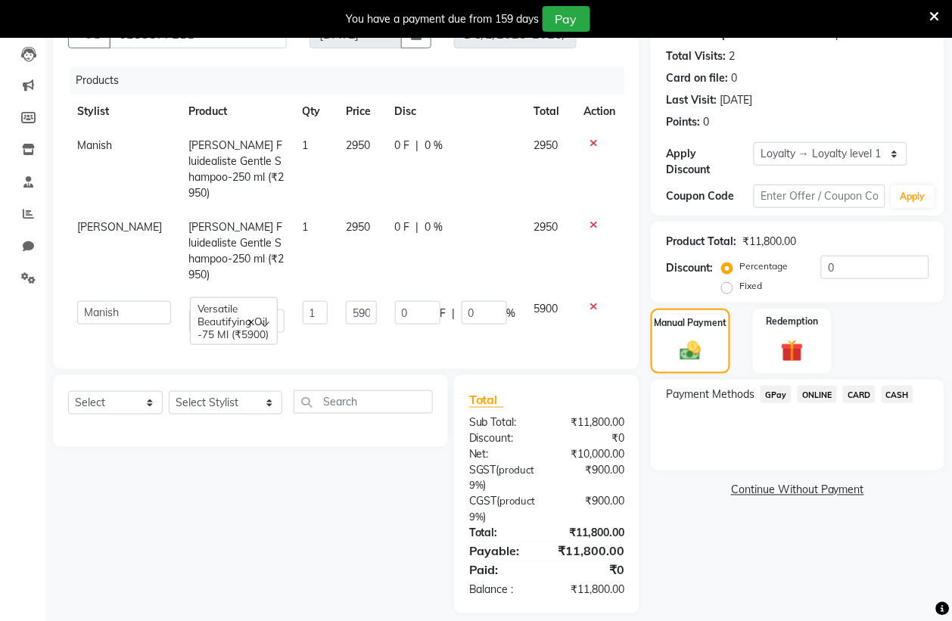
click at [903, 397] on span "CASH" at bounding box center [898, 394] width 33 height 17
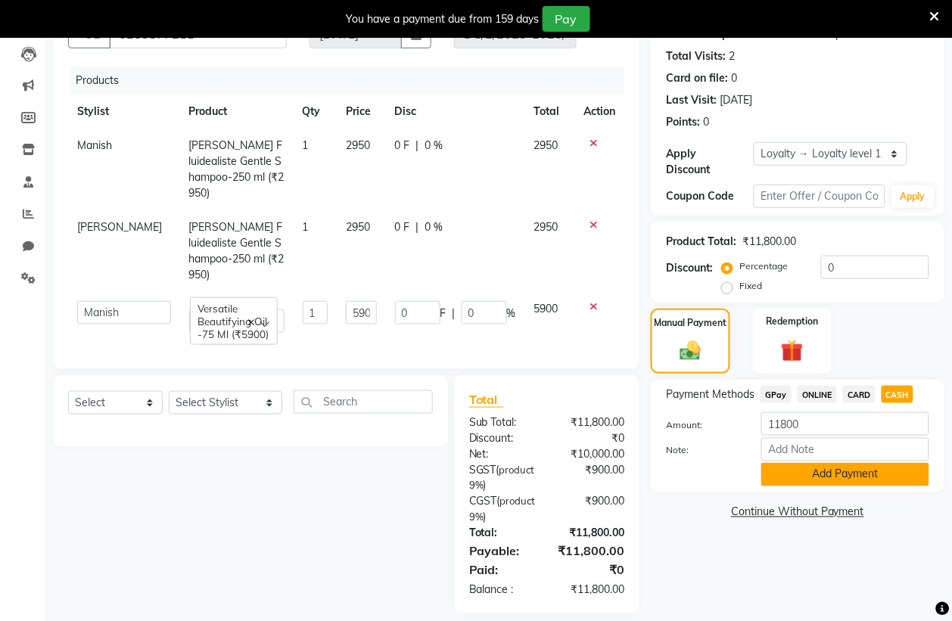
click at [861, 475] on button "Add Payment" at bounding box center [845, 474] width 168 height 23
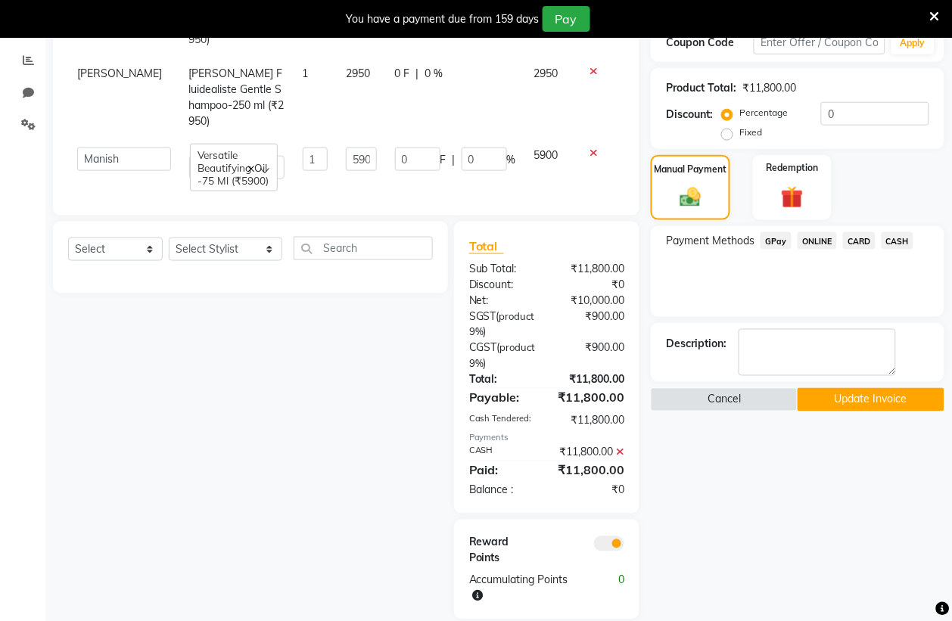
scroll to position [335, 0]
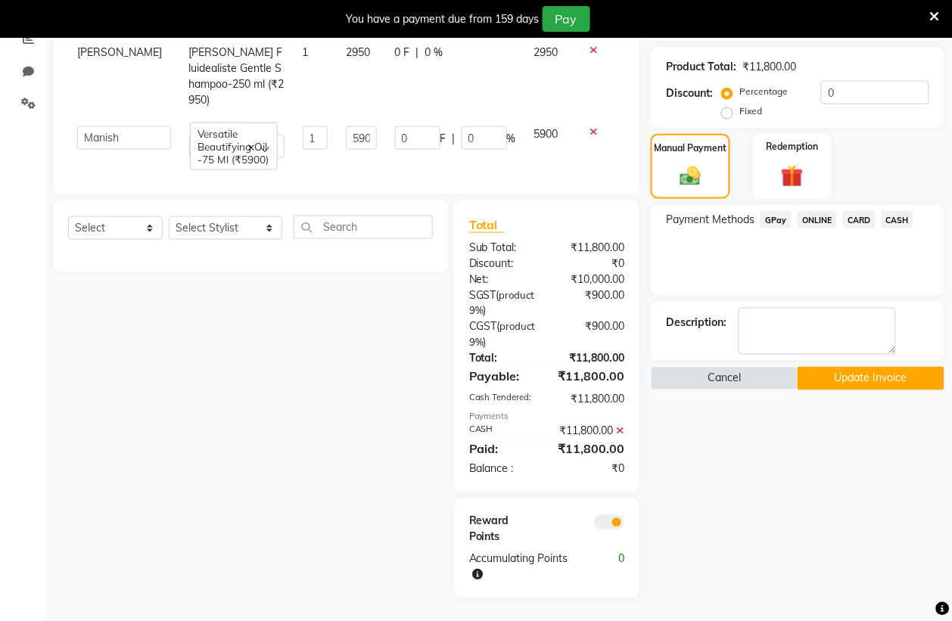
click at [880, 379] on button "Update Invoice" at bounding box center [871, 378] width 147 height 23
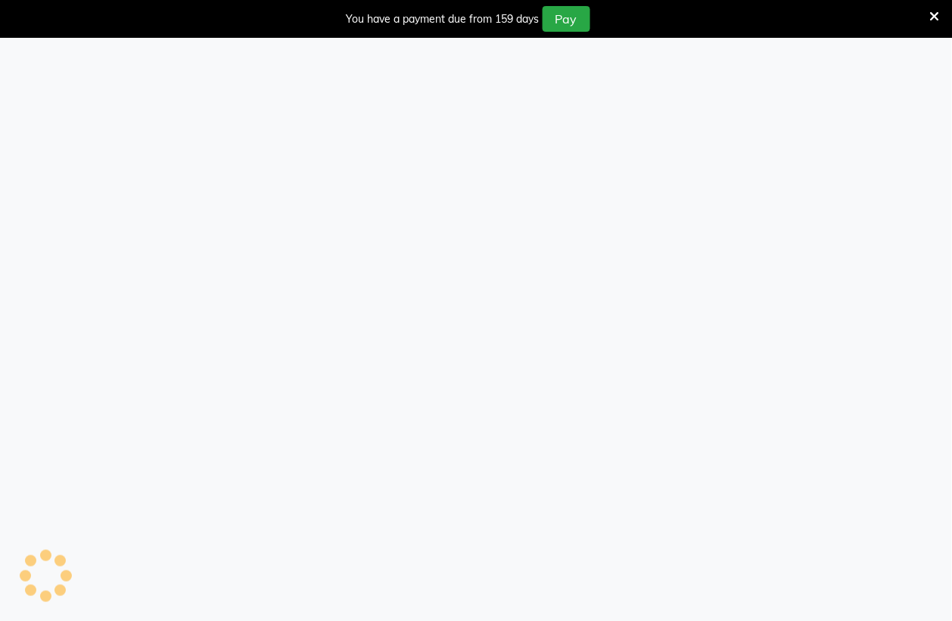
select select "67"
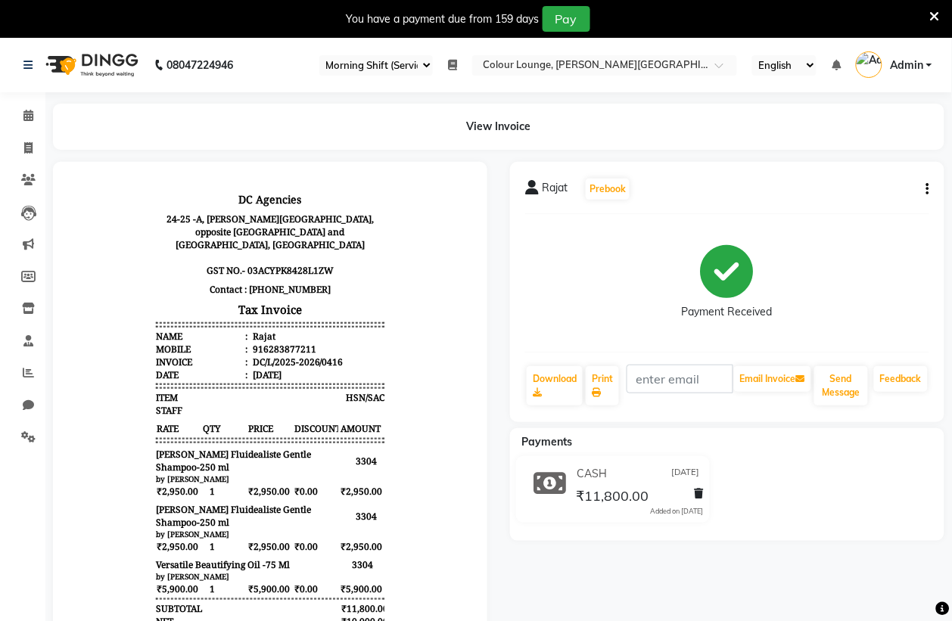
click at [356, 64] on select "Select Register Evening Shift (Service) Morning Shift (Service)" at bounding box center [376, 65] width 114 height 20
click at [319, 55] on select "Select Register Evening Shift (Service) Morning Shift (Service)" at bounding box center [376, 65] width 114 height 20
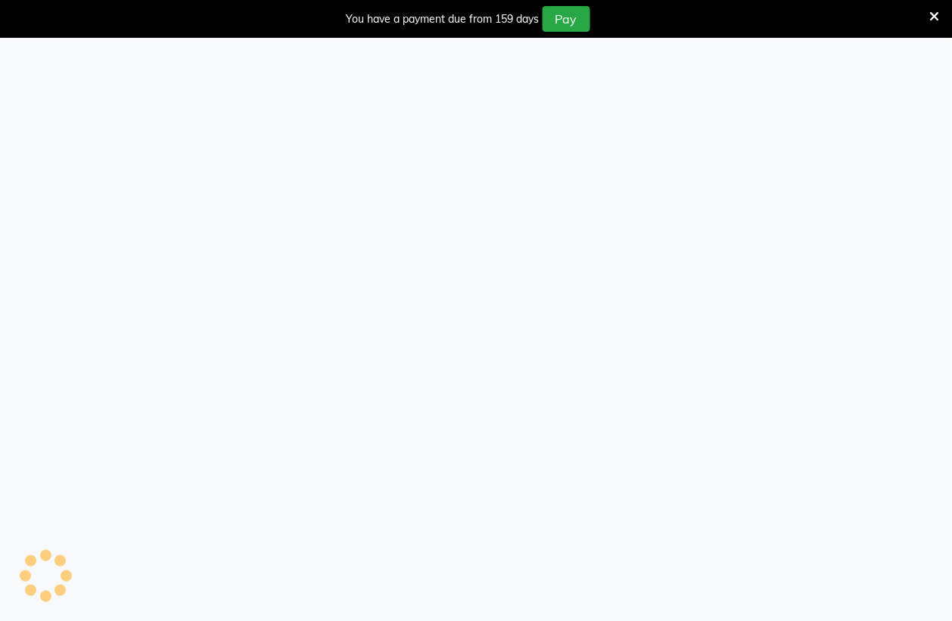
select select "67"
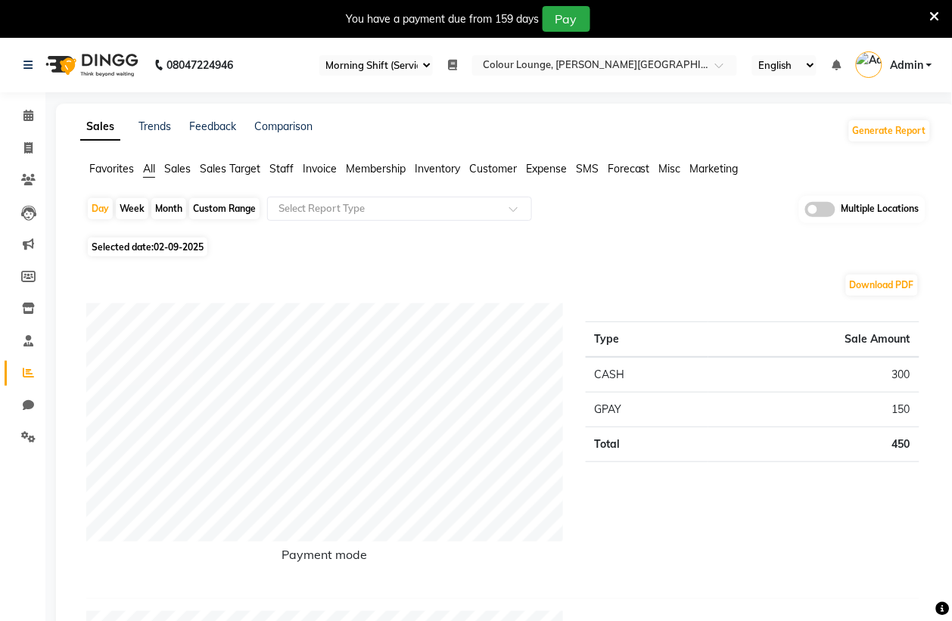
click at [182, 167] on span "Sales" at bounding box center [177, 169] width 26 height 14
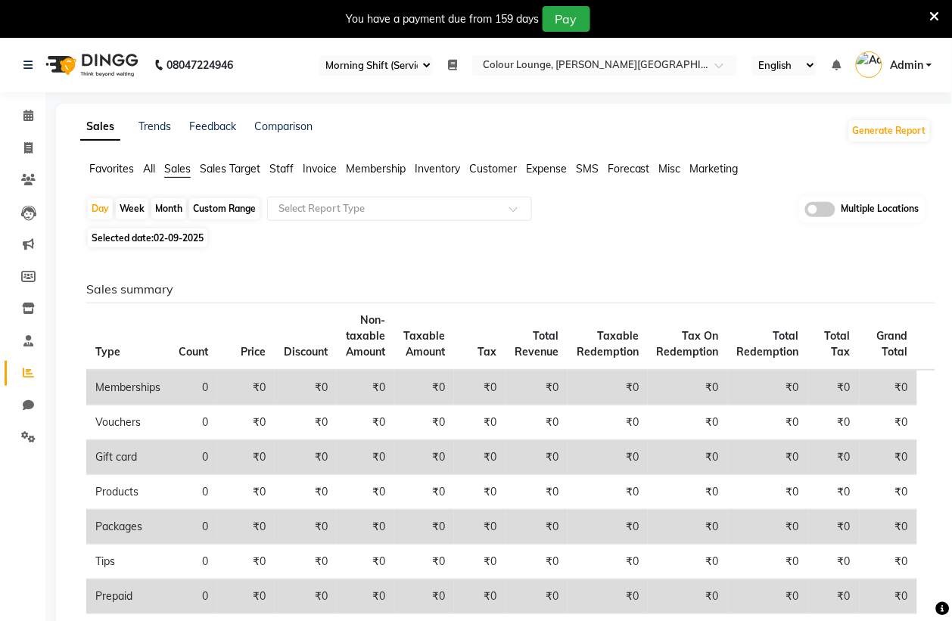
click at [182, 167] on span "Sales" at bounding box center [177, 169] width 26 height 14
click at [24, 66] on icon at bounding box center [27, 65] width 9 height 11
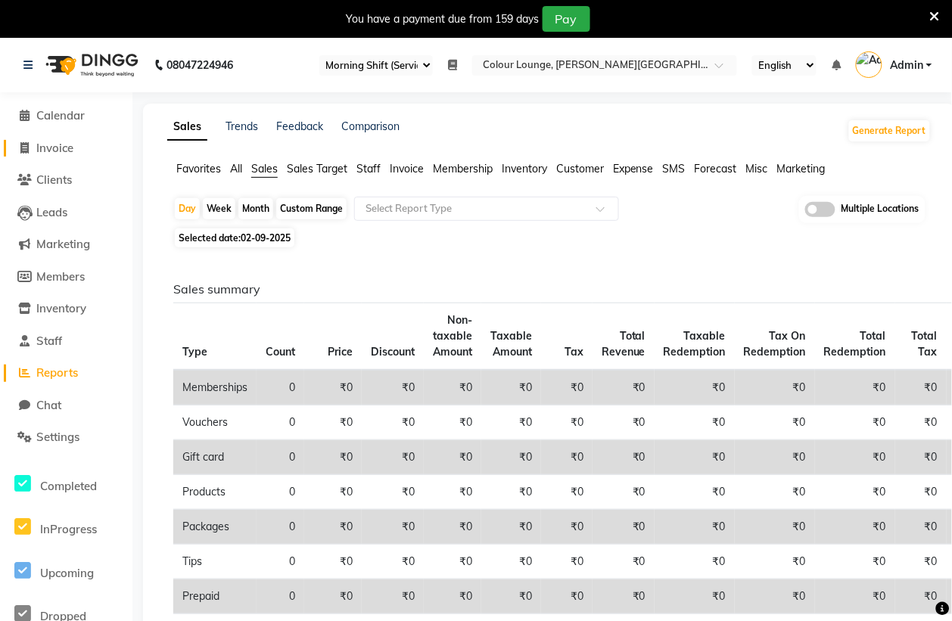
click at [51, 146] on span "Invoice" at bounding box center [54, 148] width 37 height 14
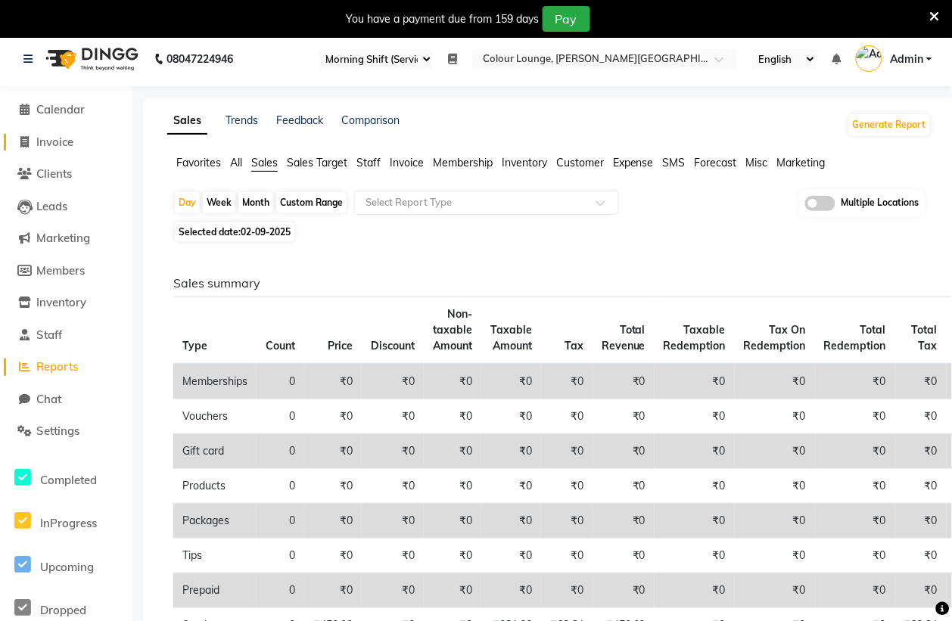
select select "service"
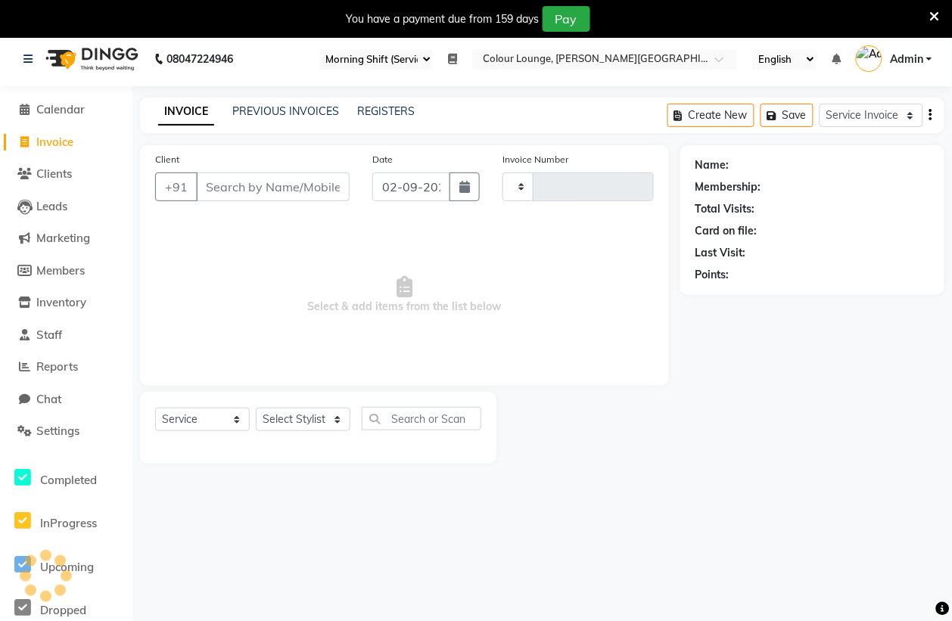
type input "5156"
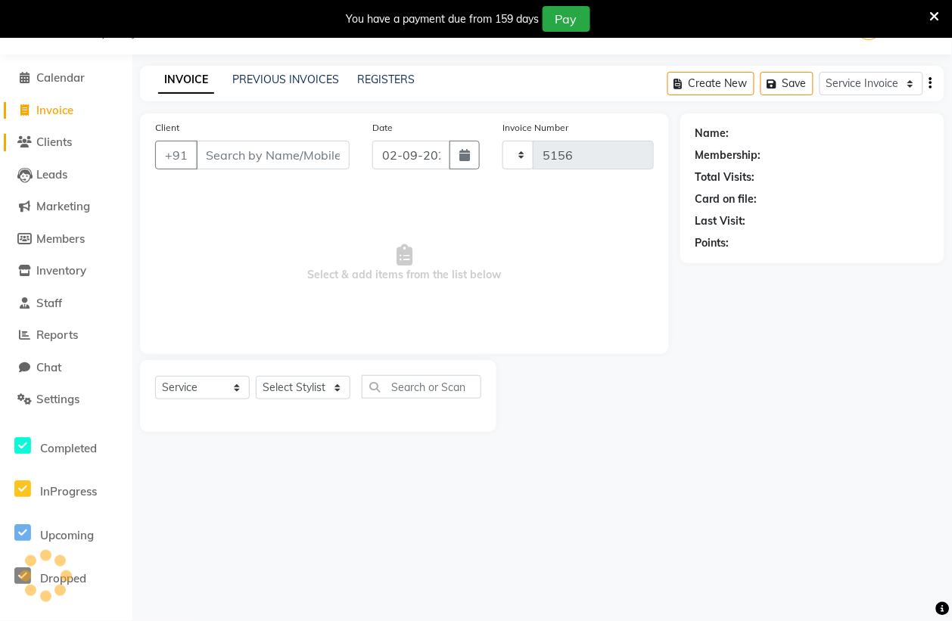
select select "8011"
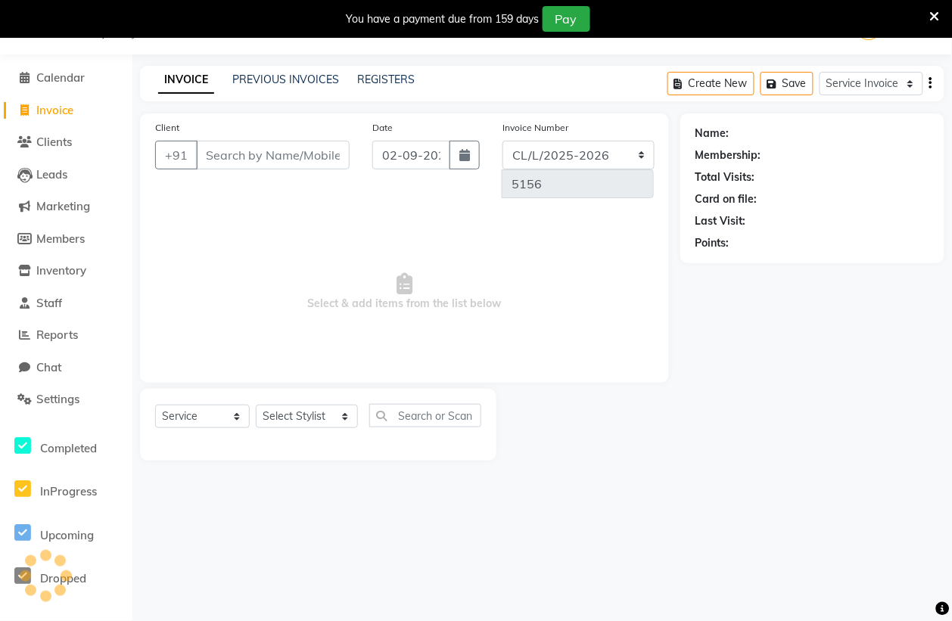
scroll to position [0, 0]
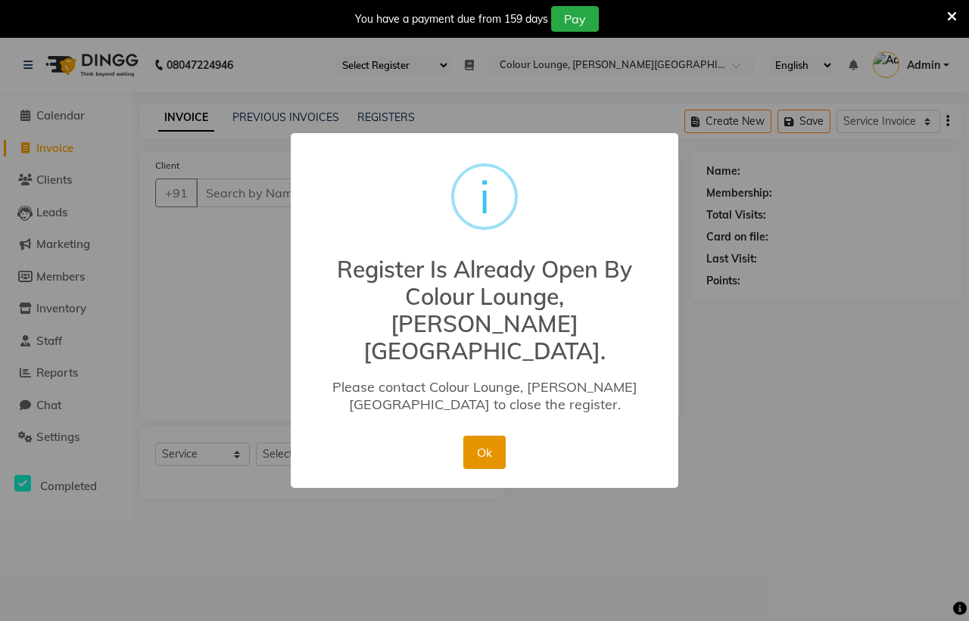
click at [483, 436] on button "Ok" at bounding box center [484, 452] width 42 height 33
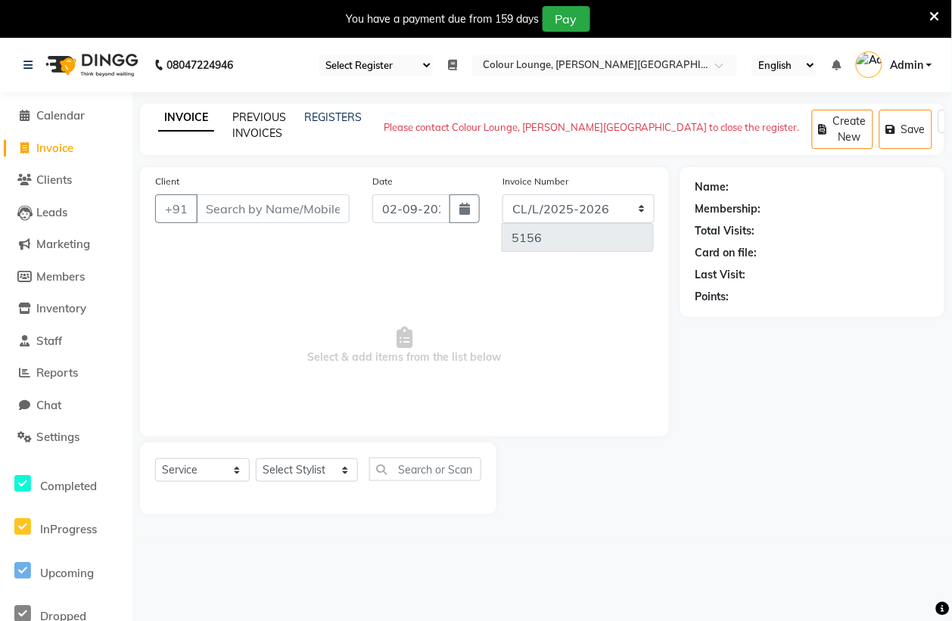
click at [263, 120] on link "PREVIOUS INVOICES" at bounding box center [259, 126] width 54 height 30
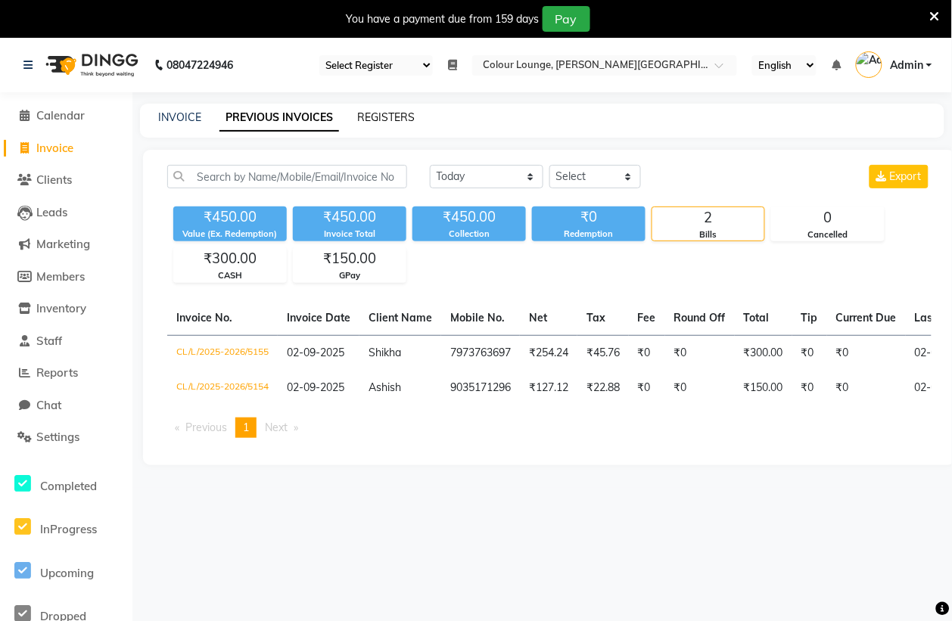
click at [375, 114] on link "REGISTERS" at bounding box center [386, 118] width 58 height 14
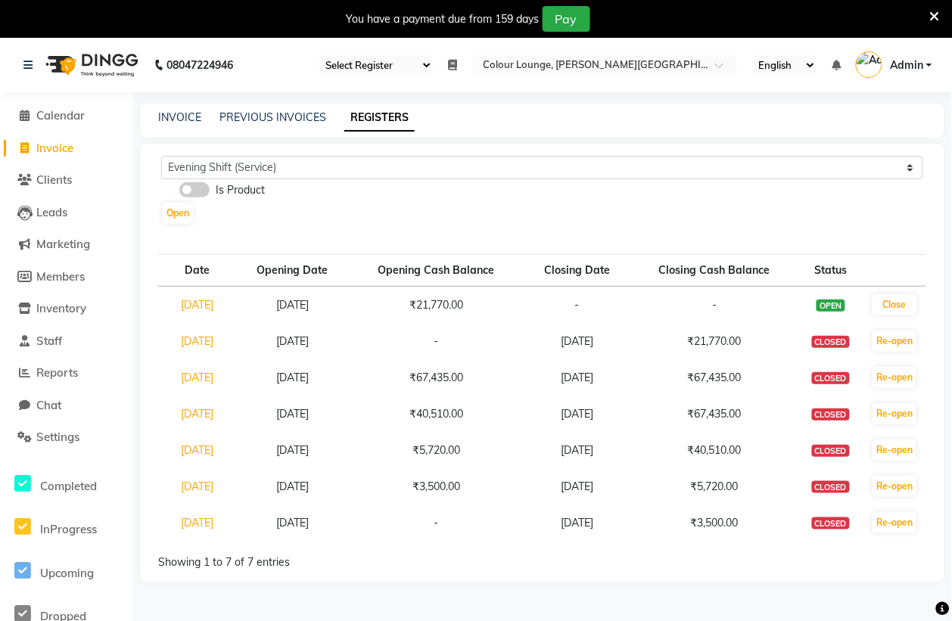
click at [194, 192] on span at bounding box center [194, 189] width 30 height 15
click at [179, 192] on input "checkbox" at bounding box center [179, 192] width 0 height 0
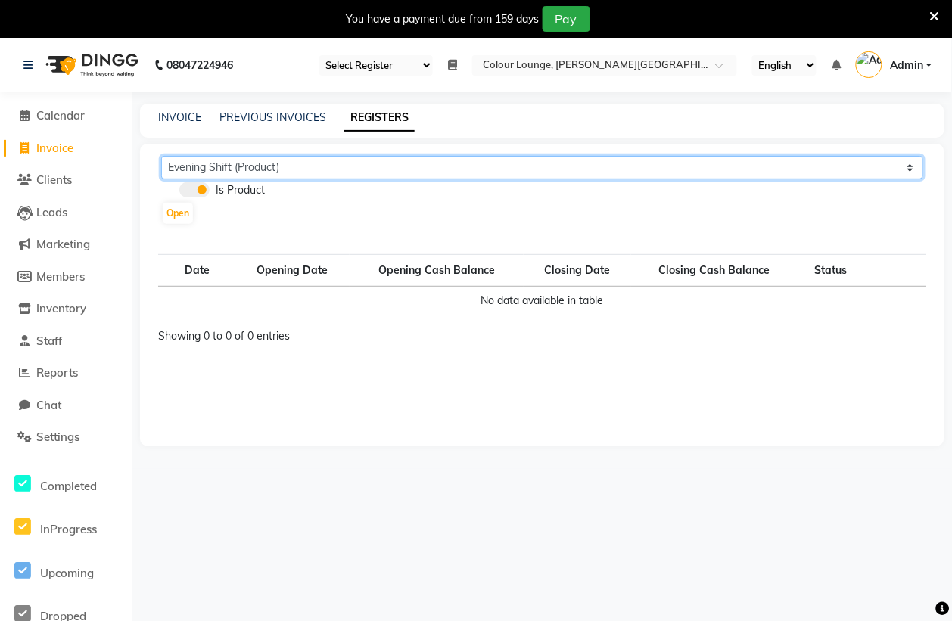
click at [232, 167] on select "Evening Shift (Product) Morning Shift (Product)" at bounding box center [542, 167] width 762 height 23
select select "68"
click at [161, 156] on select "Evening Shift (Product) Morning Shift (Product)" at bounding box center [542, 167] width 762 height 23
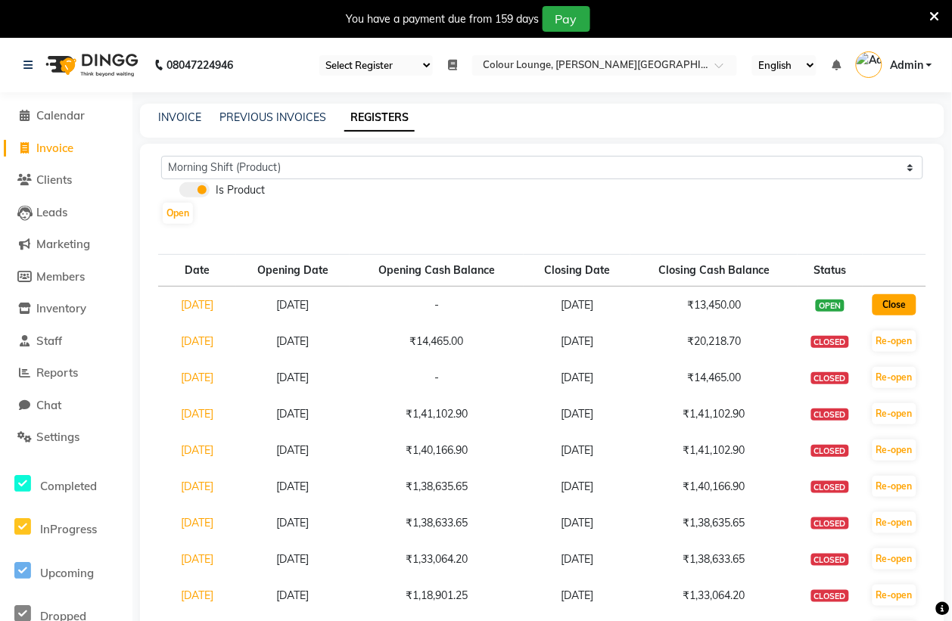
click at [889, 305] on button "Close" at bounding box center [895, 304] width 45 height 21
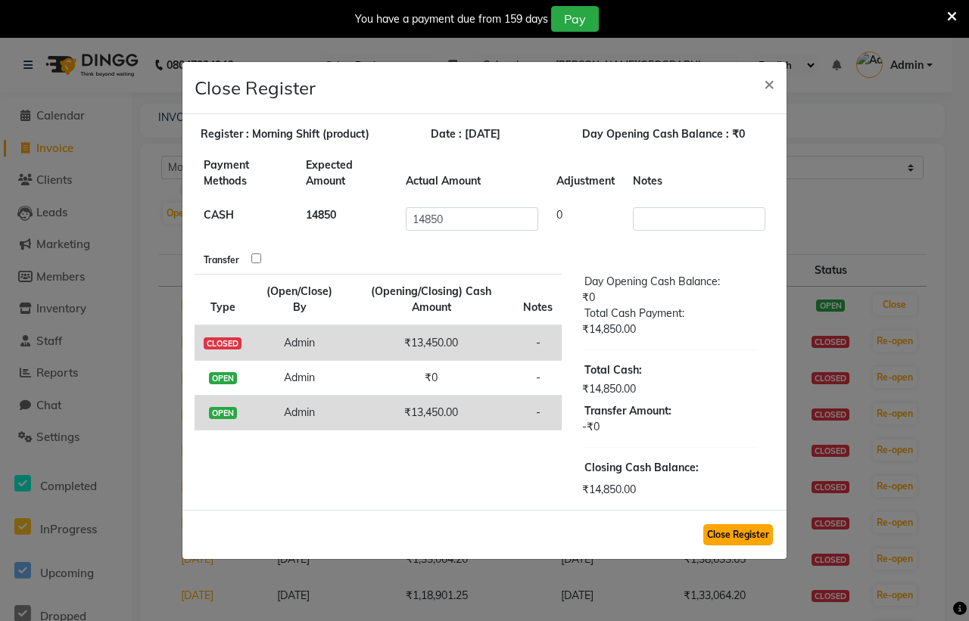
click at [738, 535] on button "Close Register" at bounding box center [738, 535] width 70 height 21
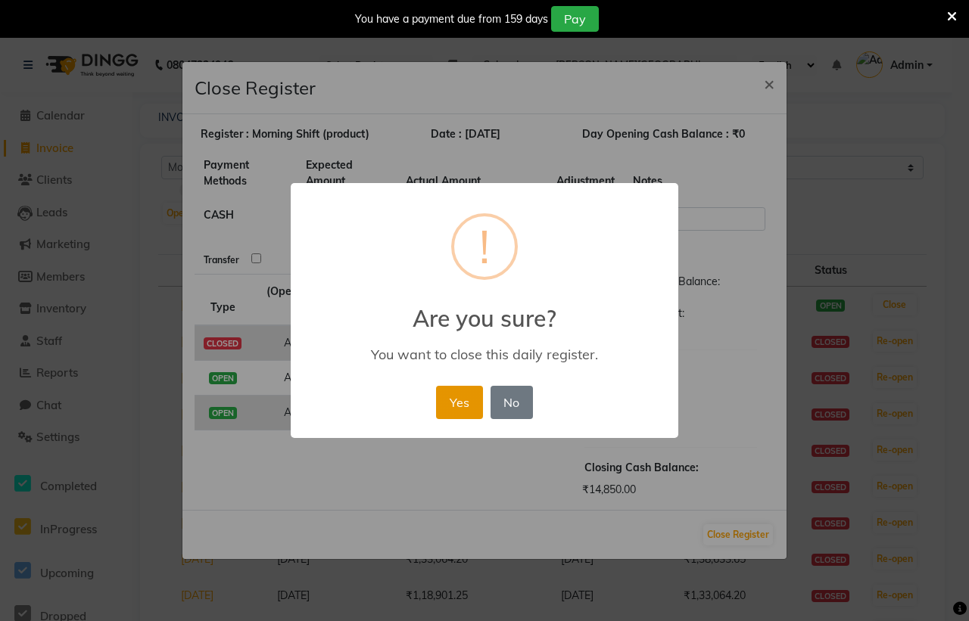
click at [466, 406] on button "Yes" at bounding box center [459, 402] width 46 height 33
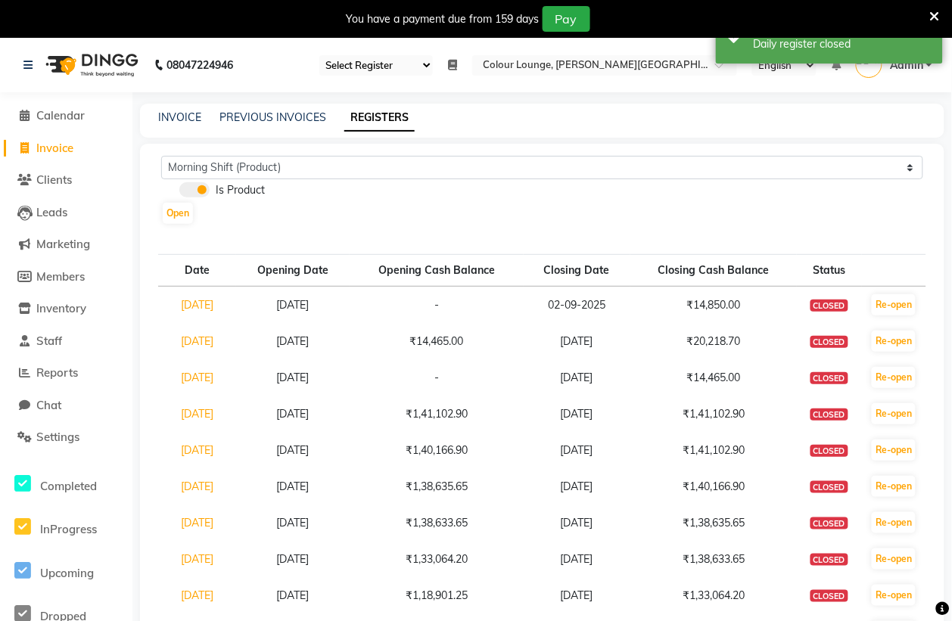
click at [413, 63] on select "Select Register Evening Shift (Service) Morning Shift (Service)" at bounding box center [376, 65] width 114 height 20
click at [319, 55] on select "Select Register Evening Shift (Service) Morning Shift (Service)" at bounding box center [376, 65] width 114 height 20
click at [449, 61] on icon at bounding box center [452, 65] width 9 height 11
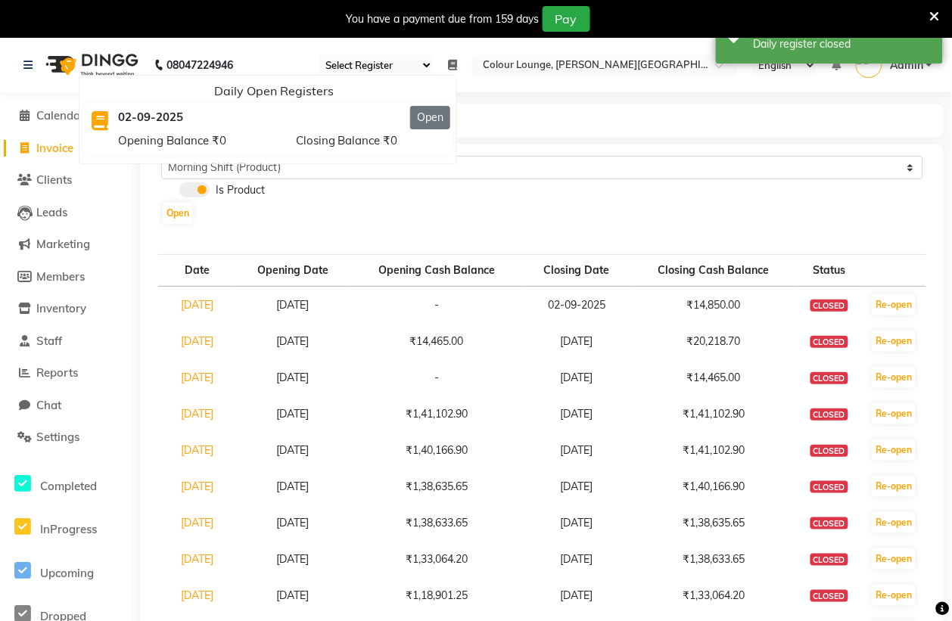
click at [426, 118] on button "Open" at bounding box center [430, 117] width 40 height 23
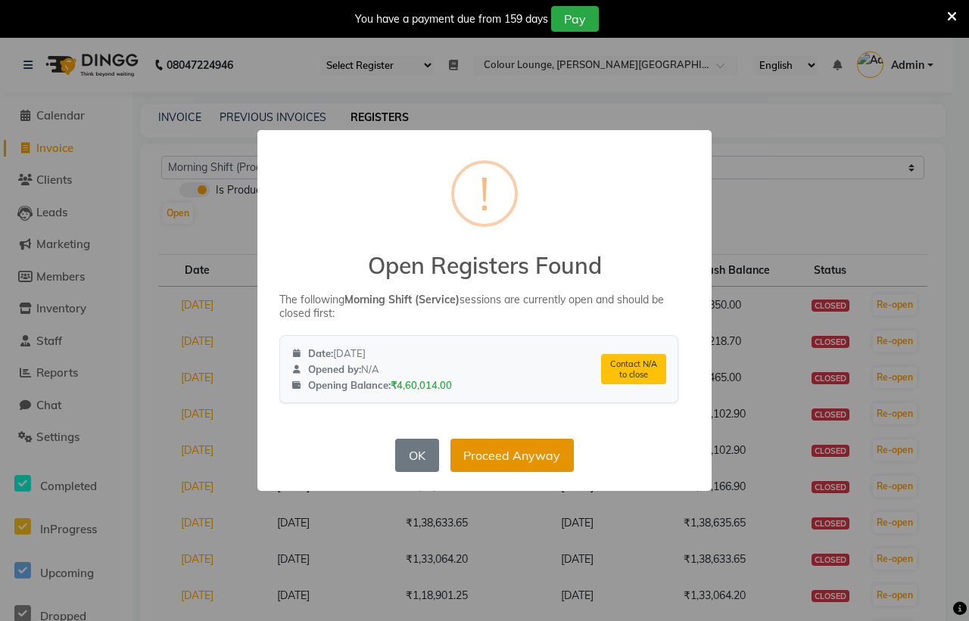
click at [512, 462] on button "Proceed Anyway" at bounding box center [511, 455] width 123 height 33
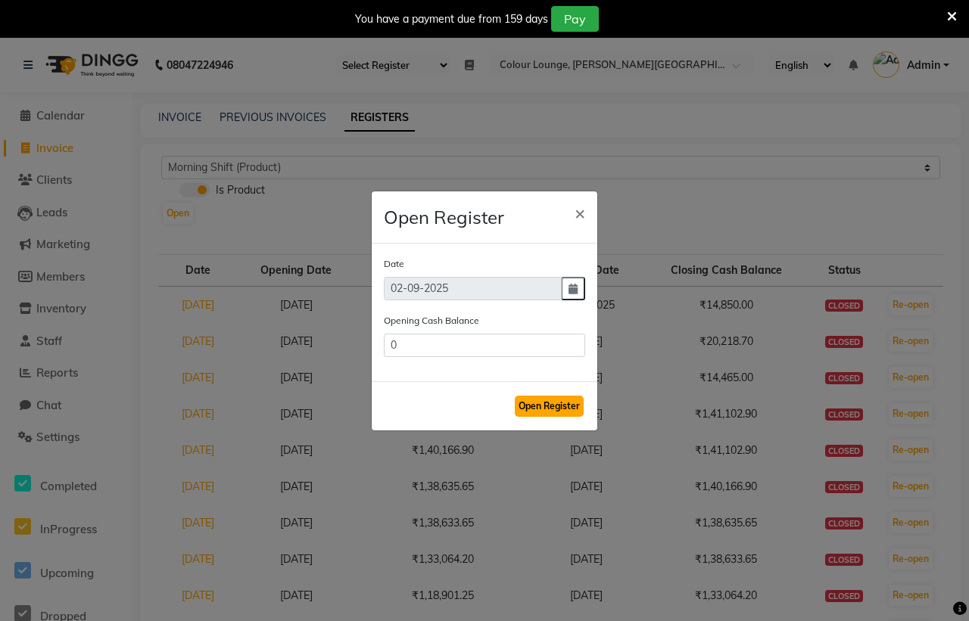
click at [562, 405] on button "Open Register" at bounding box center [549, 406] width 69 height 21
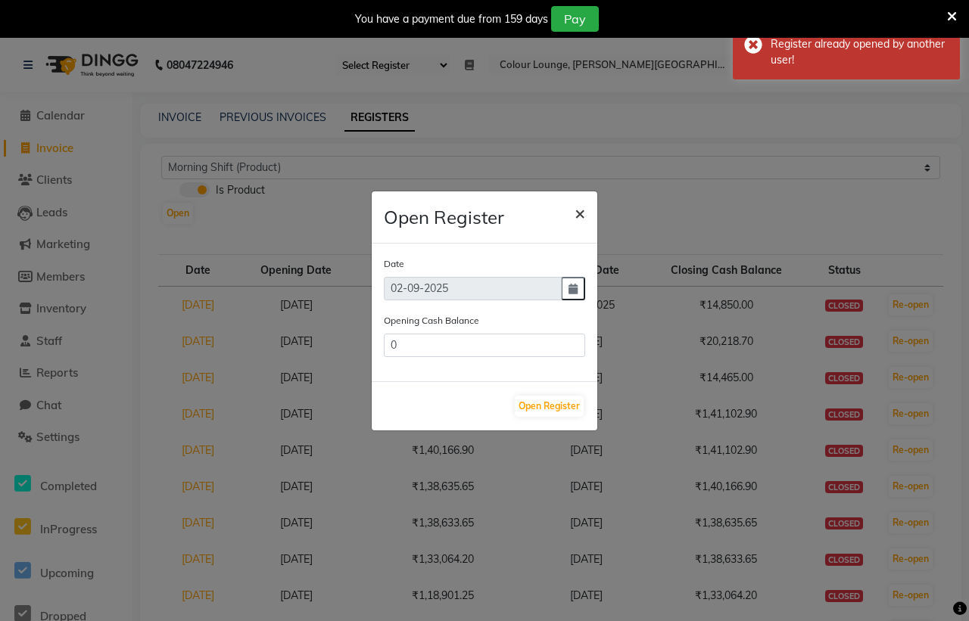
click at [581, 213] on span "×" at bounding box center [580, 212] width 11 height 23
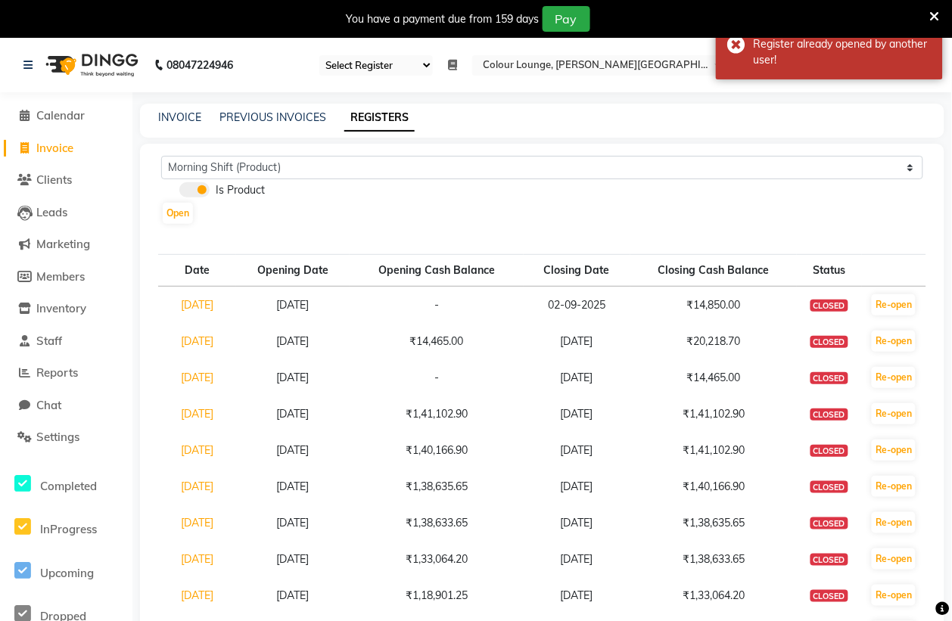
click at [416, 62] on select "Select Register Evening Shift (Service) Morning Shift (Service)" at bounding box center [376, 65] width 114 height 20
select select "71"
click at [319, 55] on select "Select Register Evening Shift (Service) Morning Shift (Service)" at bounding box center [376, 65] width 114 height 20
click at [449, 61] on icon at bounding box center [452, 65] width 9 height 11
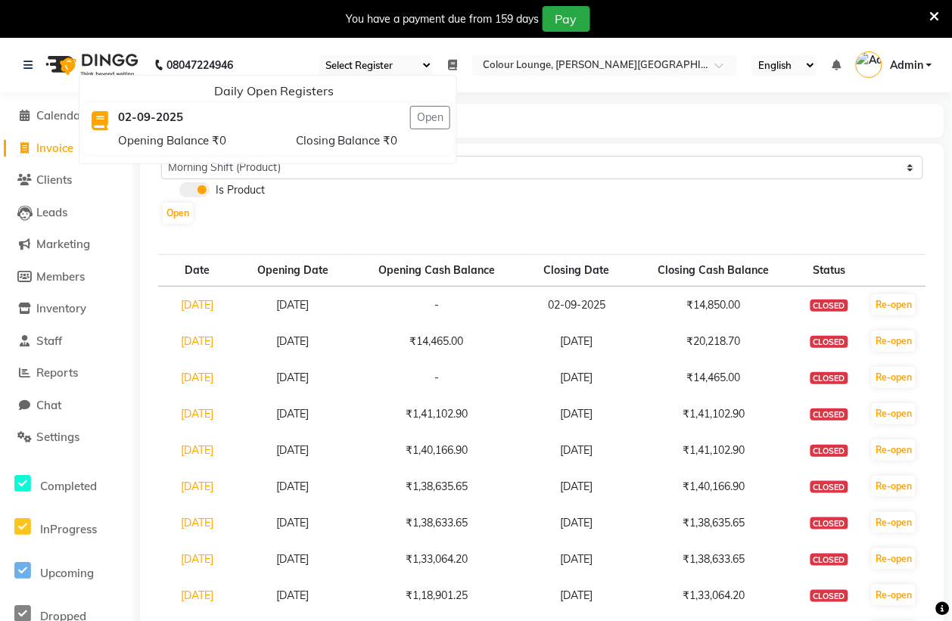
click at [57, 150] on span "Invoice" at bounding box center [54, 148] width 37 height 14
select select "service"
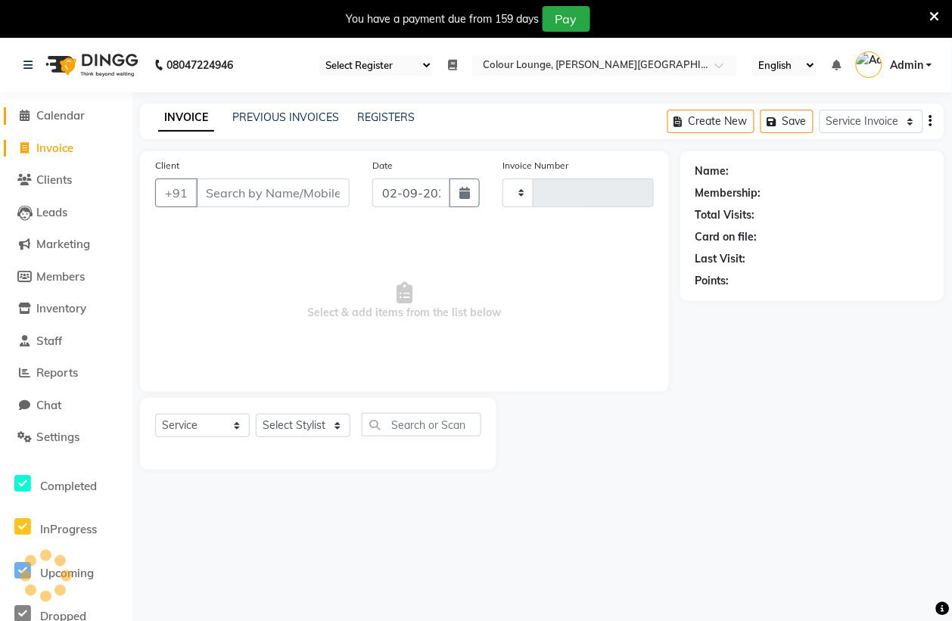
type input "5156"
select select "8011"
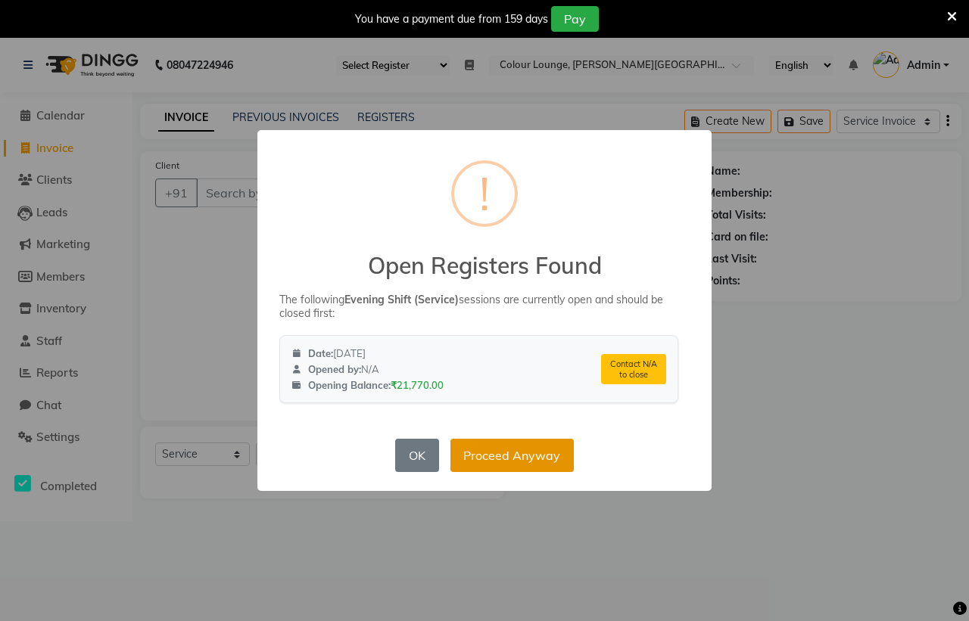
click at [470, 455] on button "Proceed Anyway" at bounding box center [511, 455] width 123 height 33
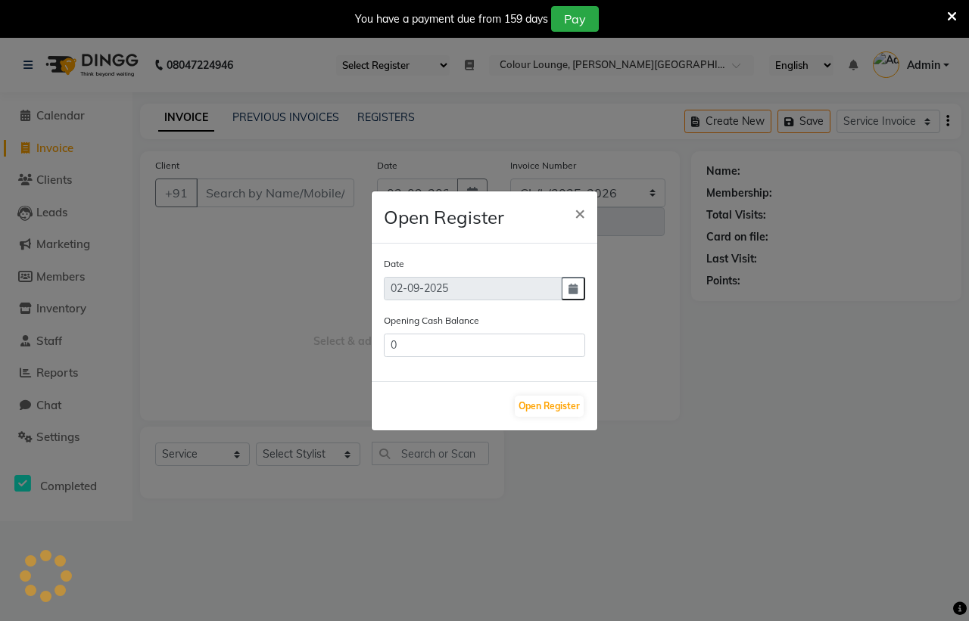
type input "21770"
click at [569, 286] on icon "button" at bounding box center [572, 289] width 9 height 11
click at [575, 214] on span "×" at bounding box center [580, 212] width 11 height 23
